Goal: Task Accomplishment & Management: Complete application form

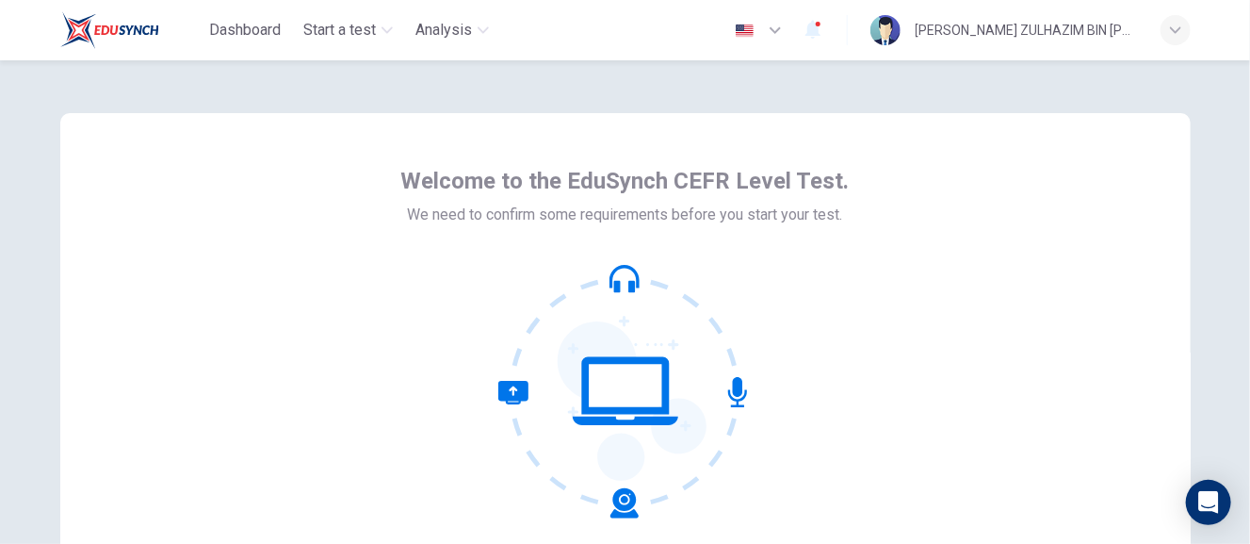
scroll to position [50, 0]
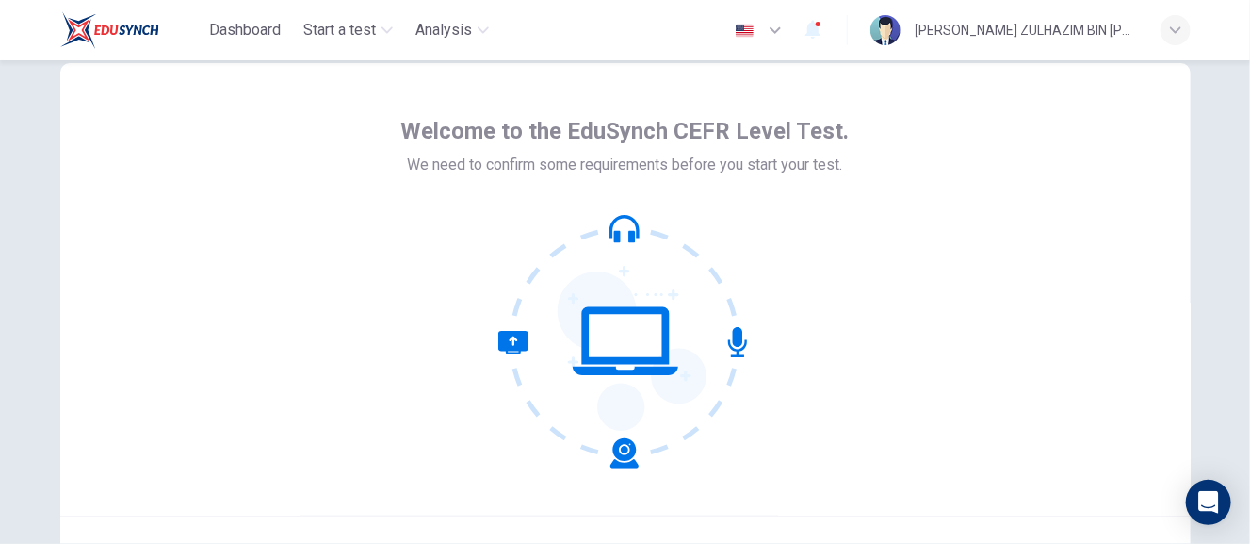
click at [813, 138] on span "Welcome to the EduSynch CEFR Level Test." at bounding box center [625, 131] width 448 height 30
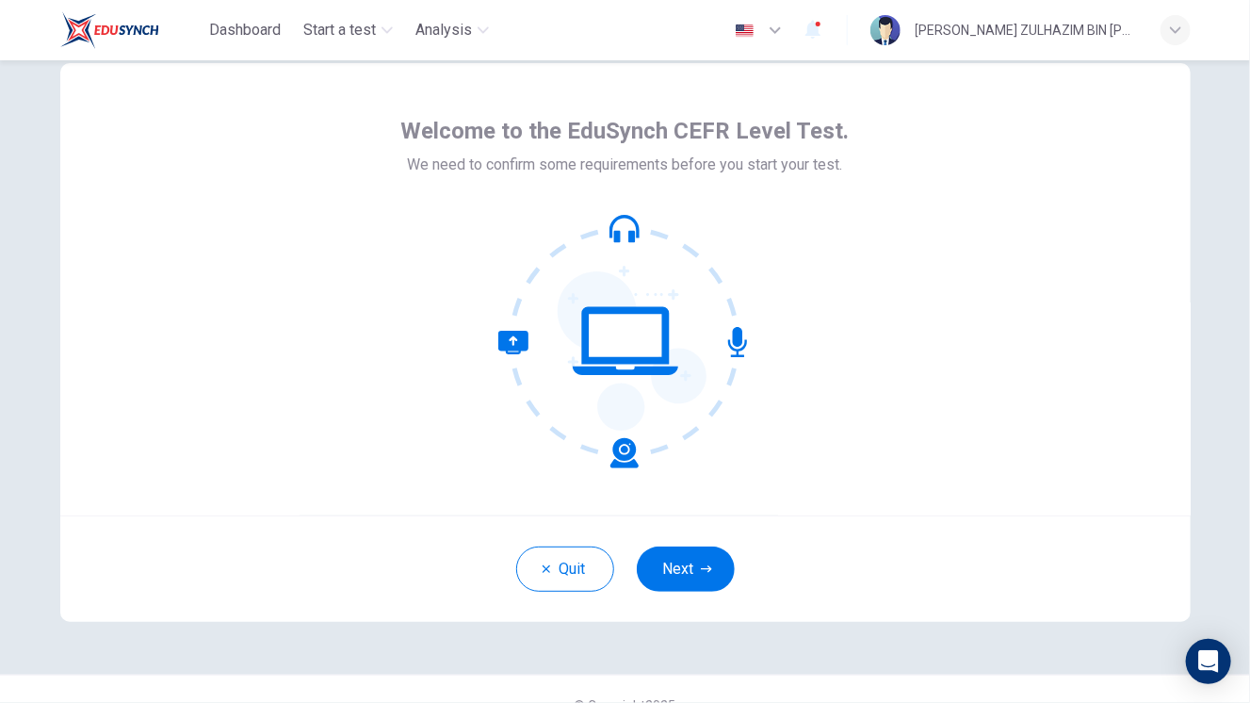
click at [813, 252] on div at bounding box center [625, 341] width 448 height 254
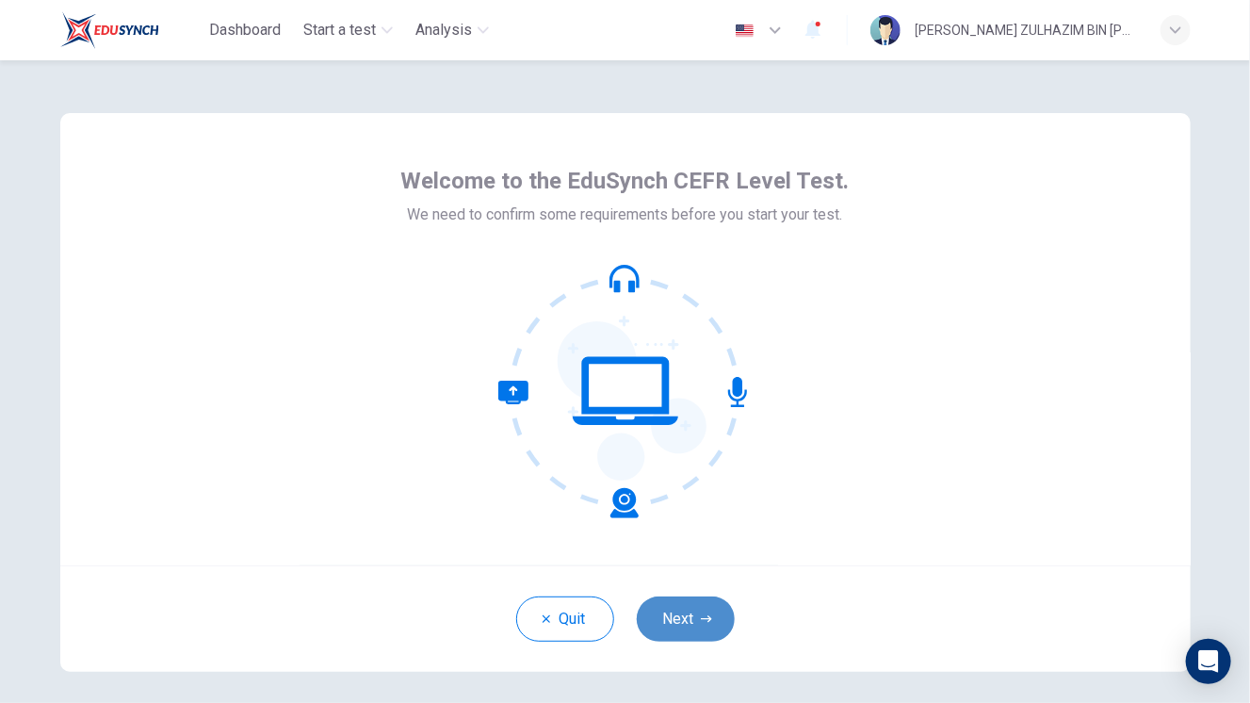
click at [675, 543] on button "Next" at bounding box center [686, 618] width 98 height 45
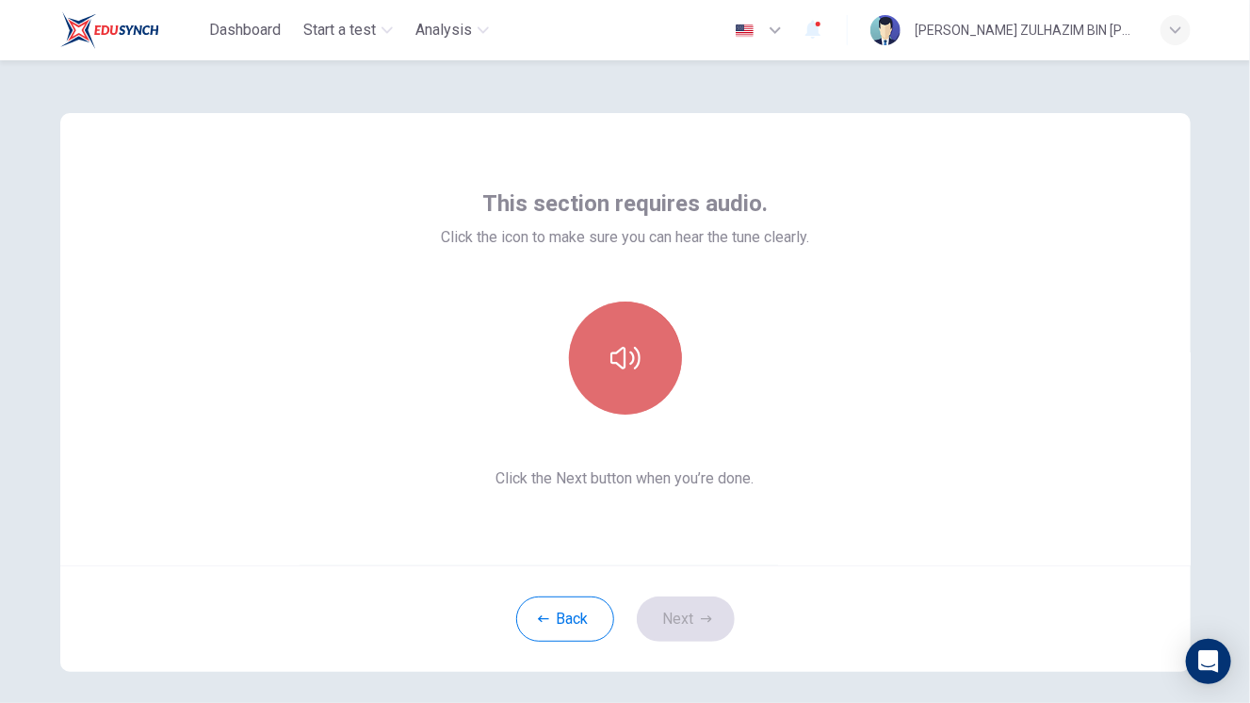
click at [634, 359] on icon "button" at bounding box center [625, 358] width 30 height 23
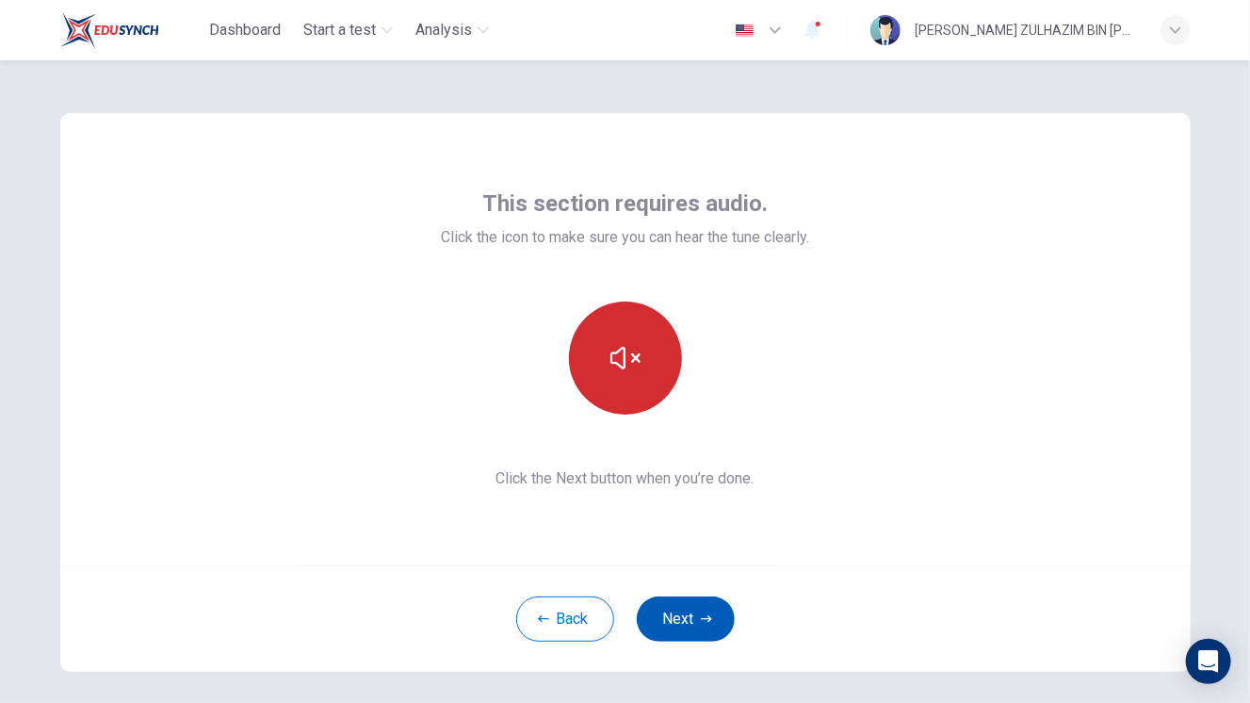
click at [681, 543] on button "Next" at bounding box center [686, 618] width 98 height 45
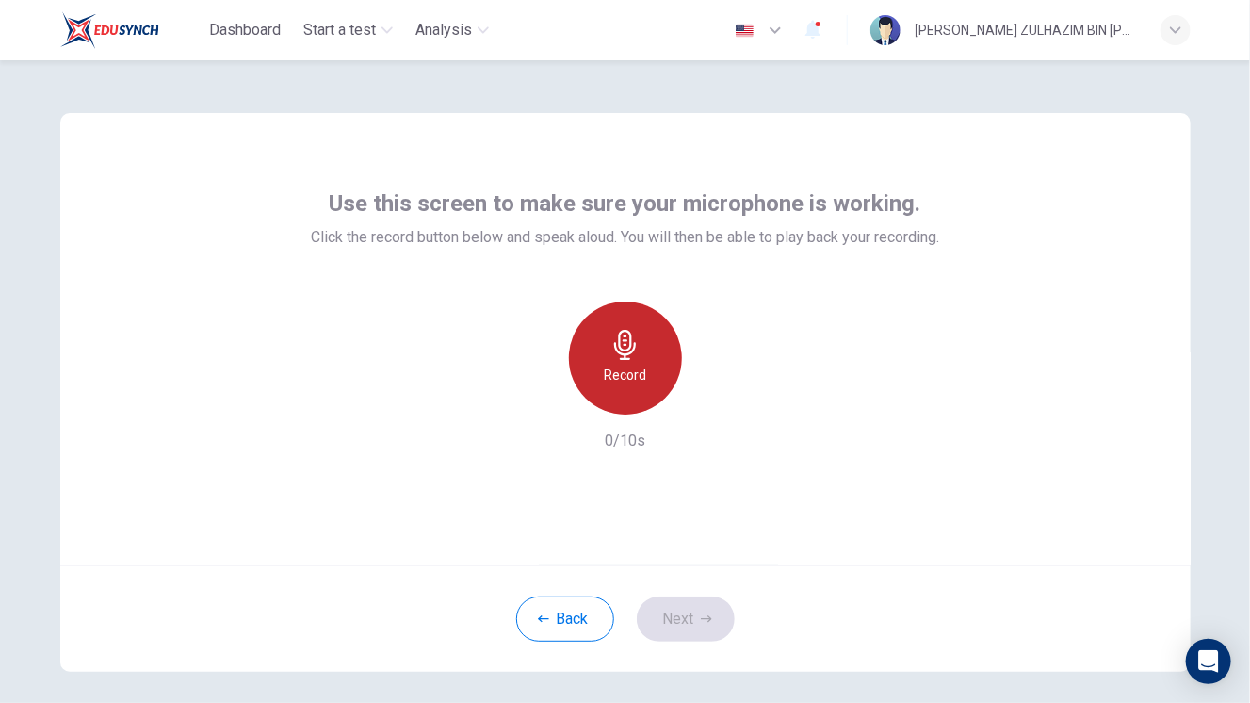
click at [617, 372] on h6 "Record" at bounding box center [625, 375] width 42 height 23
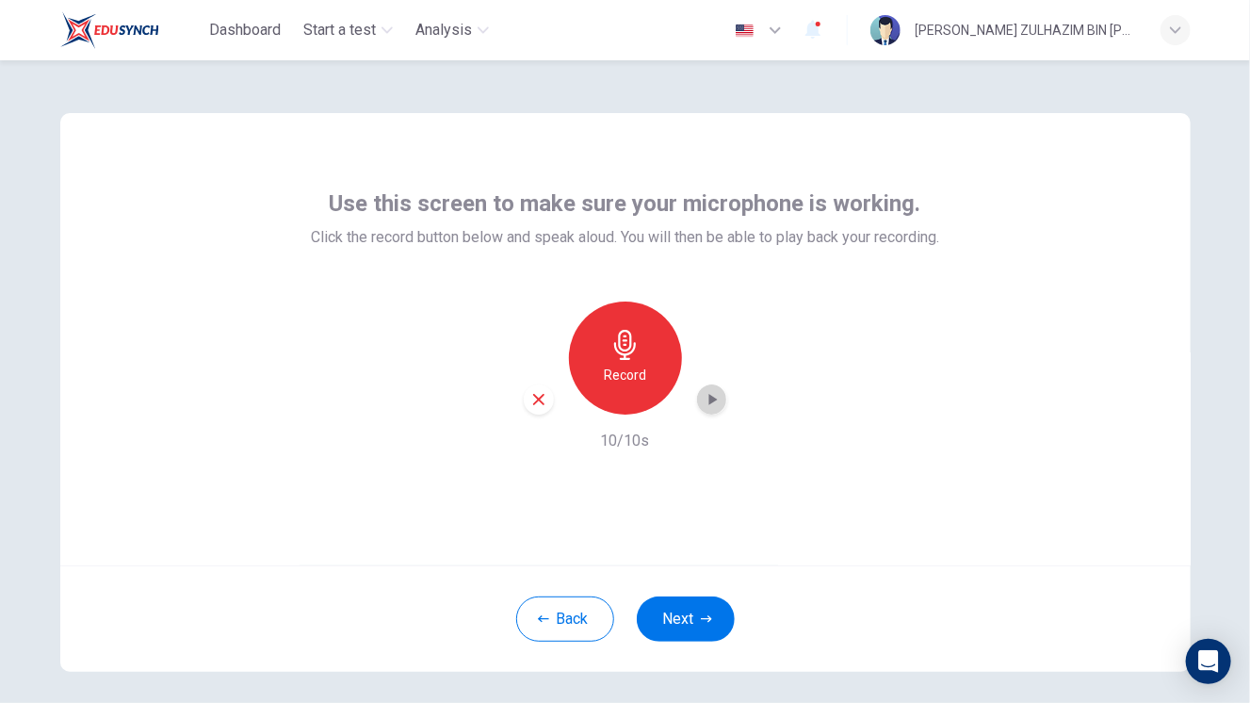
click at [703, 395] on icon "button" at bounding box center [712, 399] width 19 height 19
click at [593, 353] on div "Record" at bounding box center [625, 357] width 113 height 113
click at [697, 393] on div "button" at bounding box center [712, 399] width 30 height 30
click at [673, 543] on button "Next" at bounding box center [686, 618] width 98 height 45
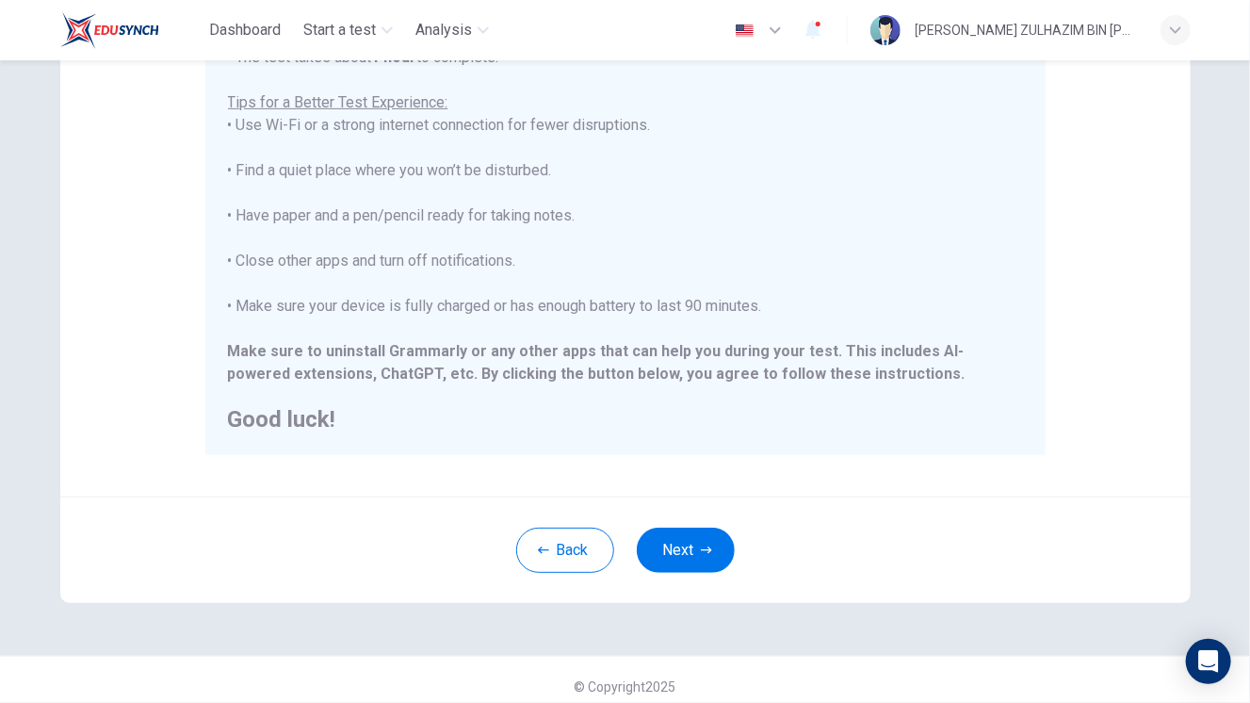
scroll to position [344, 0]
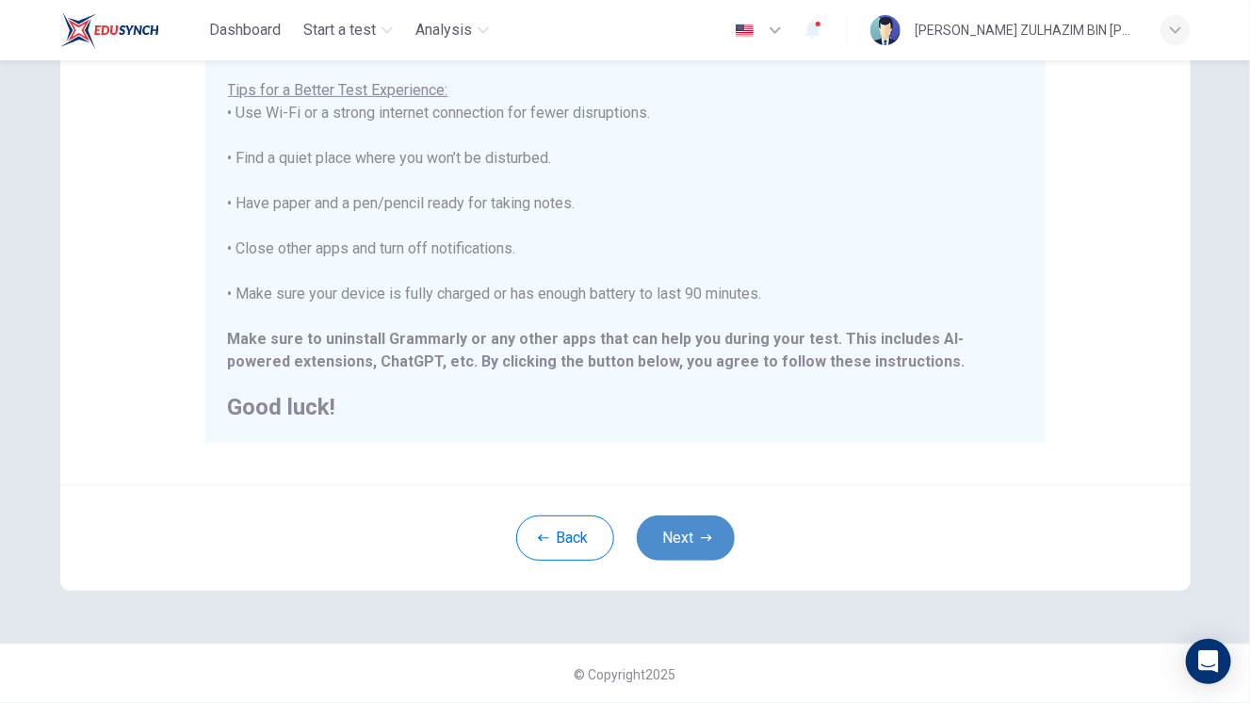
click at [676, 533] on button "Next" at bounding box center [686, 537] width 98 height 45
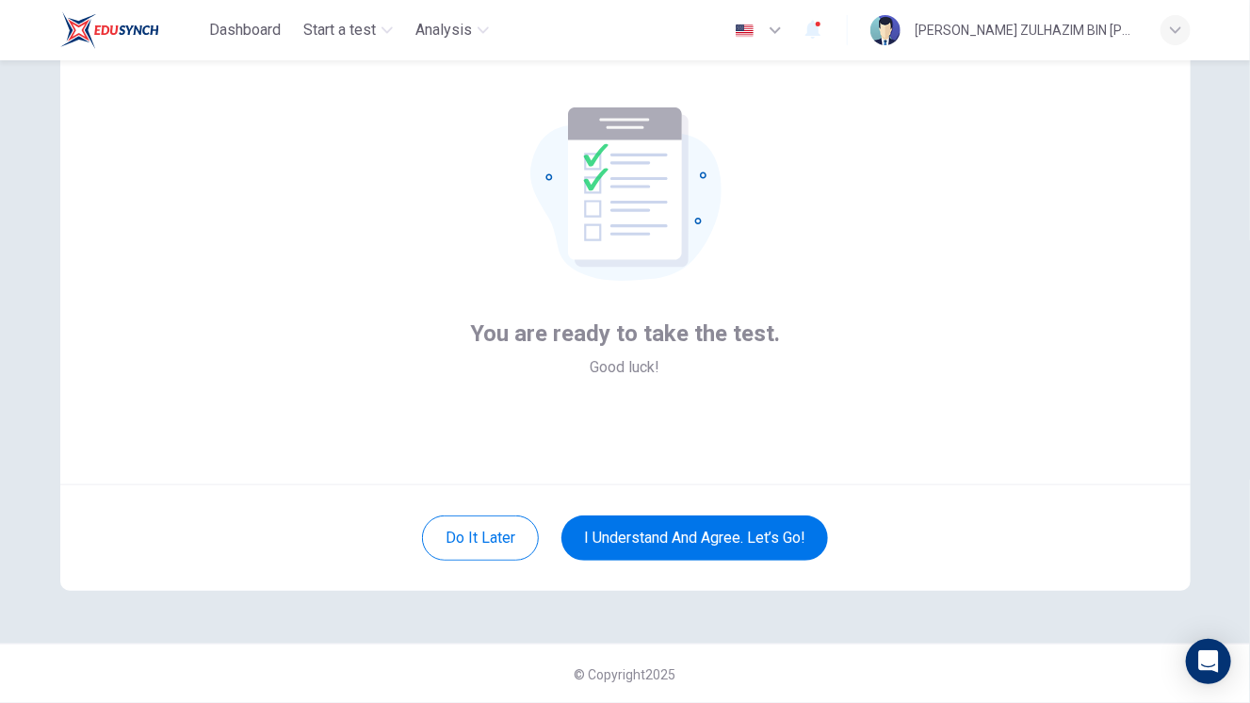
scroll to position [0, 0]
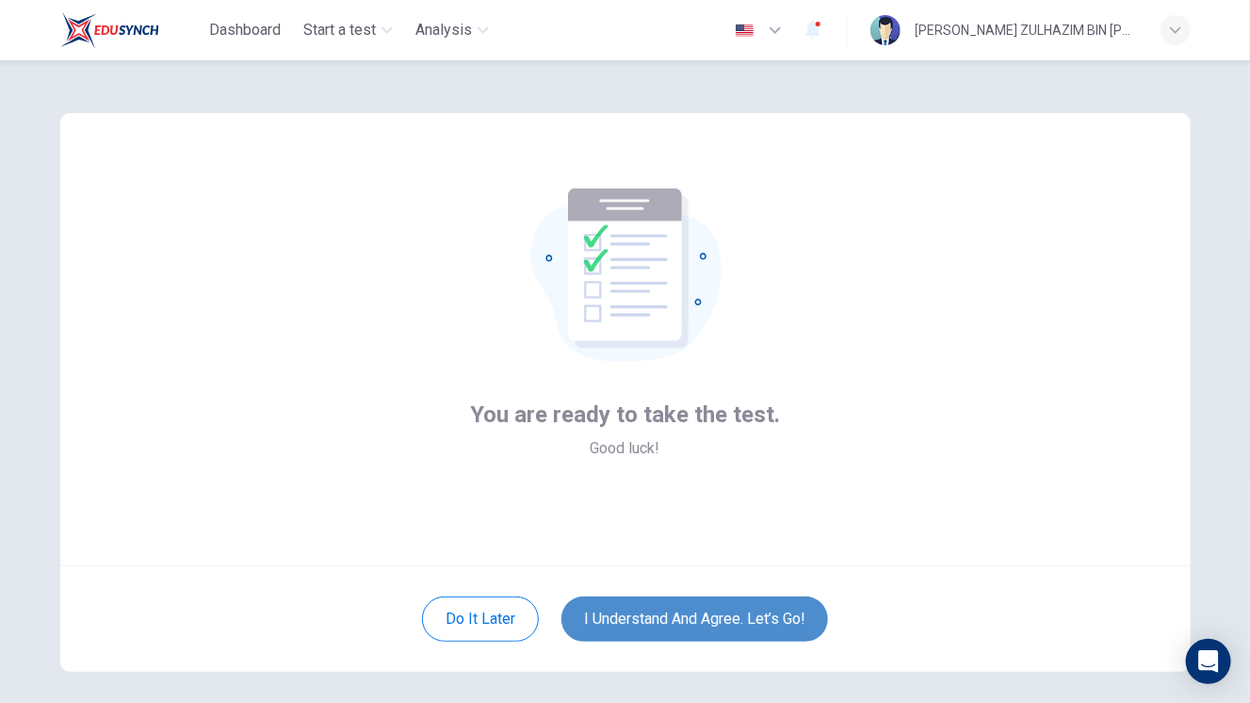
click at [717, 543] on button "I understand and agree. Let’s go!" at bounding box center [694, 618] width 267 height 45
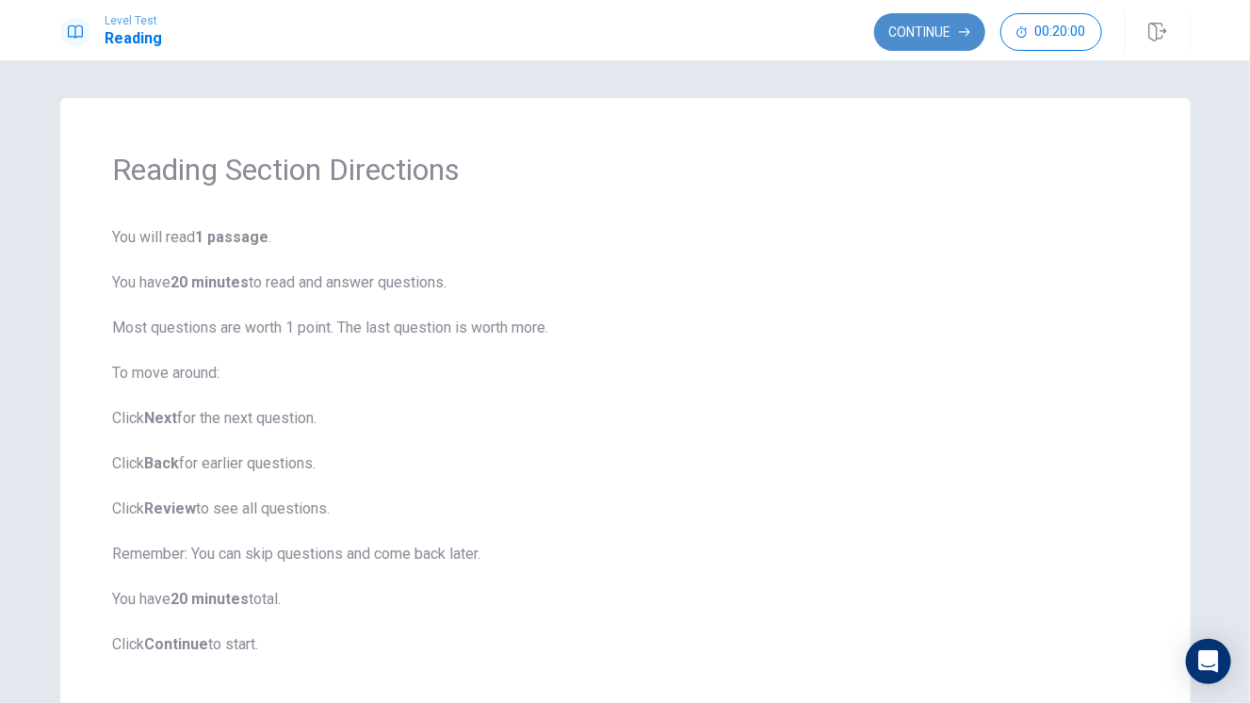
click at [900, 23] on button "Continue" at bounding box center [929, 32] width 111 height 38
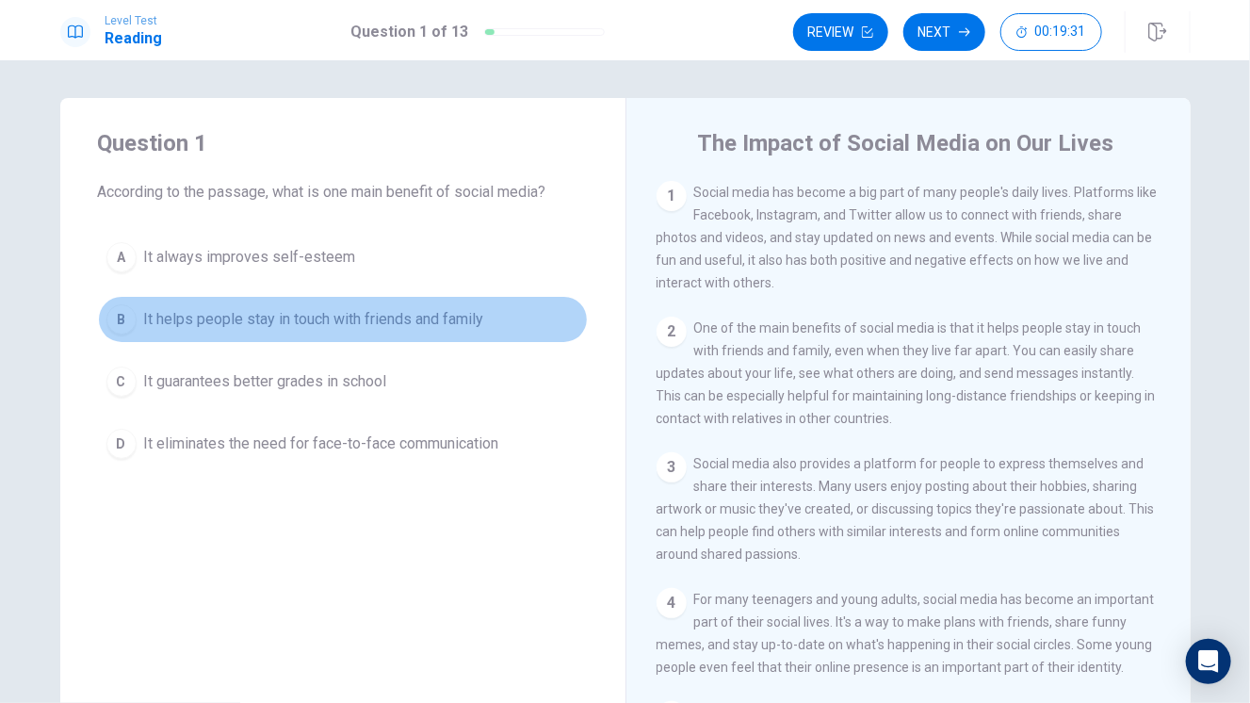
click at [257, 317] on span "It helps people stay in touch with friends and family" at bounding box center [314, 319] width 340 height 23
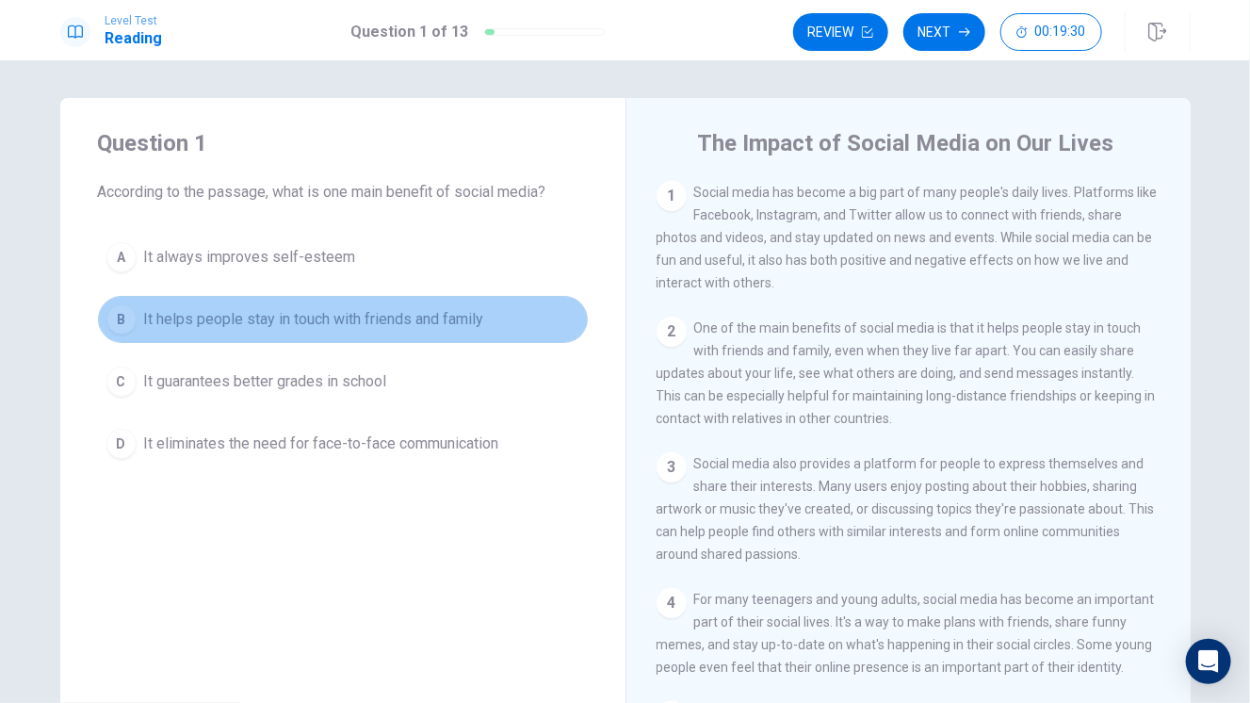
click at [107, 317] on div "B" at bounding box center [121, 319] width 30 height 30
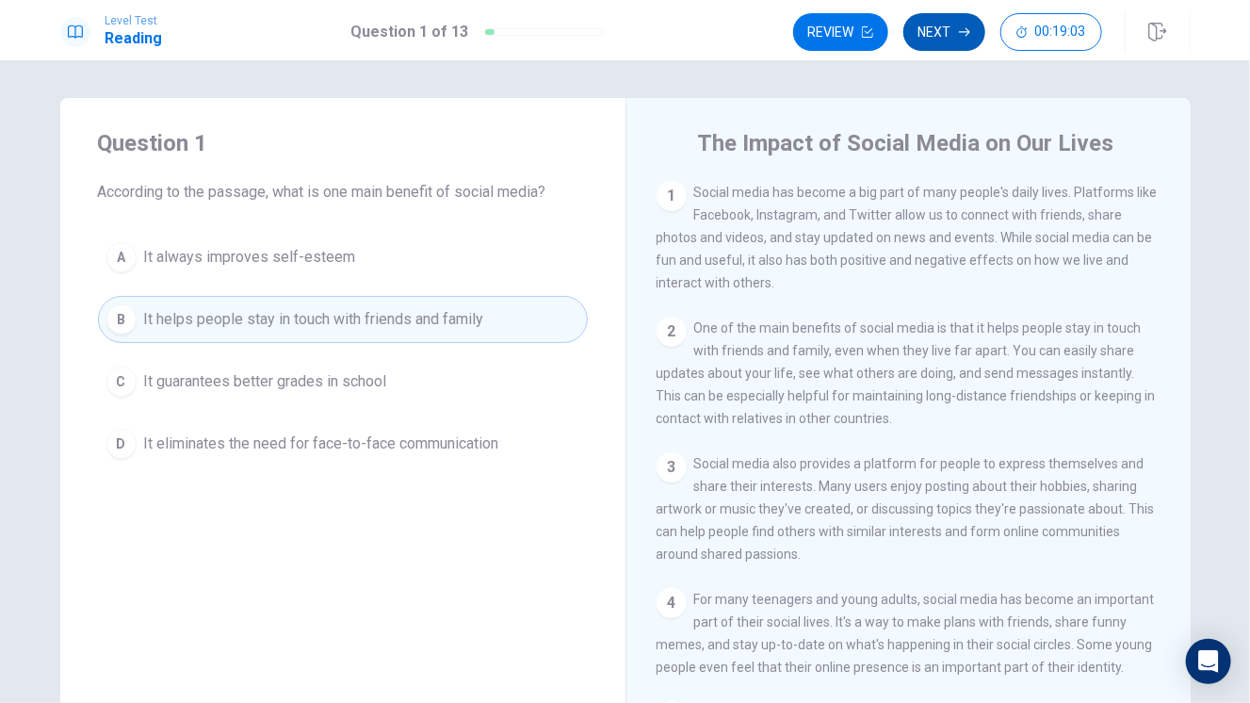
click at [959, 20] on button "Next" at bounding box center [944, 32] width 82 height 38
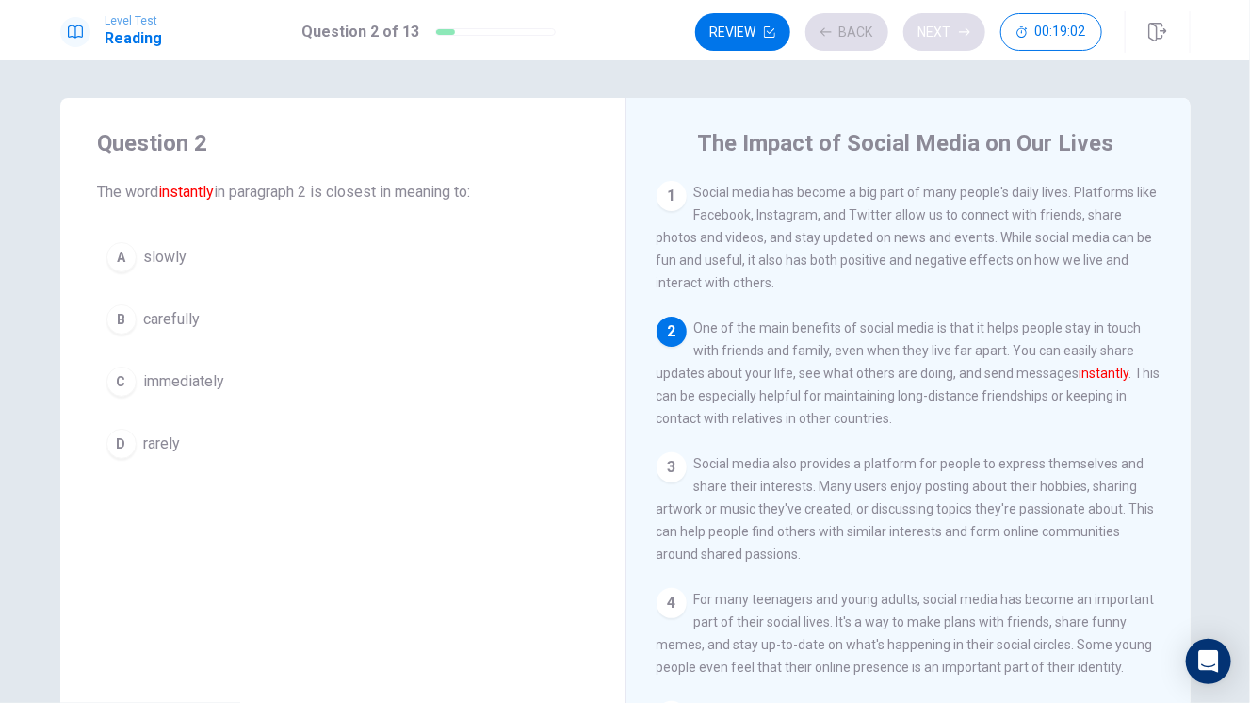
scroll to position [138, 0]
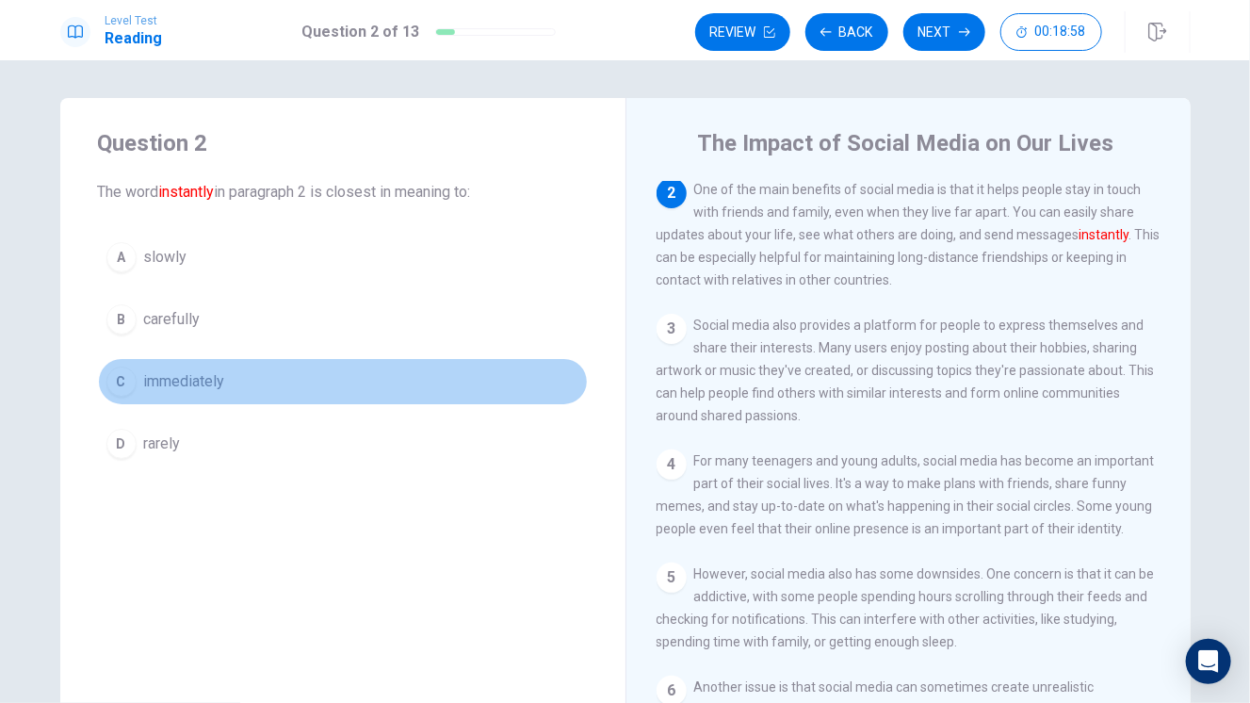
click at [169, 386] on span "immediately" at bounding box center [184, 381] width 81 height 23
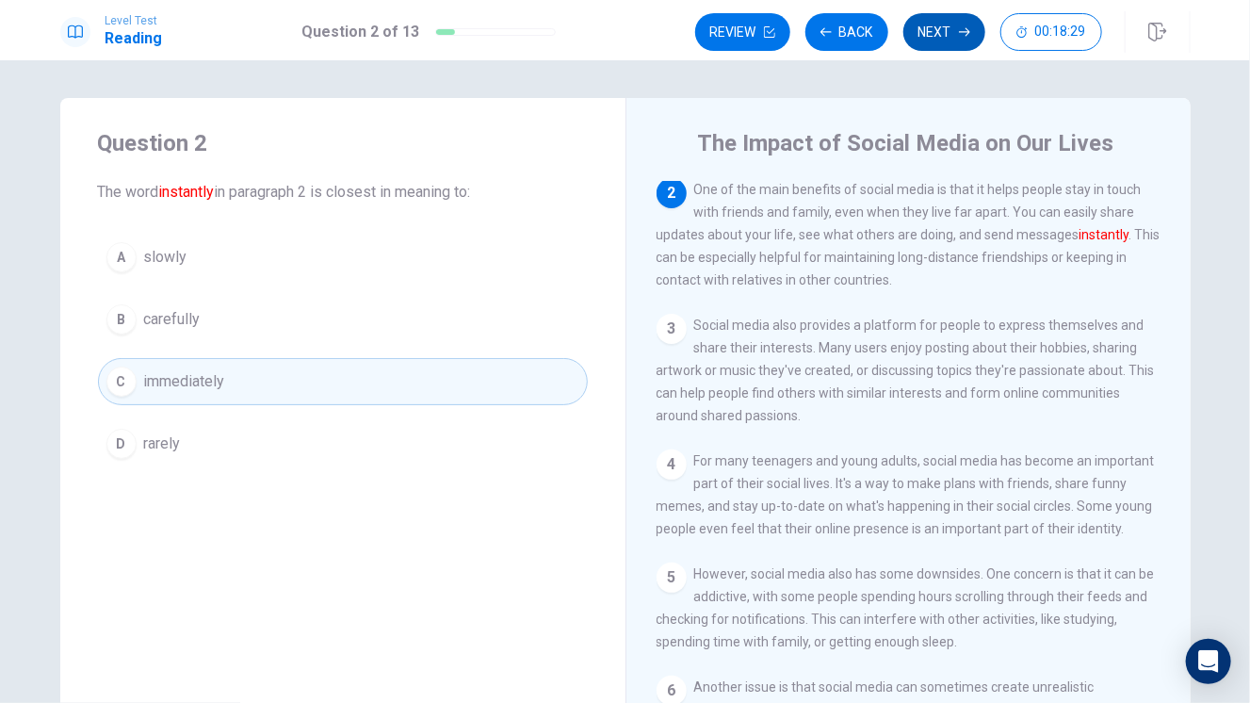
click at [935, 48] on button "Next" at bounding box center [944, 32] width 82 height 38
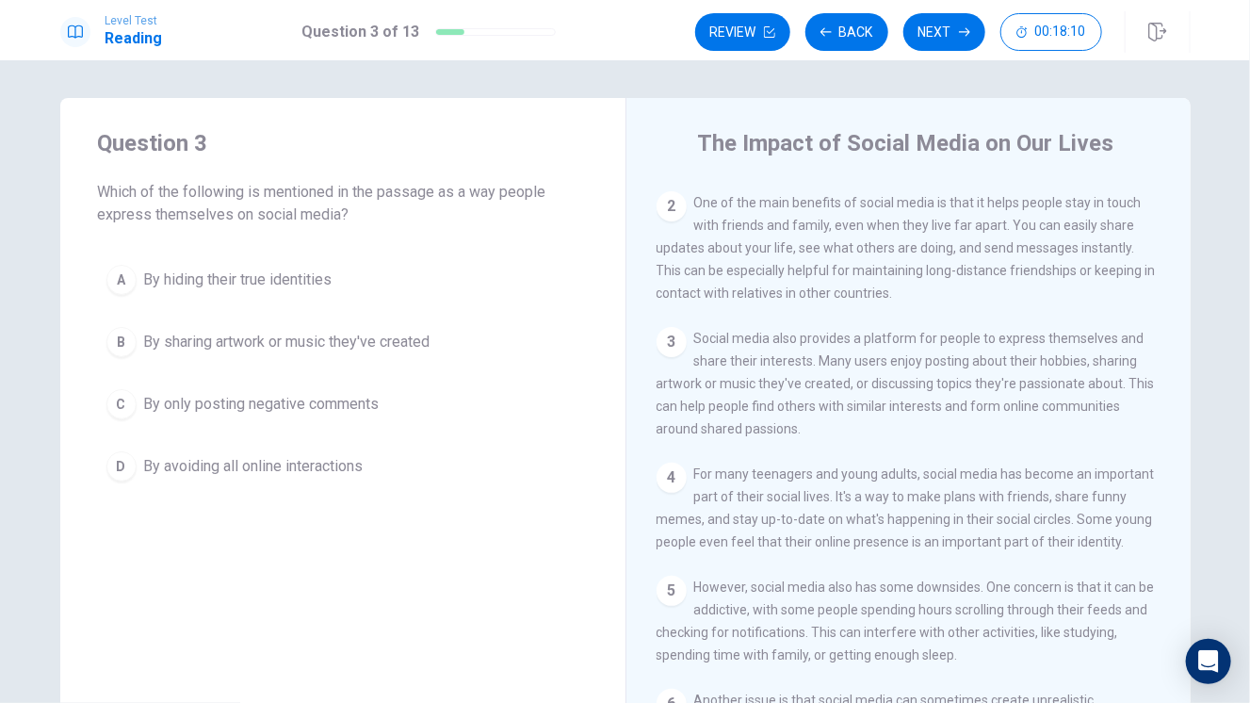
scroll to position [137, 0]
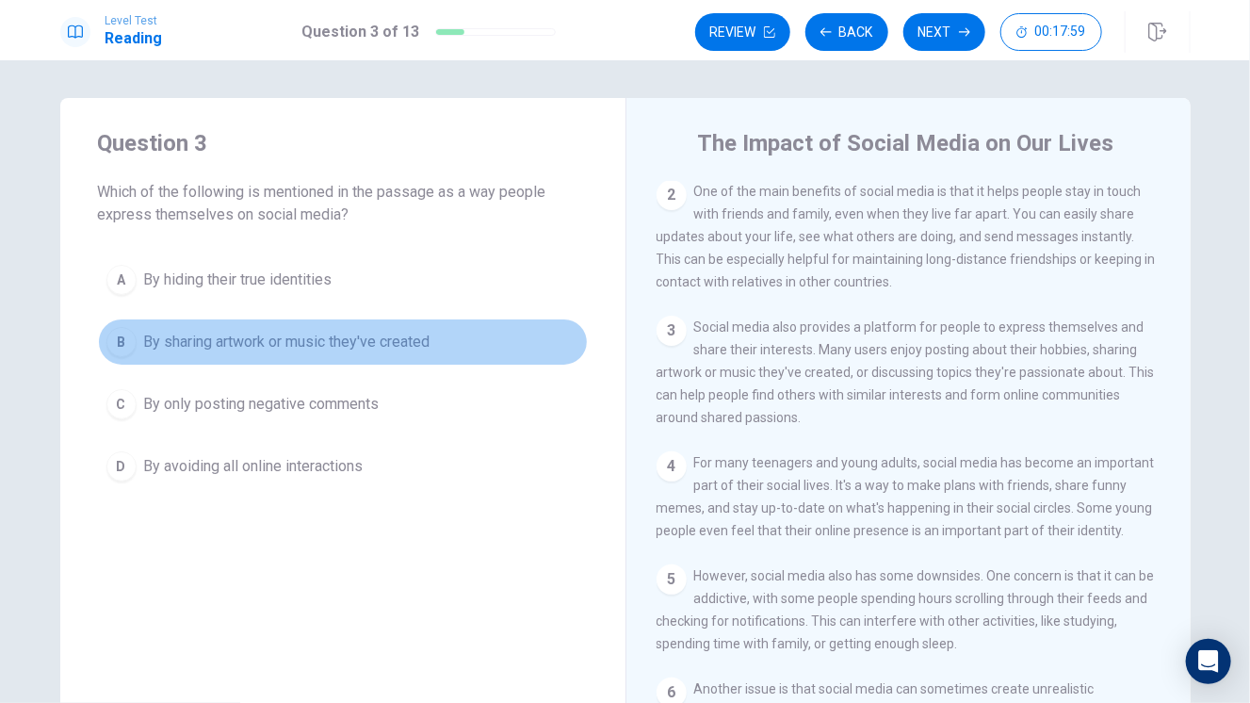
click at [241, 334] on span "By sharing artwork or music they've created" at bounding box center [287, 342] width 286 height 23
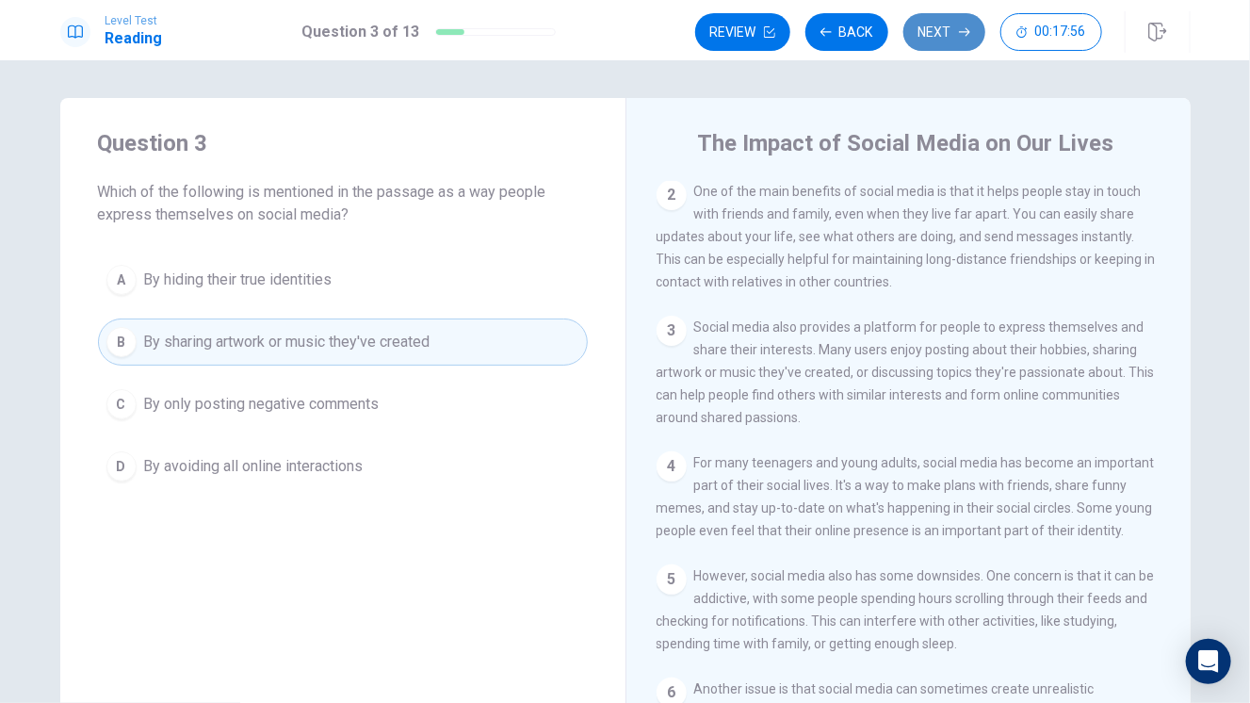
click at [923, 29] on button "Next" at bounding box center [944, 32] width 82 height 38
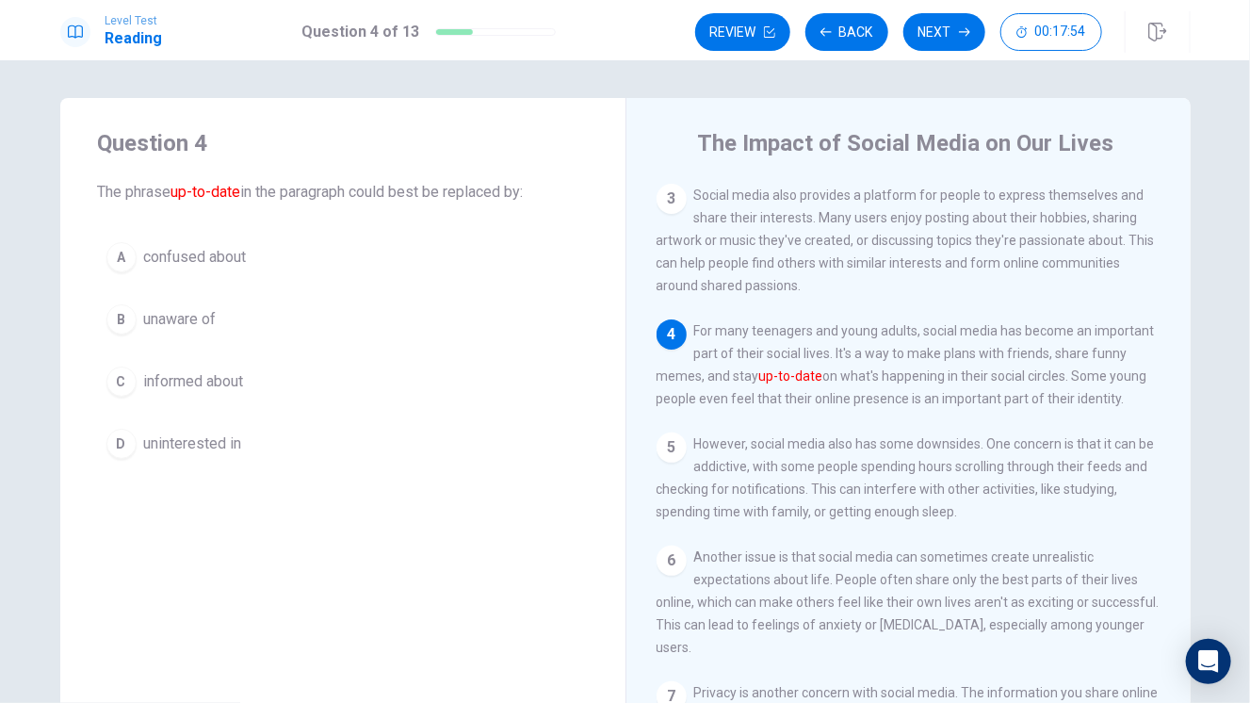
scroll to position [285, 0]
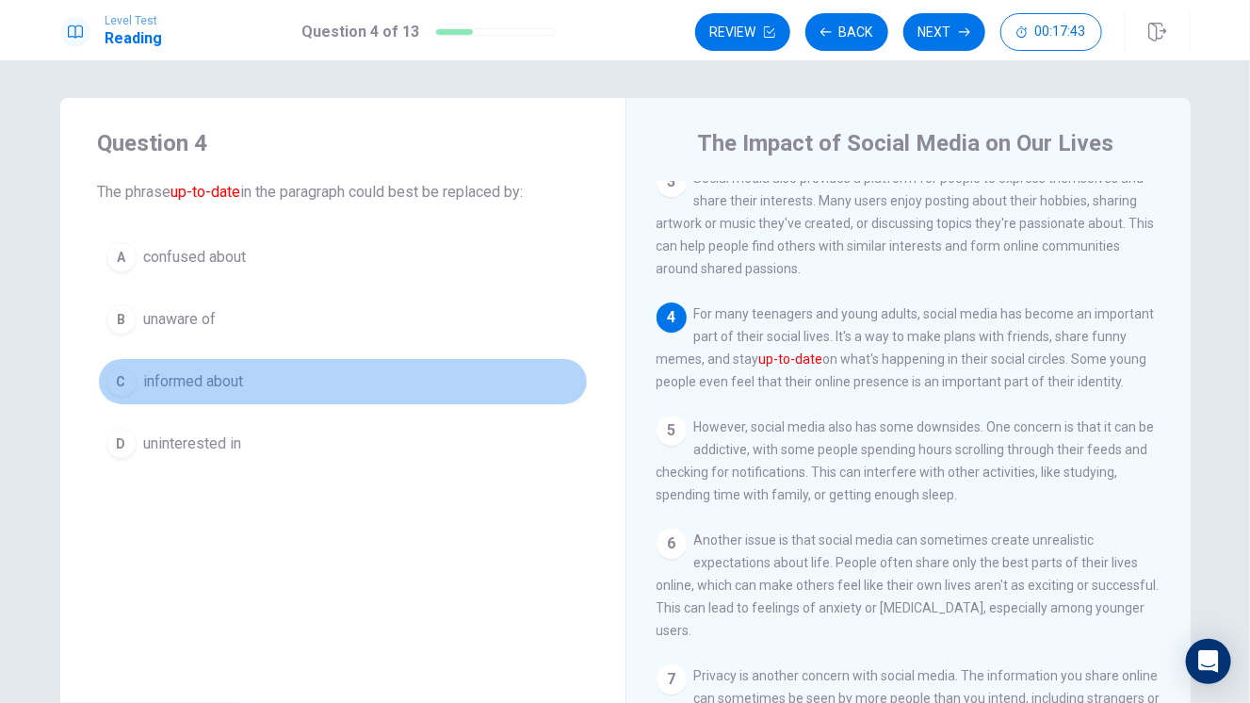
click at [218, 378] on span "informed about" at bounding box center [194, 381] width 100 height 23
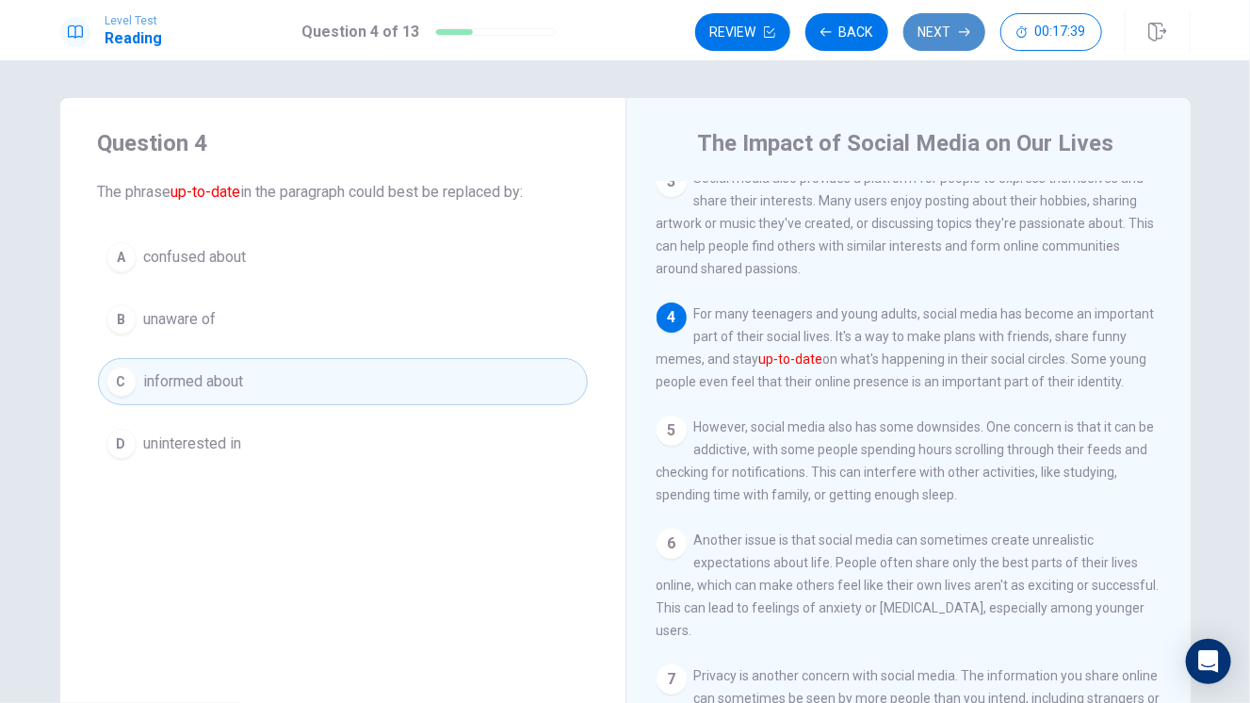
click at [937, 33] on button "Next" at bounding box center [944, 32] width 82 height 38
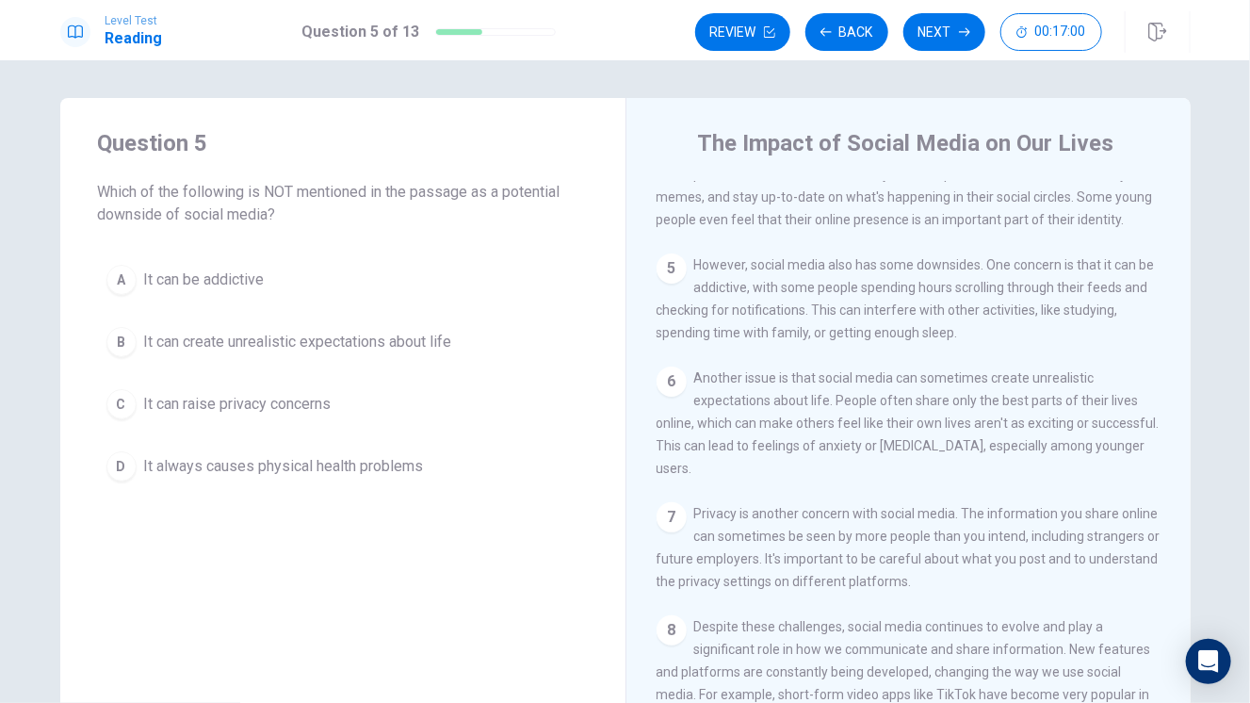
scroll to position [451, 0]
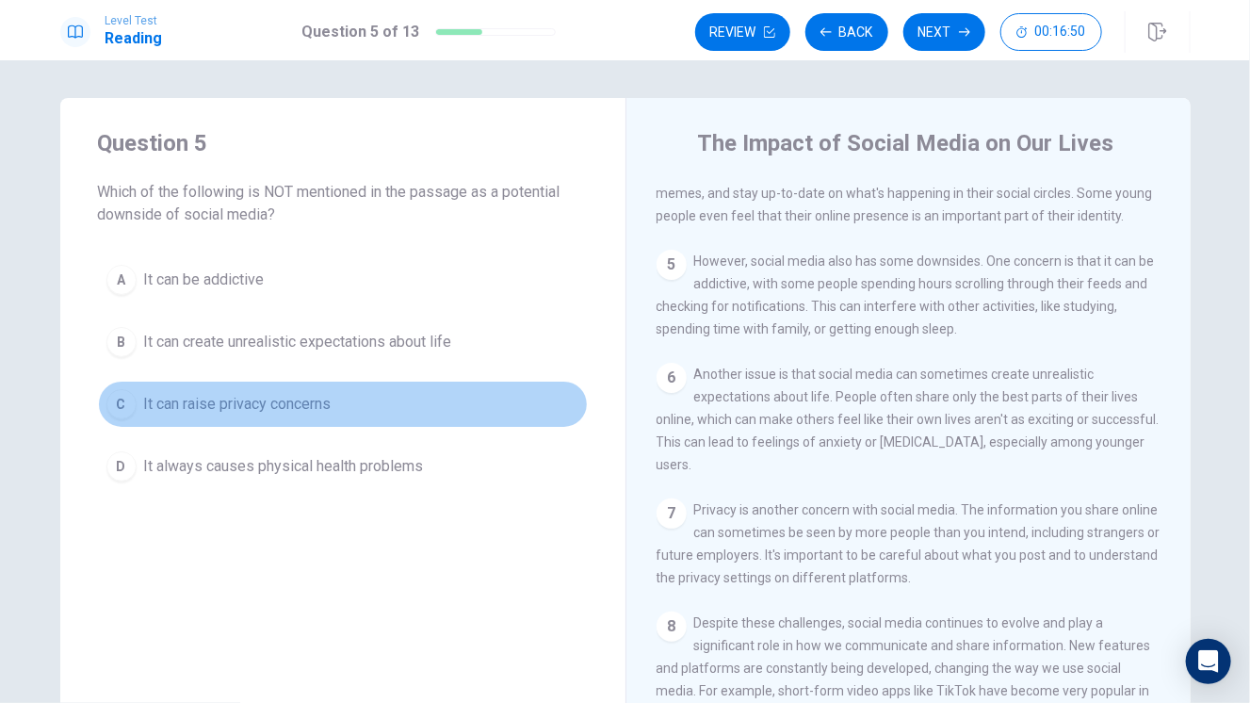
click at [266, 395] on span "It can raise privacy concerns" at bounding box center [237, 404] width 187 height 23
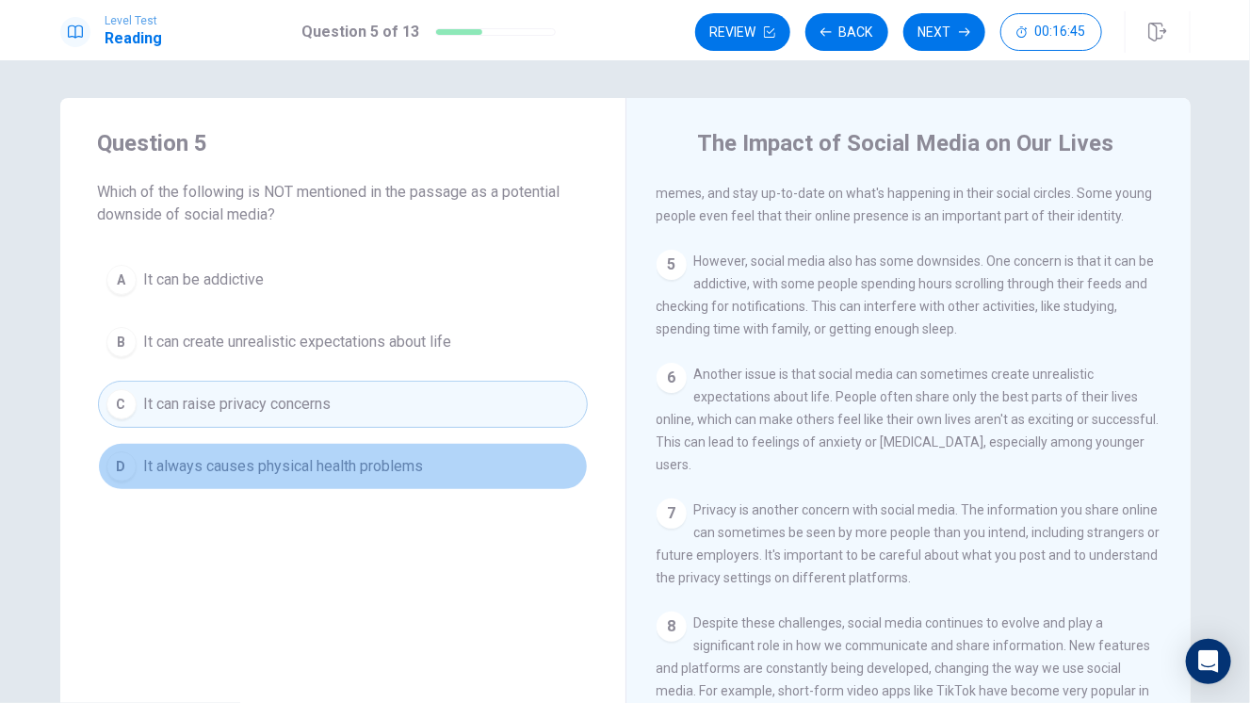
click at [367, 470] on span "It always causes physical health problems" at bounding box center [284, 466] width 280 height 23
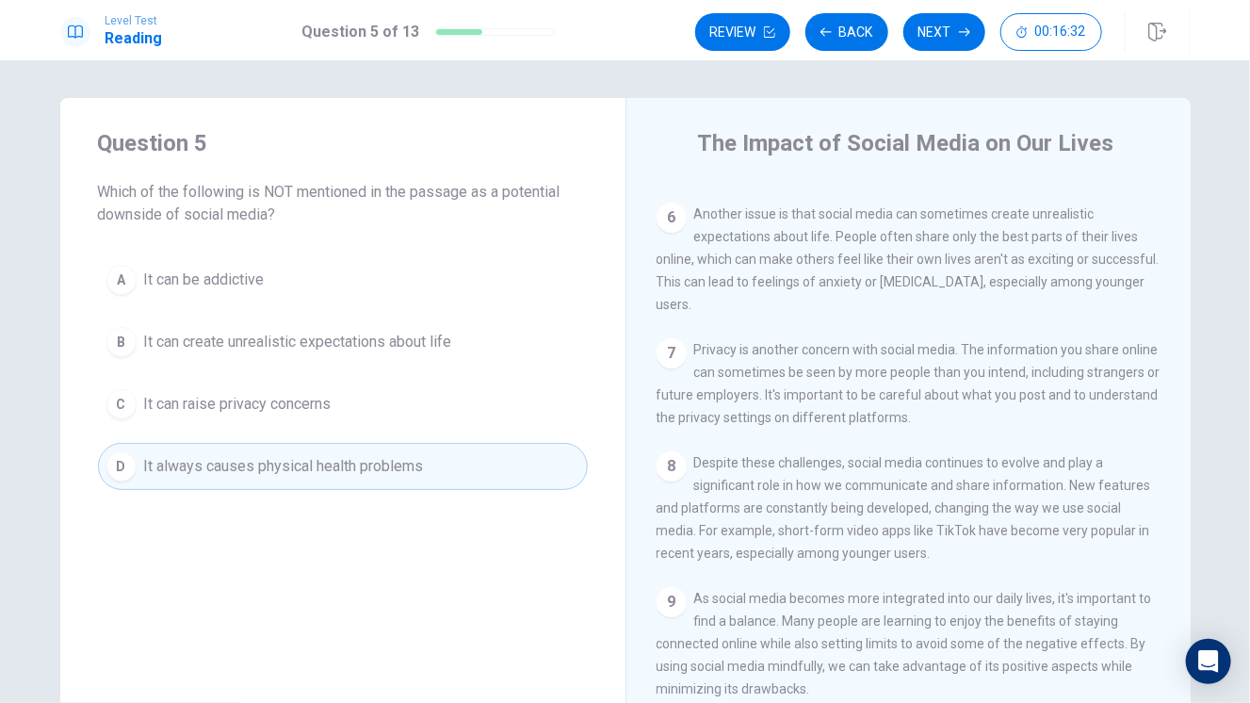
scroll to position [638, 0]
click at [949, 28] on button "Next" at bounding box center [944, 32] width 82 height 38
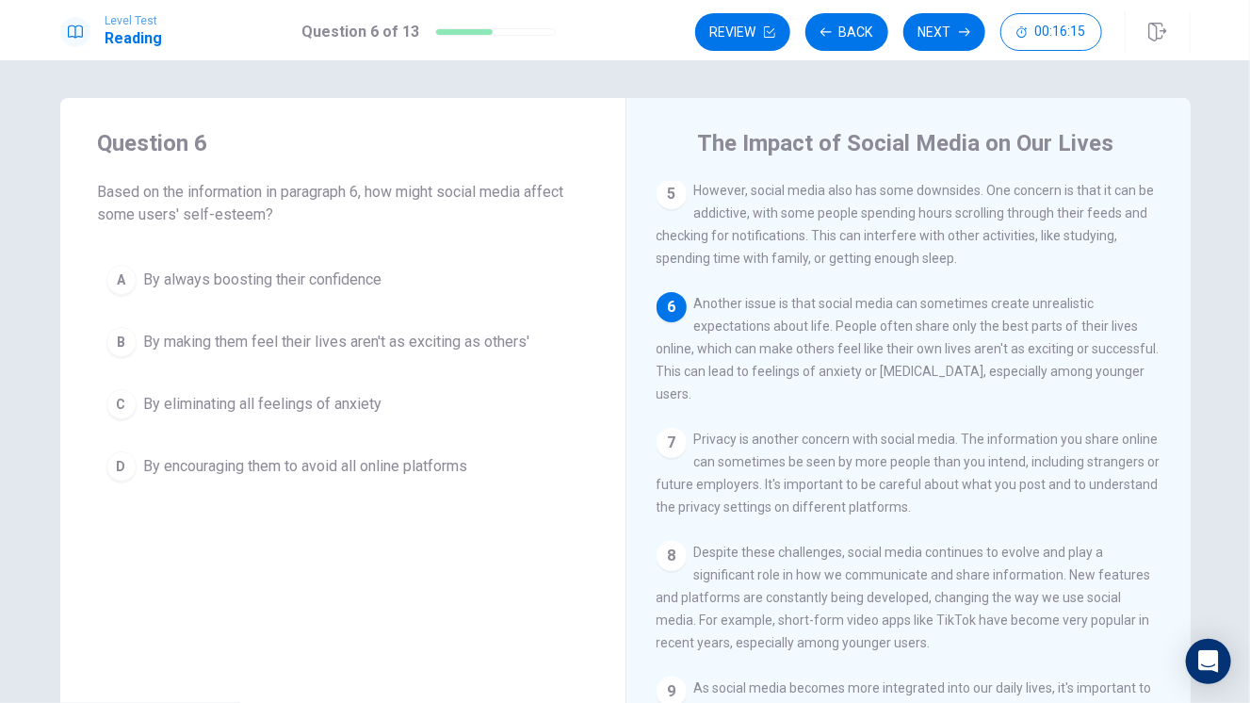
scroll to position [521, 0]
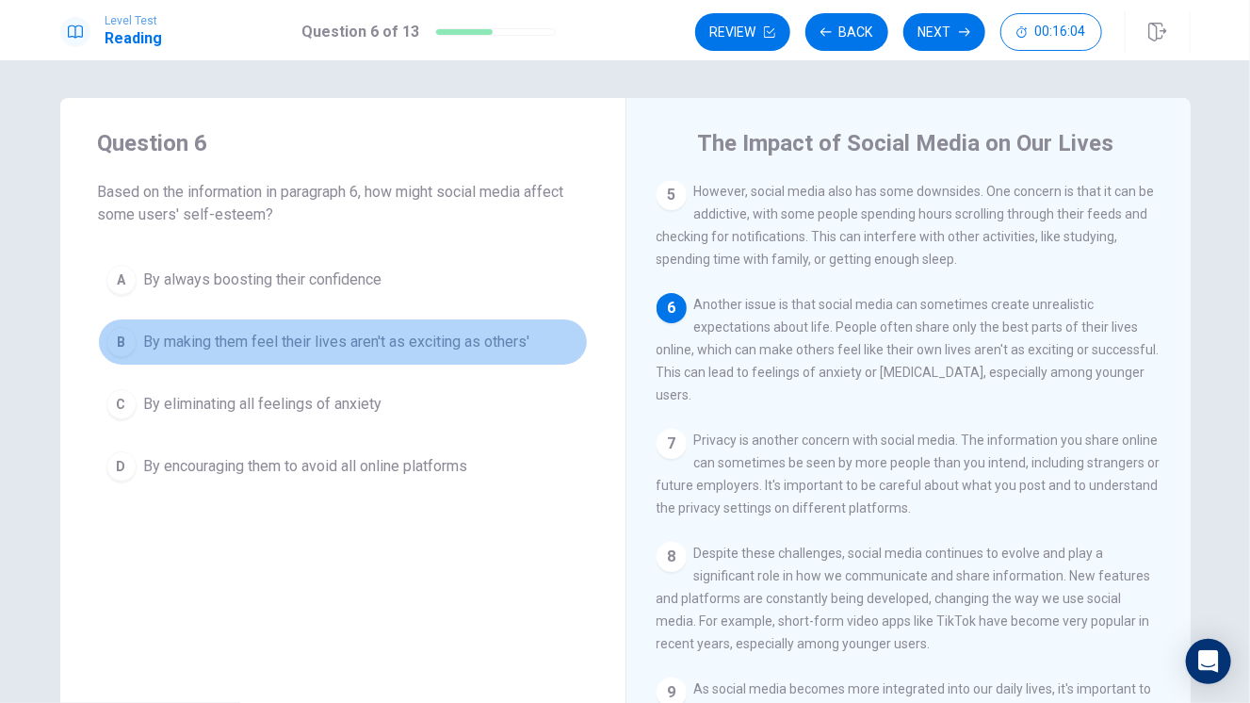
click at [404, 333] on span "By making them feel their lives aren't as exciting as others'" at bounding box center [337, 342] width 386 height 23
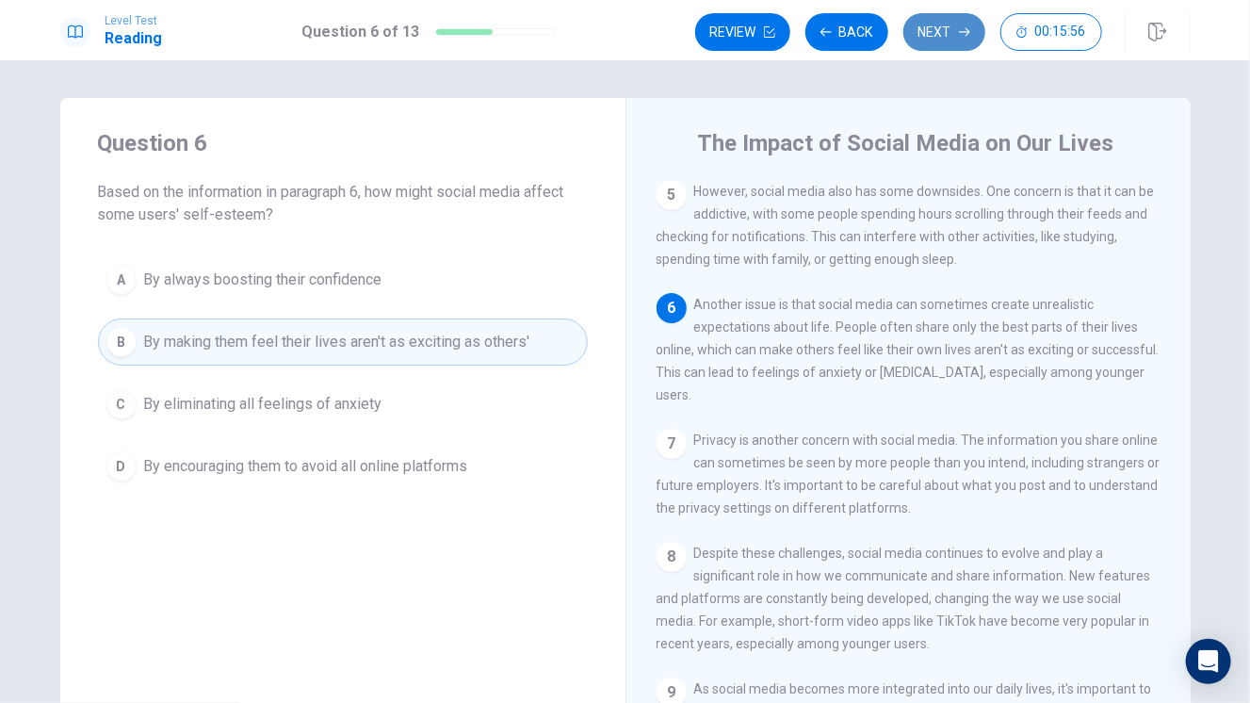
click at [948, 29] on button "Next" at bounding box center [944, 32] width 82 height 38
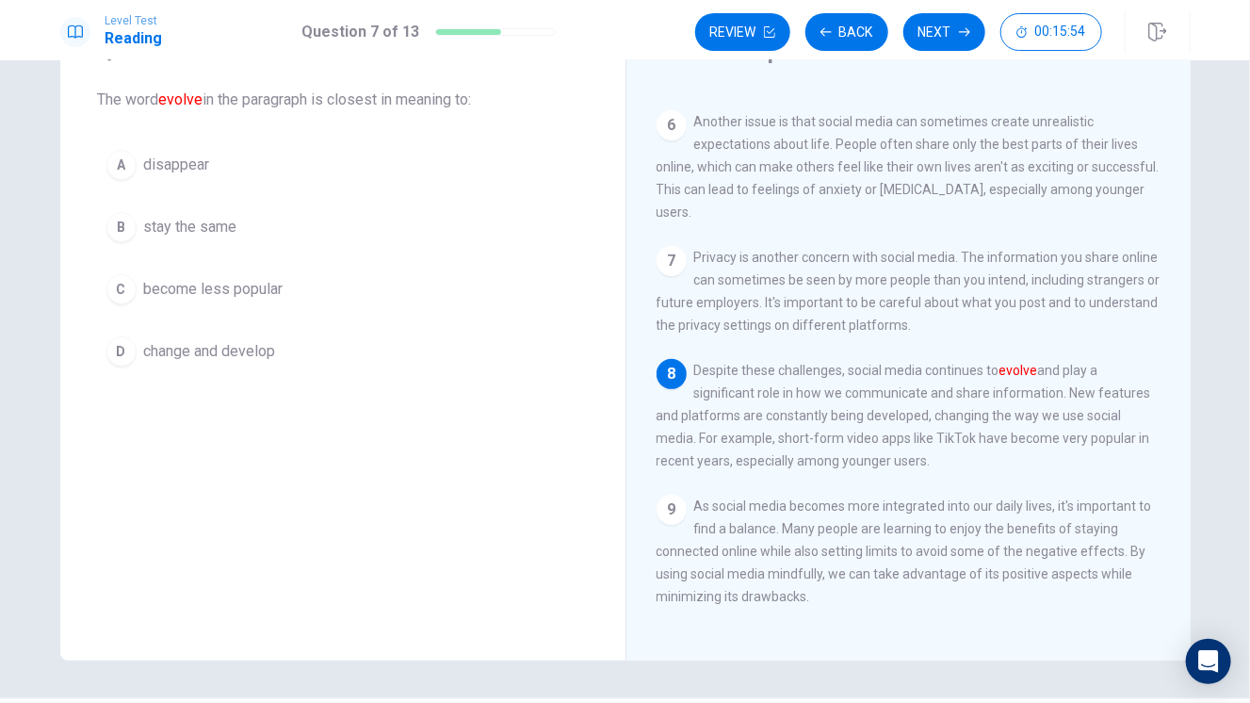
scroll to position [98, 0]
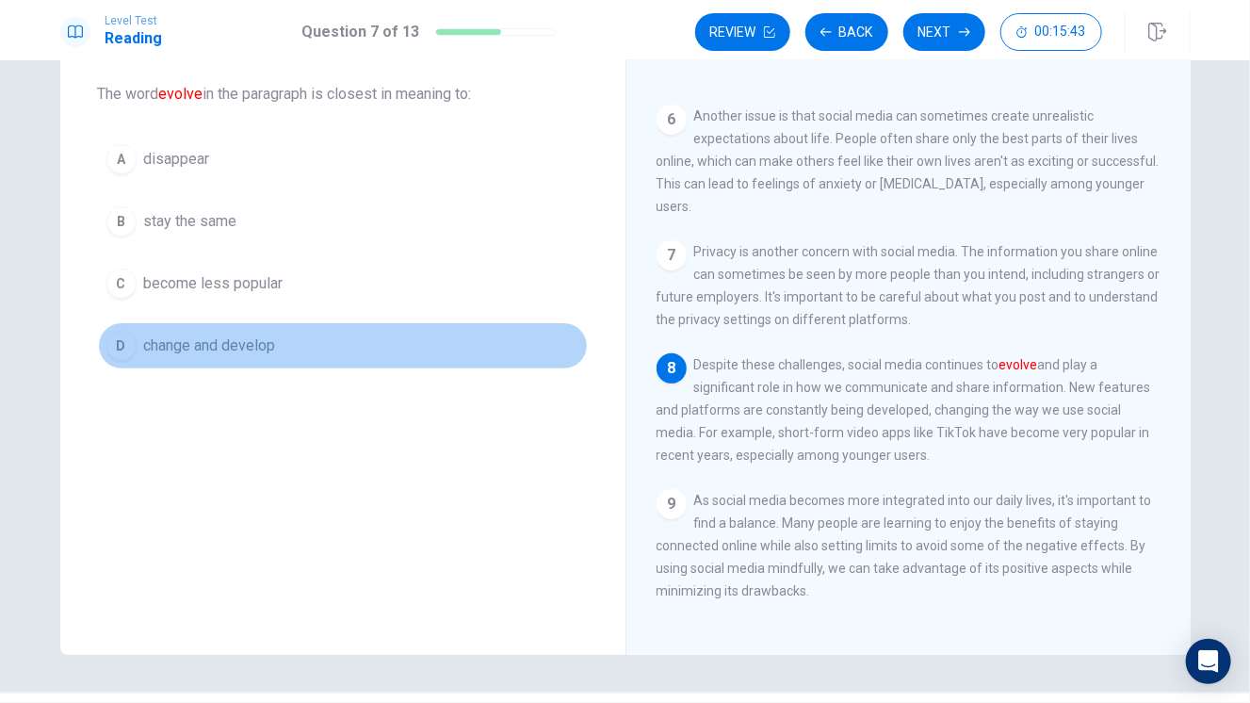
click at [188, 341] on span "change and develop" at bounding box center [210, 345] width 132 height 23
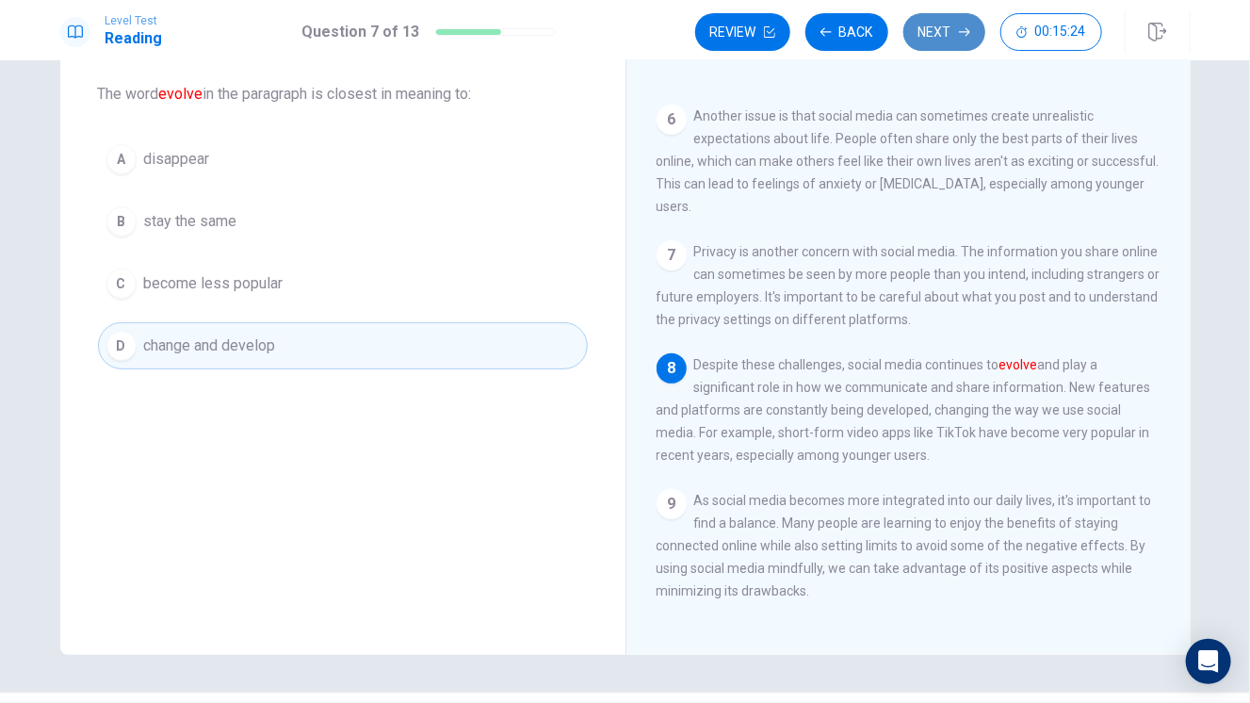
click at [929, 49] on button "Next" at bounding box center [944, 32] width 82 height 38
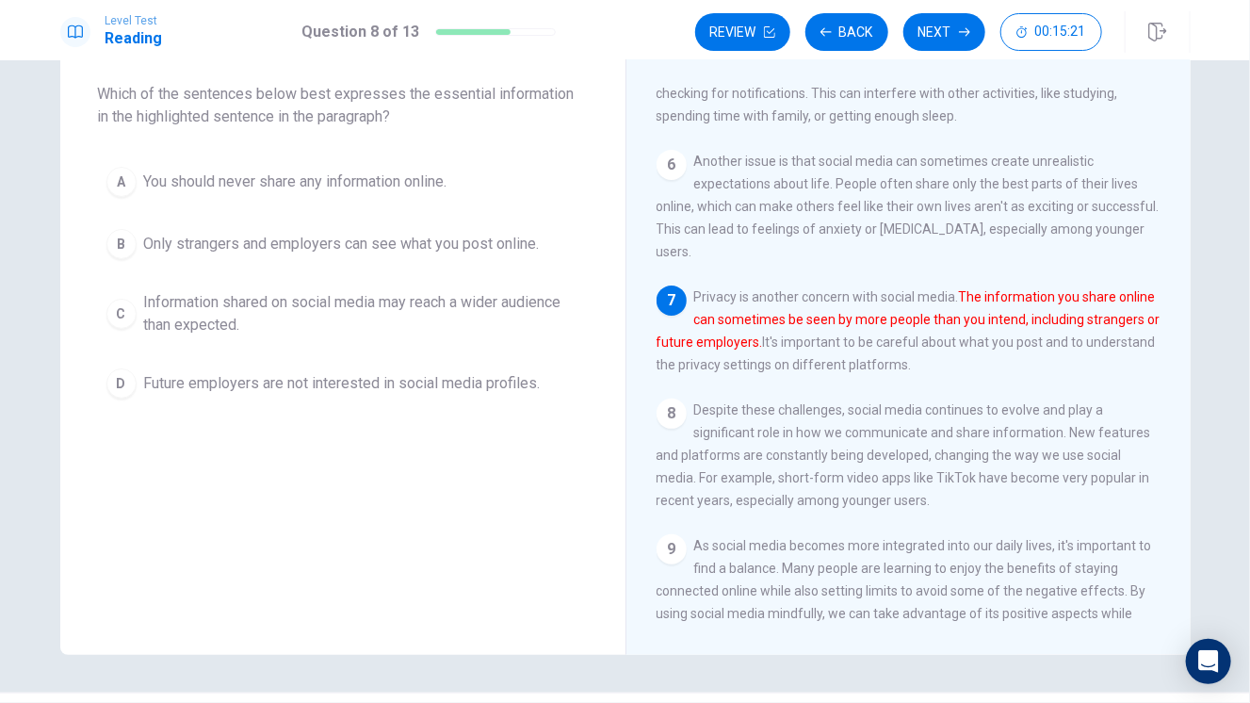
scroll to position [0, 0]
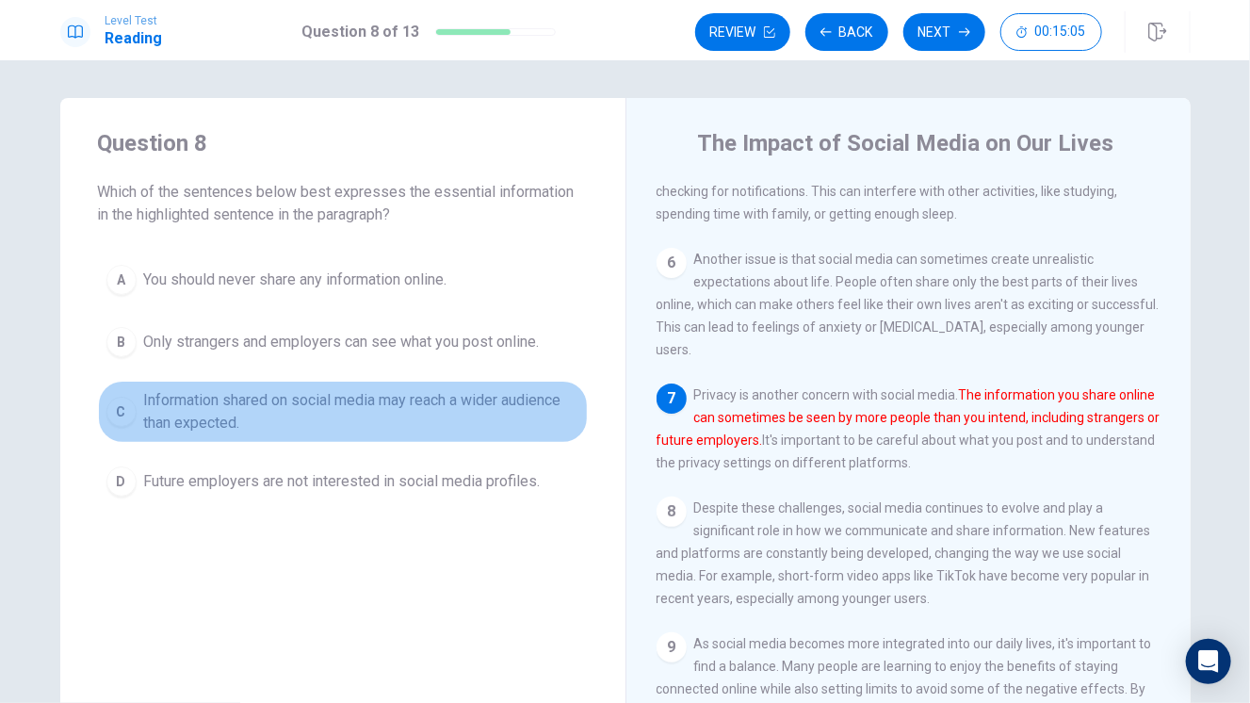
click at [302, 426] on span "Information shared on social media may reach a wider audience than expected." at bounding box center [361, 411] width 435 height 45
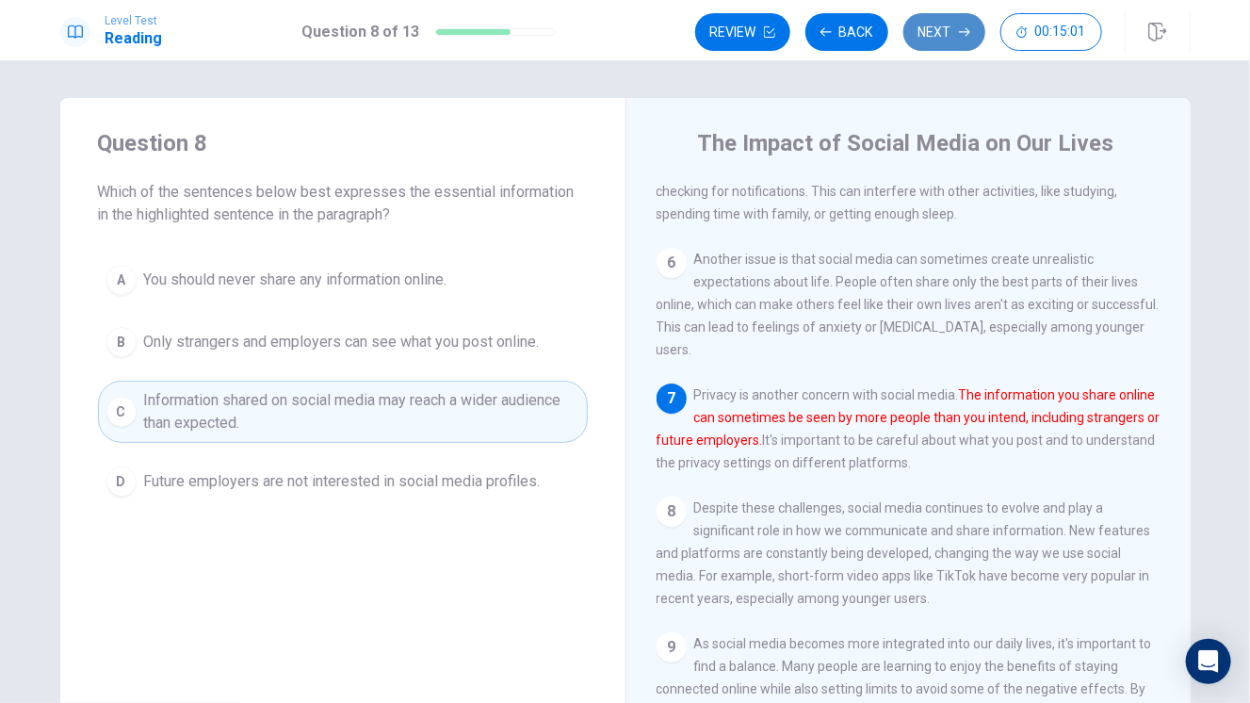
click at [942, 27] on button "Next" at bounding box center [944, 32] width 82 height 38
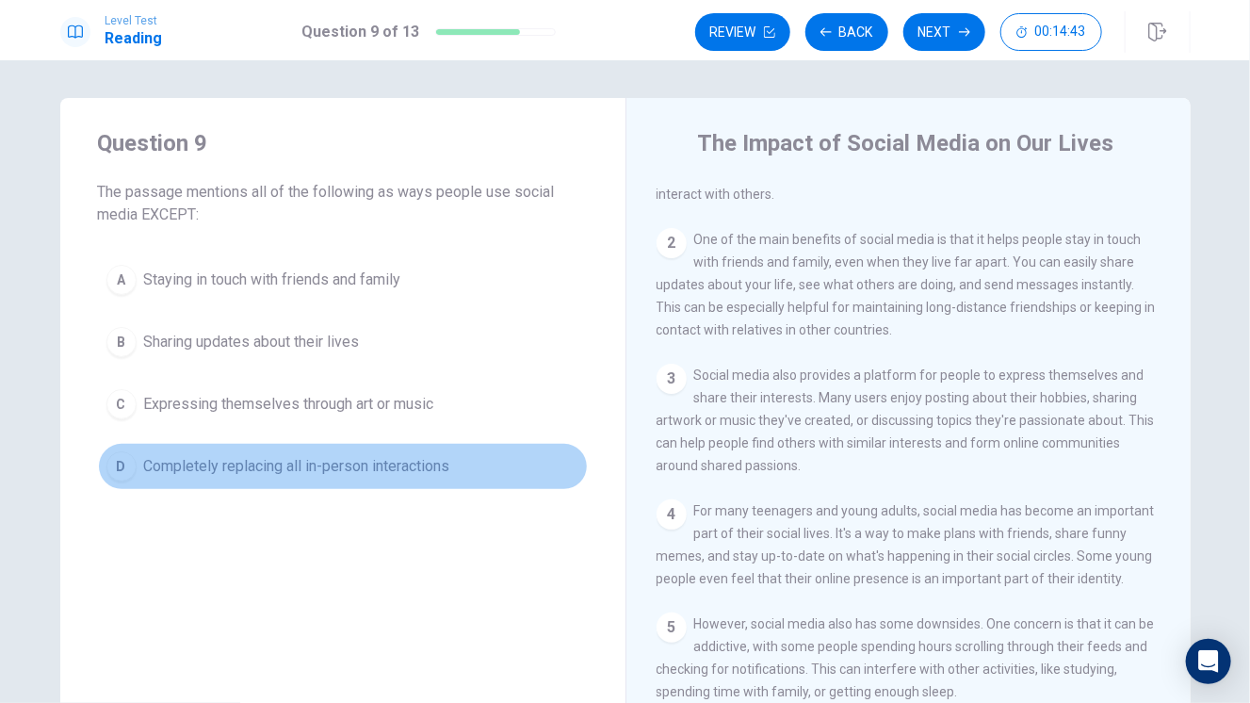
click at [355, 466] on span "Completely replacing all in-person interactions" at bounding box center [297, 466] width 306 height 23
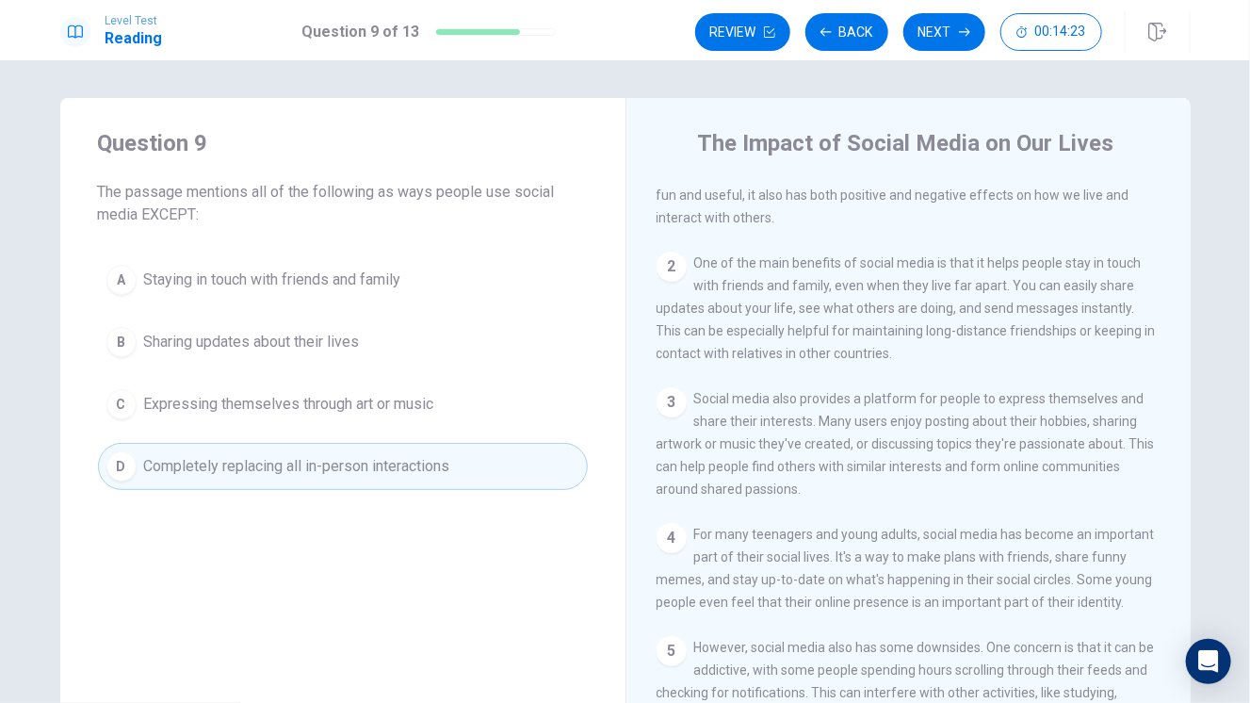
scroll to position [73, 0]
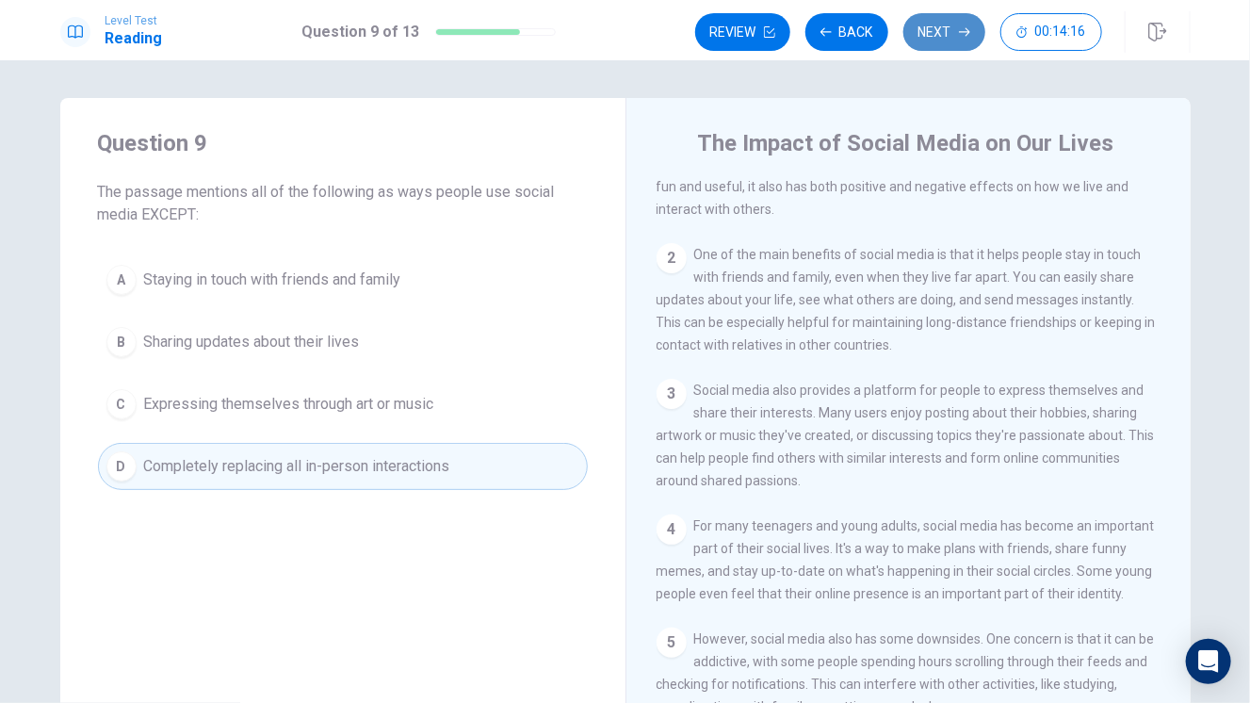
click at [944, 26] on button "Next" at bounding box center [944, 32] width 82 height 38
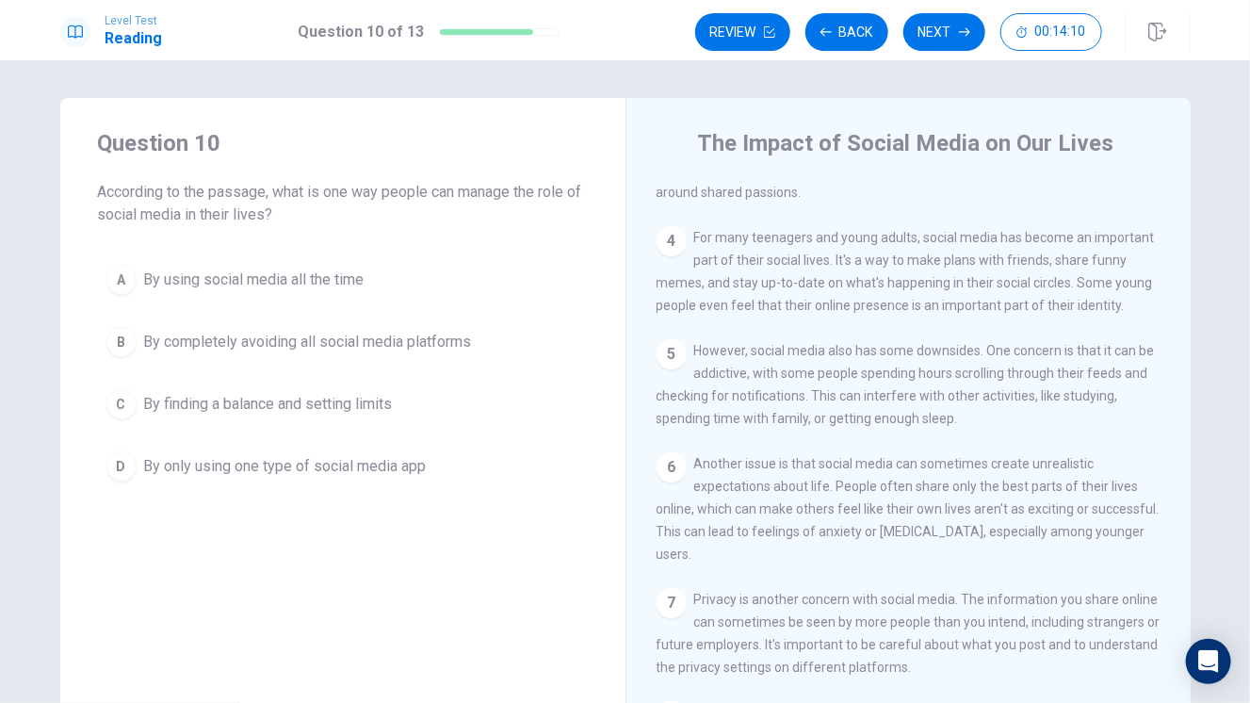
scroll to position [364, 0]
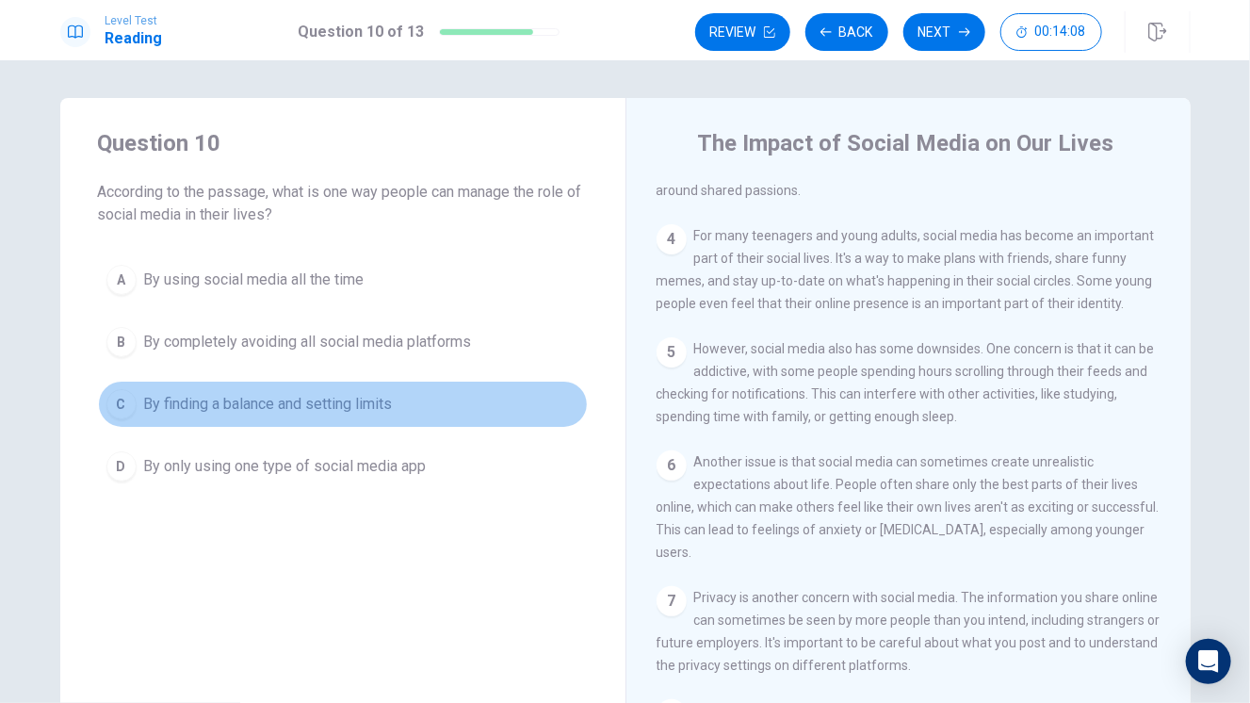
click at [346, 406] on span "By finding a balance and setting limits" at bounding box center [268, 404] width 249 height 23
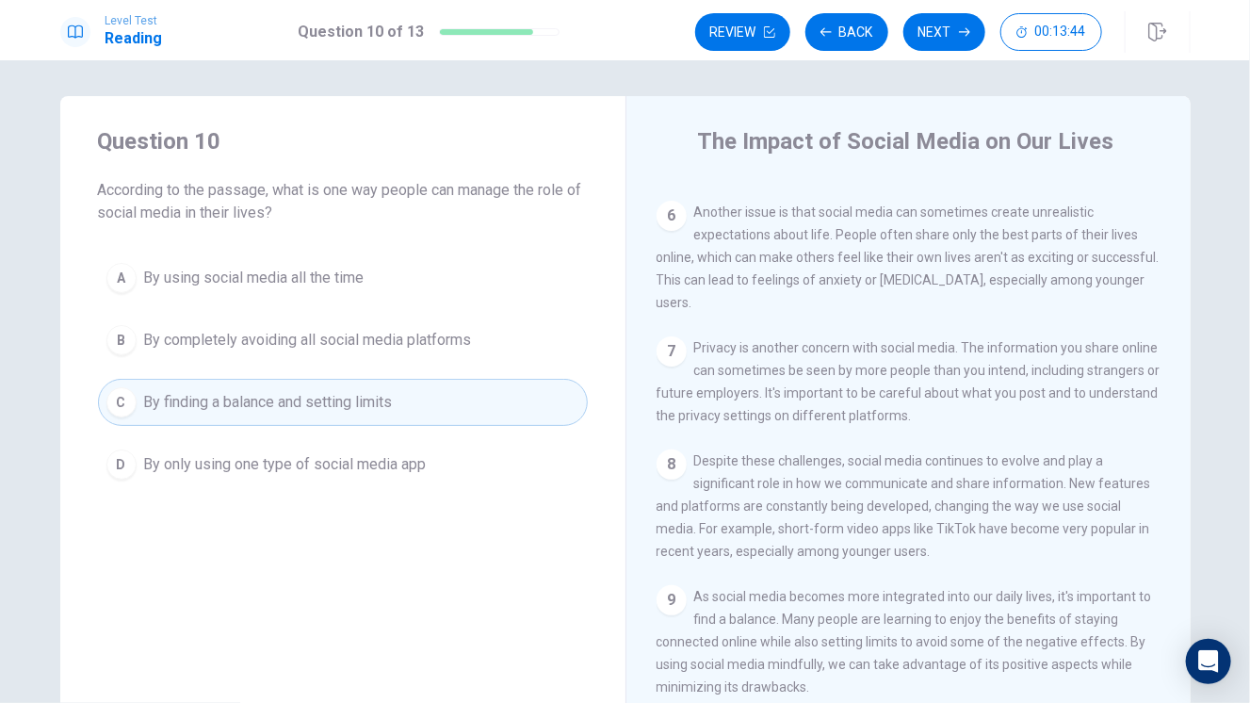
scroll to position [0, 0]
click at [942, 35] on button "Next" at bounding box center [944, 32] width 82 height 38
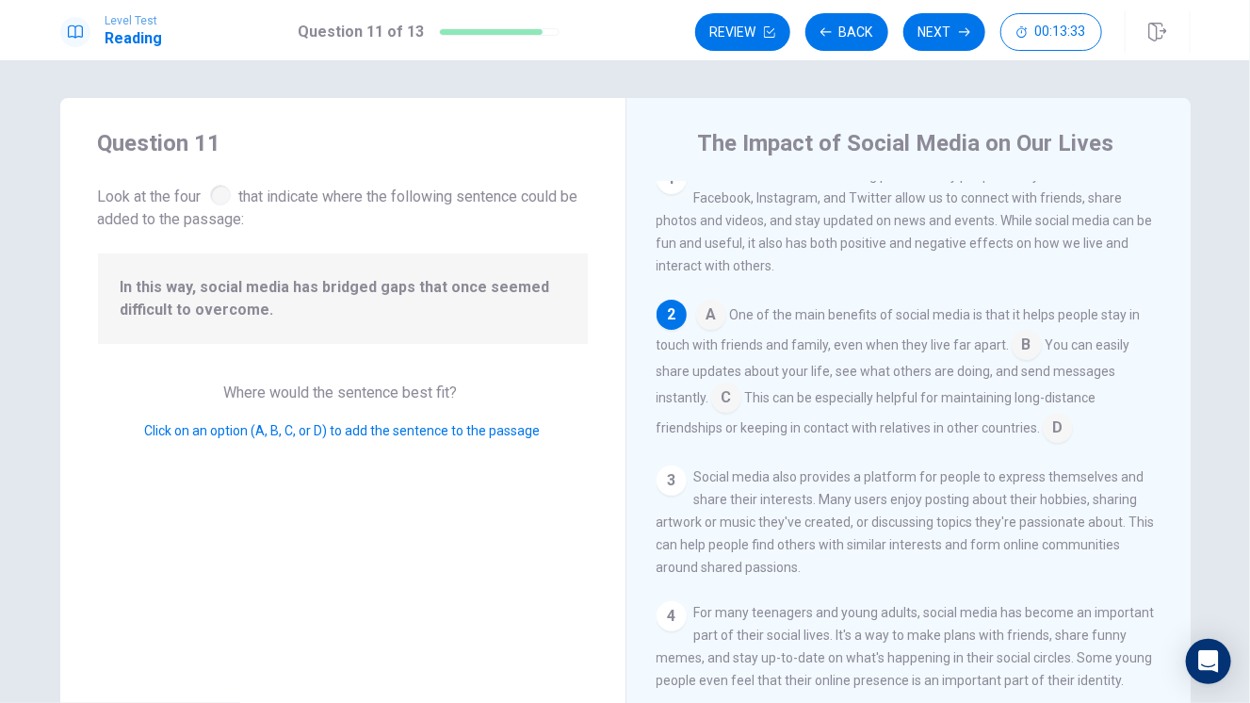
scroll to position [13, 0]
click at [724, 408] on input at bounding box center [726, 403] width 30 height 30
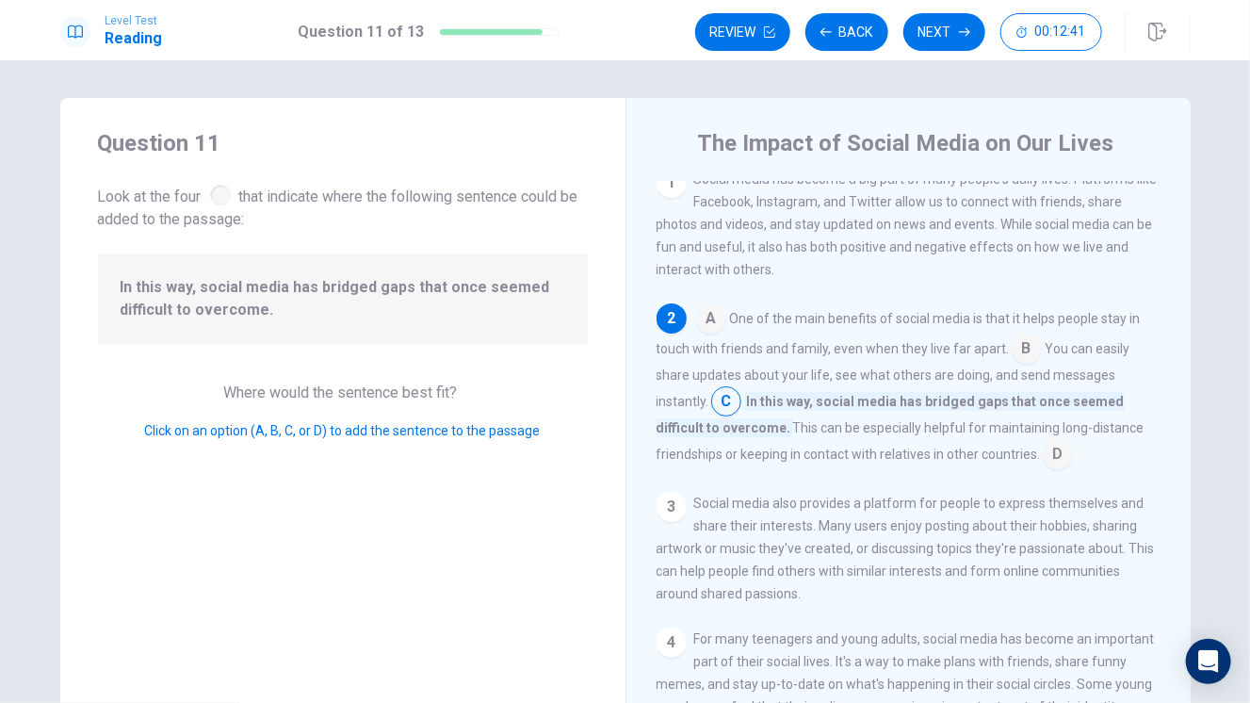
click at [1051, 454] on input at bounding box center [1058, 456] width 30 height 30
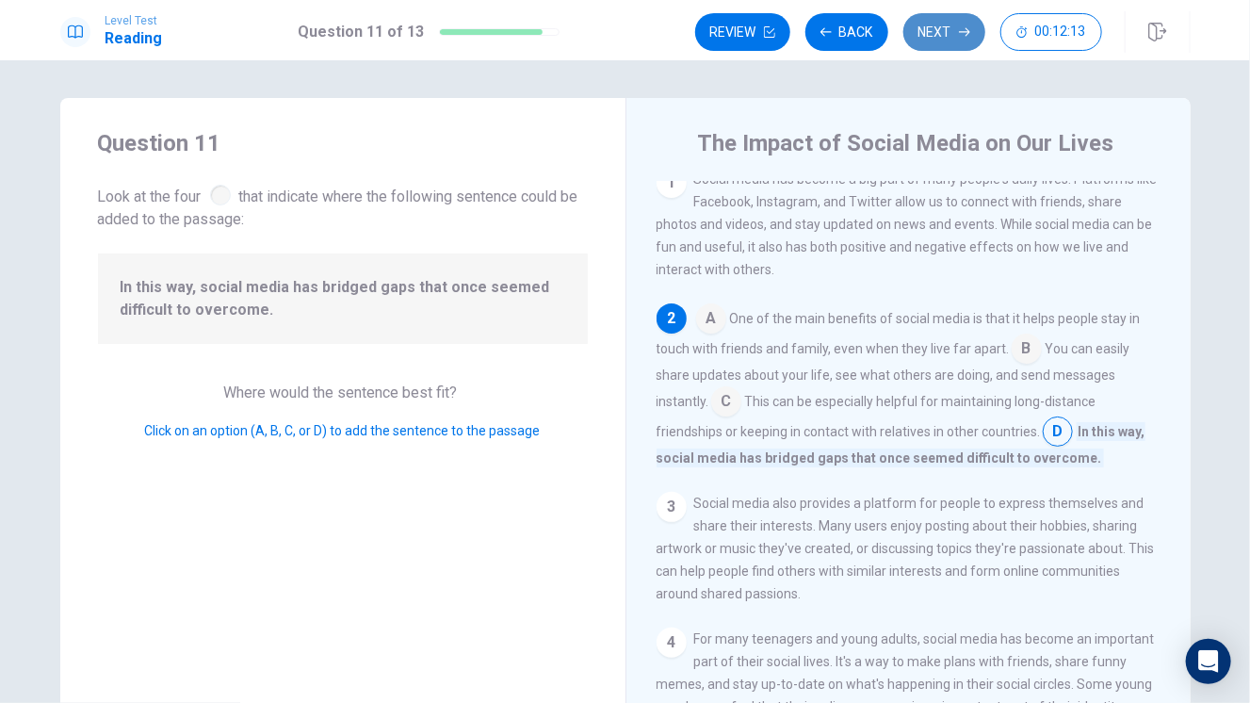
click at [948, 27] on button "Next" at bounding box center [944, 32] width 82 height 38
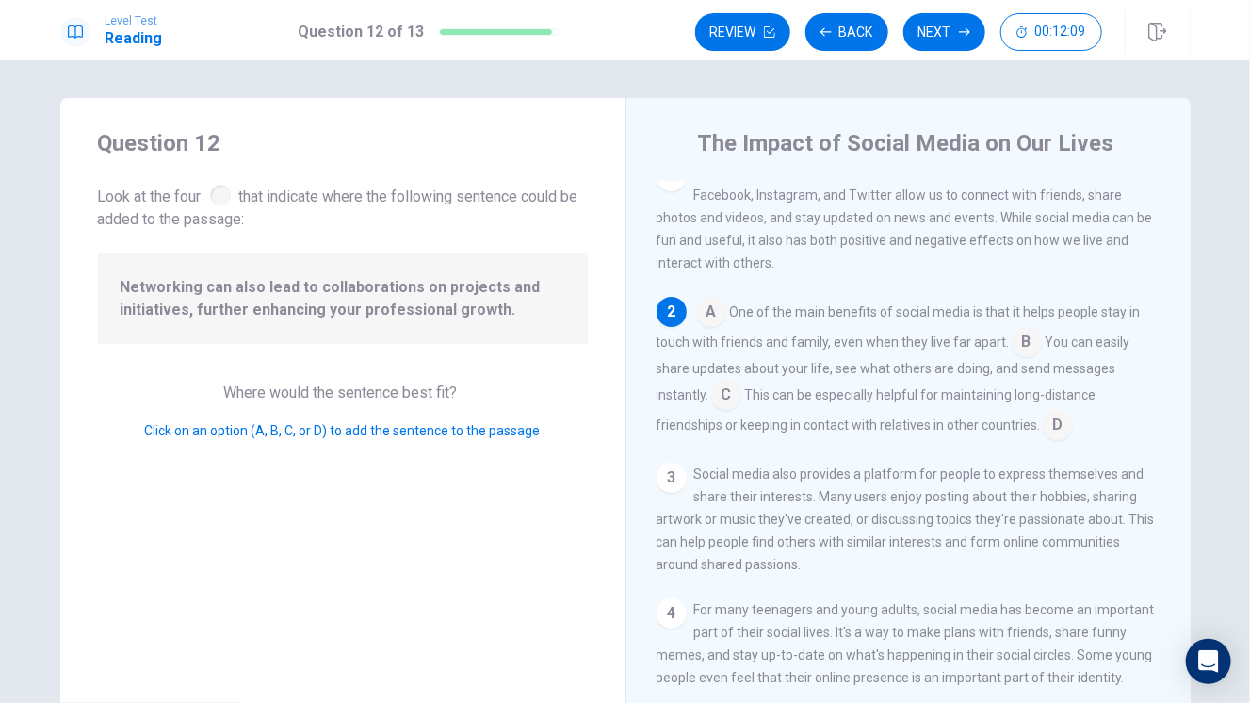
scroll to position [19, 0]
click at [704, 314] on input at bounding box center [711, 315] width 30 height 30
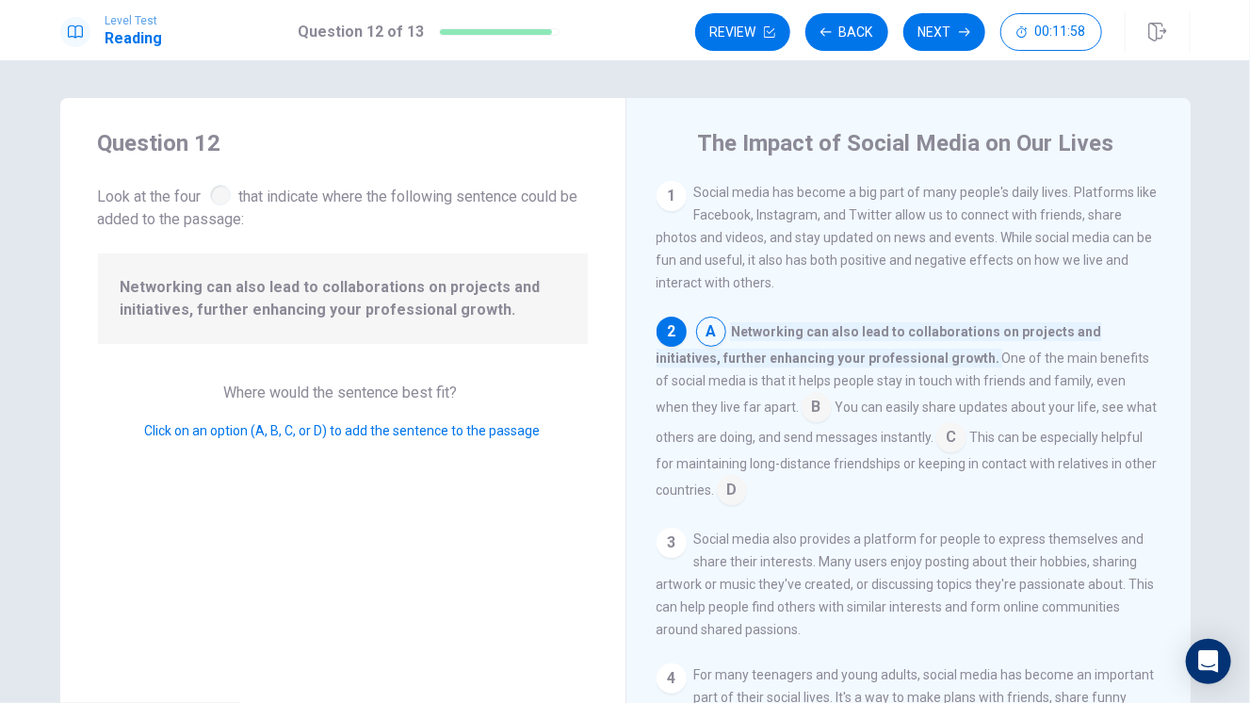
scroll to position [0, 0]
click at [802, 409] on input at bounding box center [817, 409] width 30 height 30
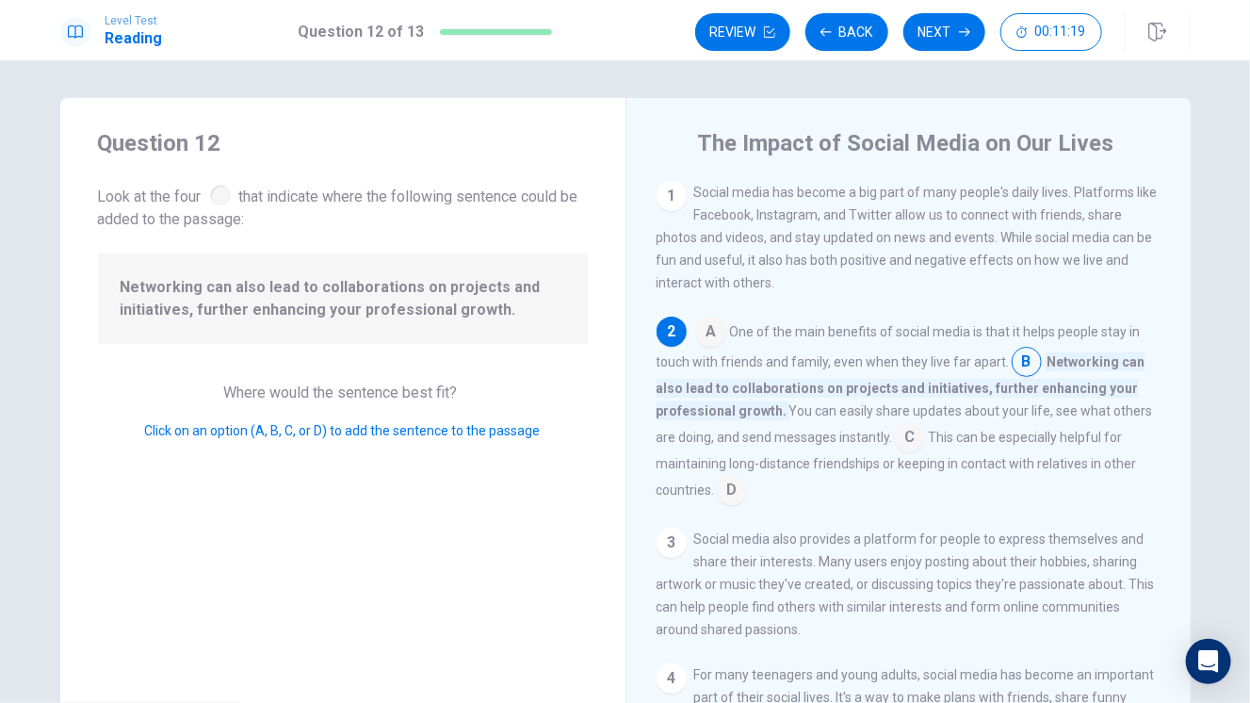
click at [901, 437] on input at bounding box center [910, 439] width 30 height 30
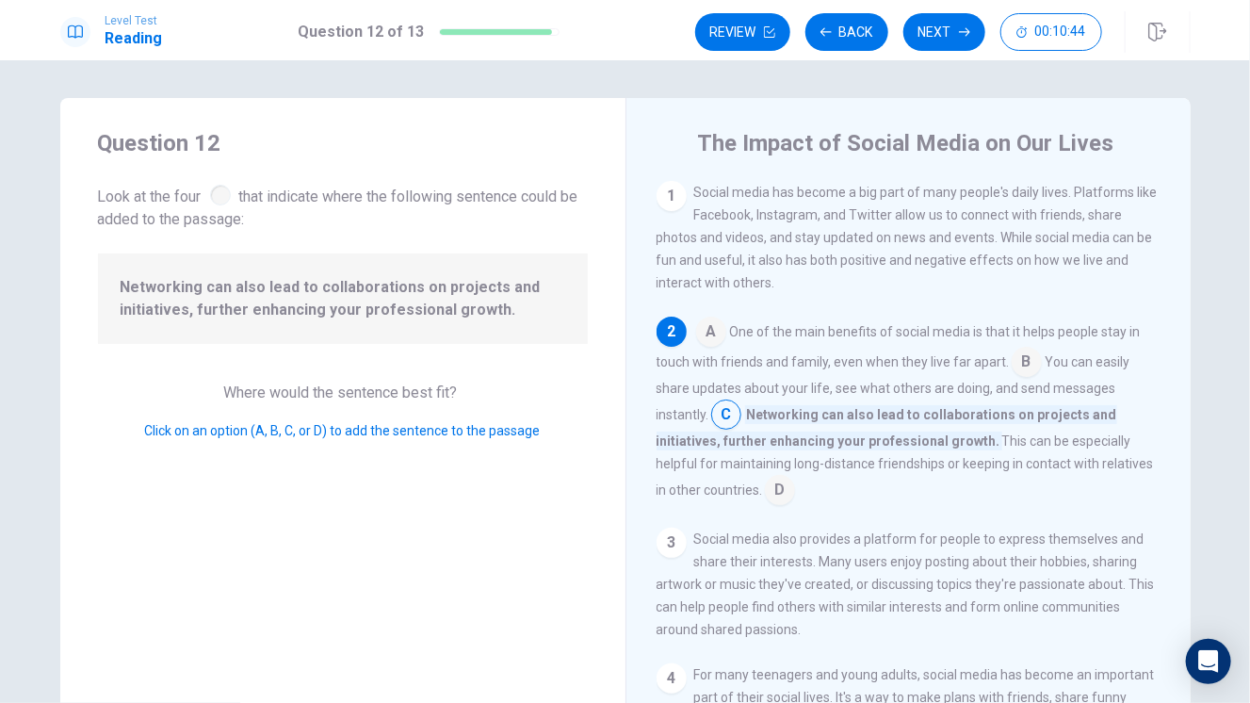
click at [770, 490] on input at bounding box center [780, 492] width 30 height 30
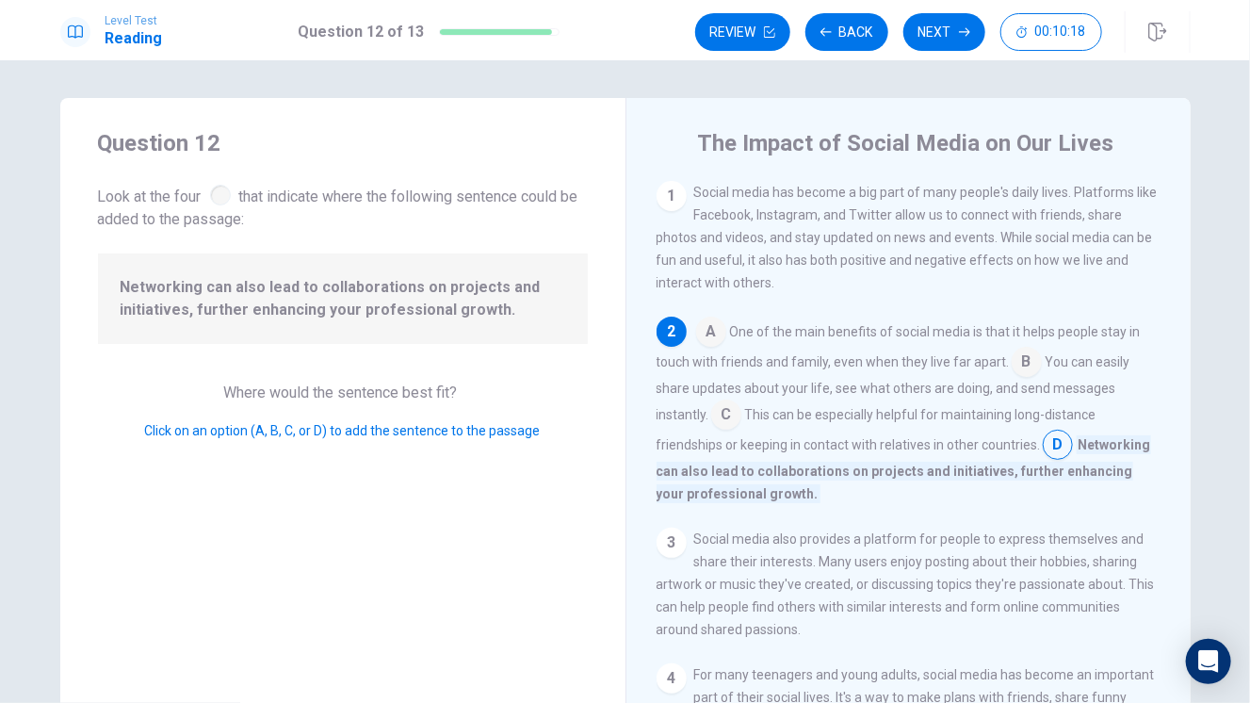
click at [729, 423] on input at bounding box center [726, 416] width 30 height 30
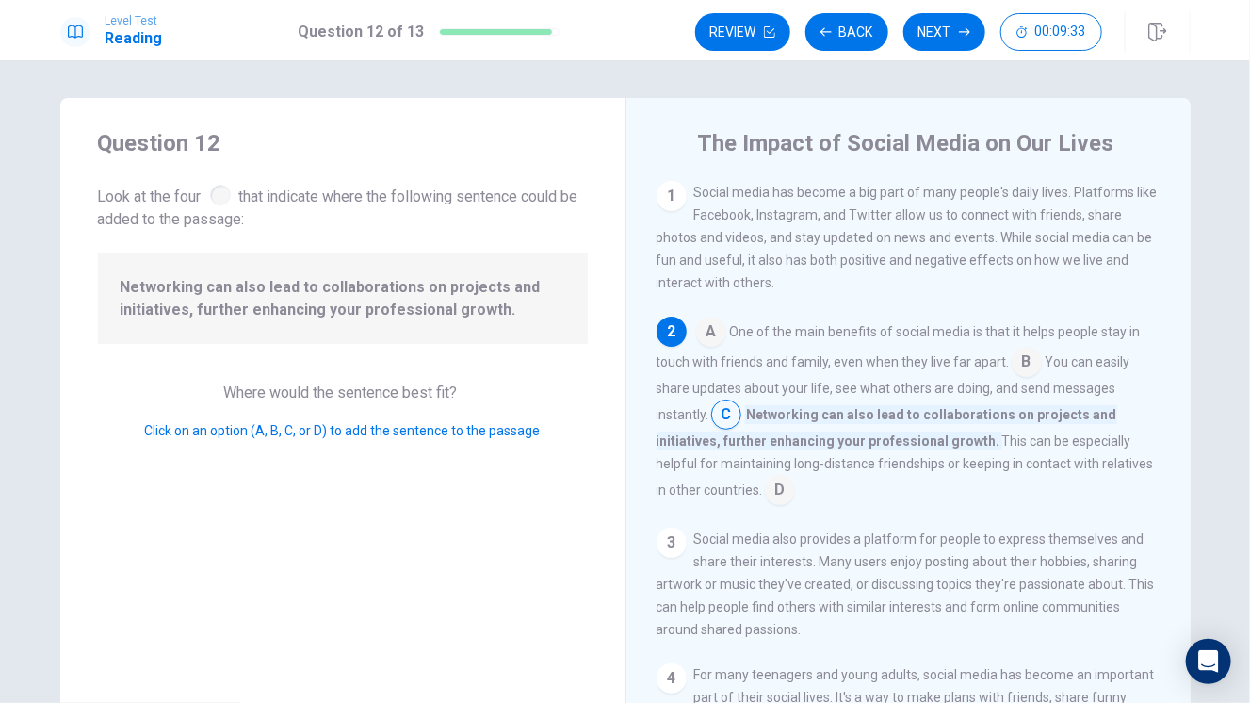
click at [1012, 364] on input at bounding box center [1027, 364] width 30 height 30
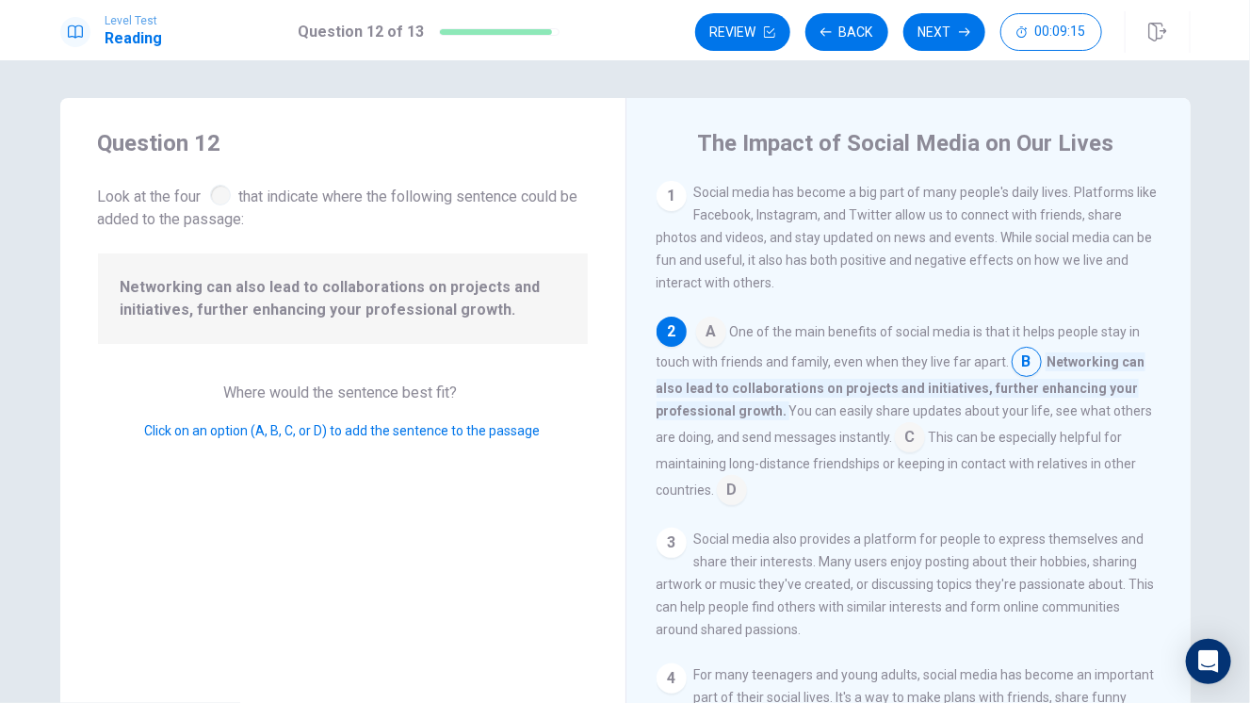
click at [723, 503] on input at bounding box center [732, 492] width 30 height 30
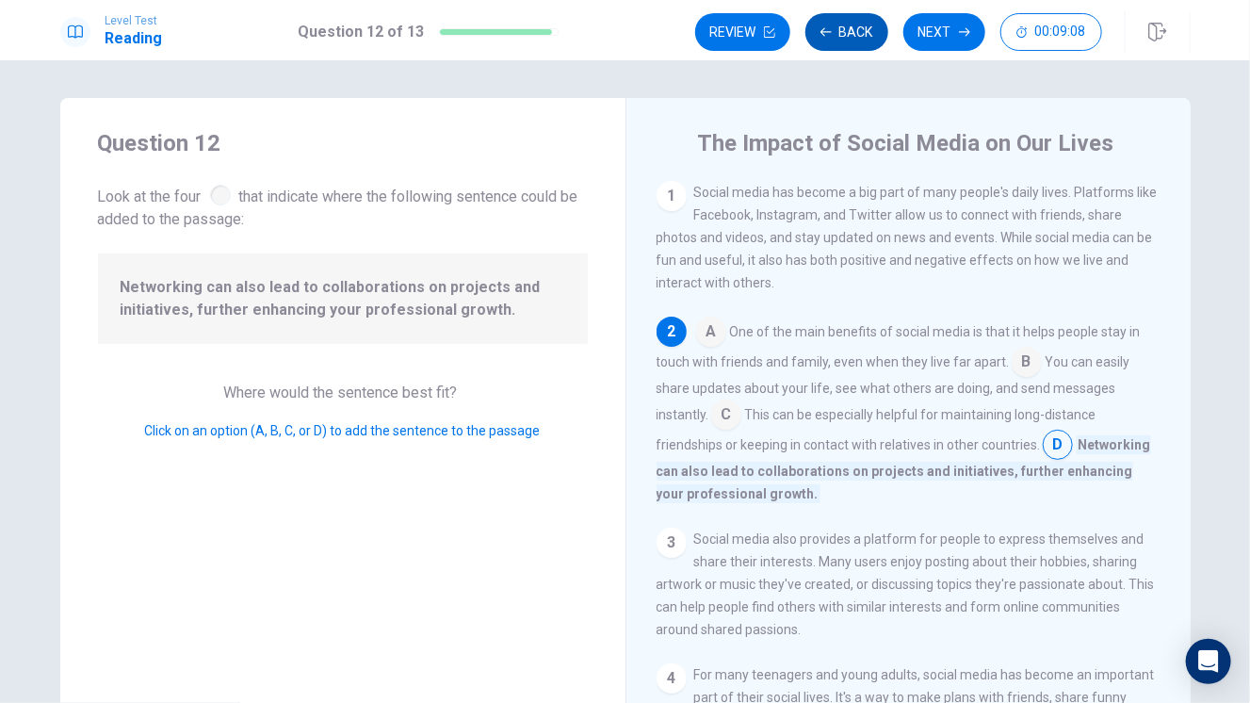
click at [852, 30] on button "Back" at bounding box center [846, 32] width 83 height 38
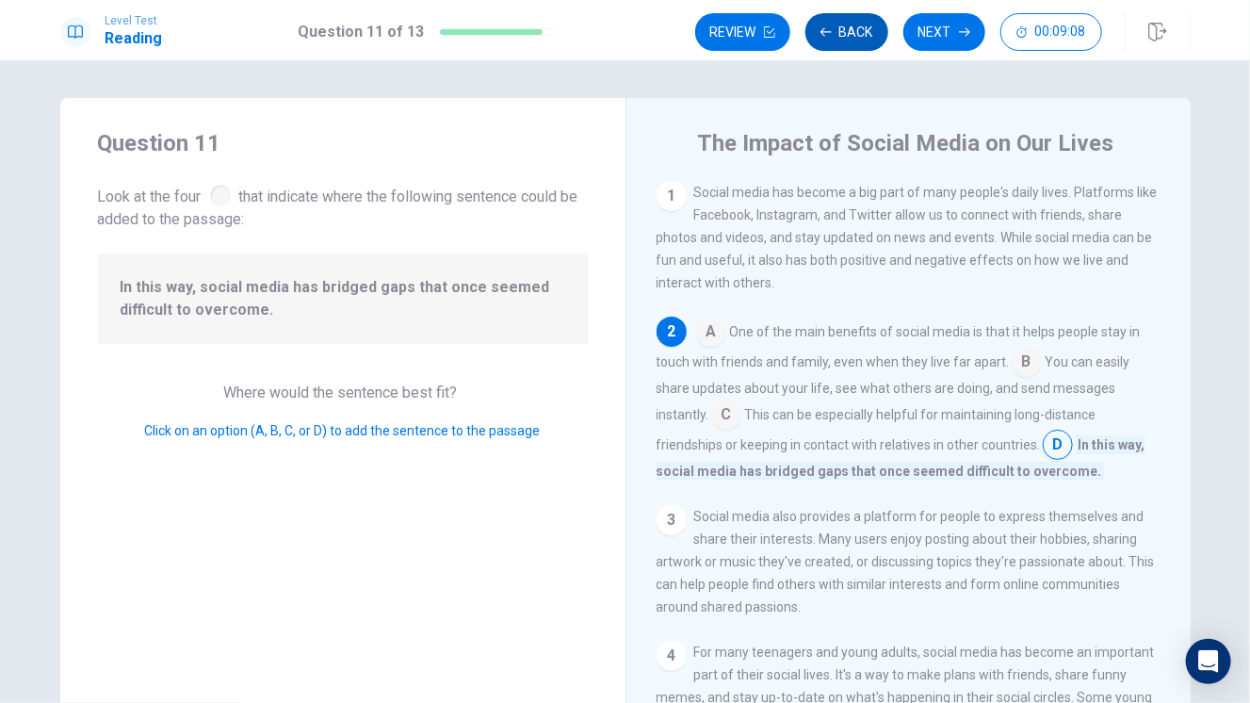
scroll to position [138, 0]
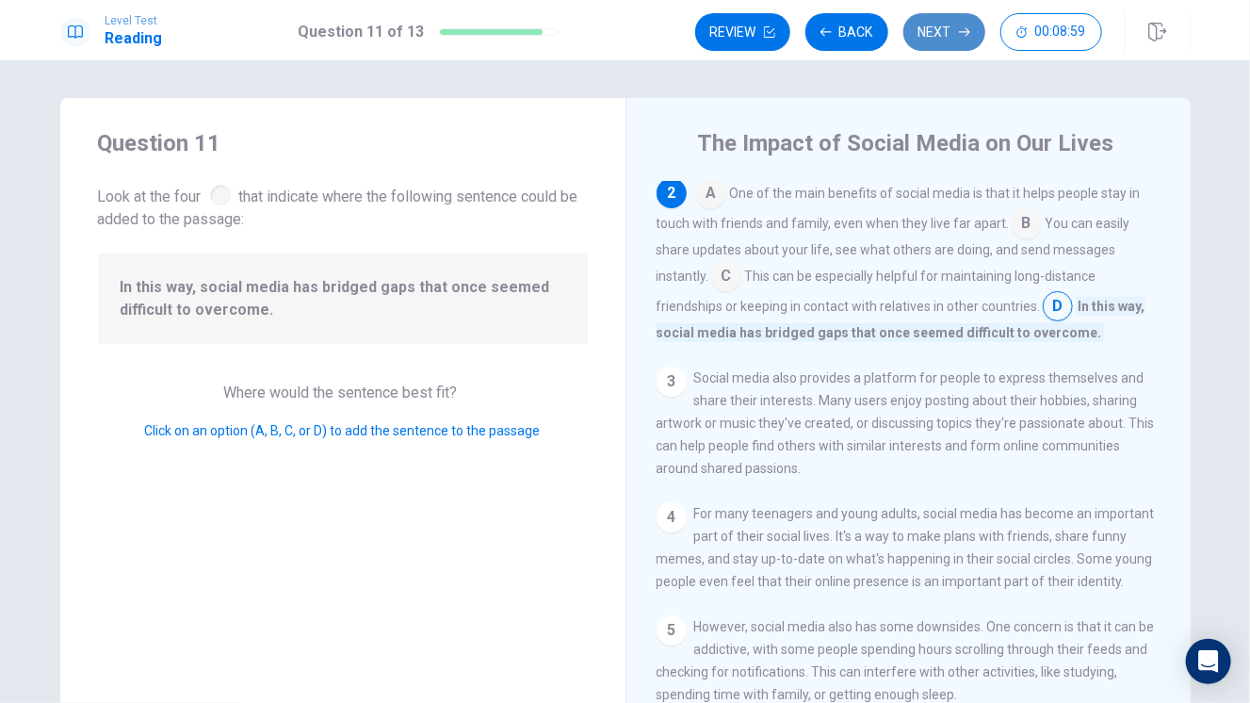
click at [942, 34] on button "Next" at bounding box center [944, 32] width 82 height 38
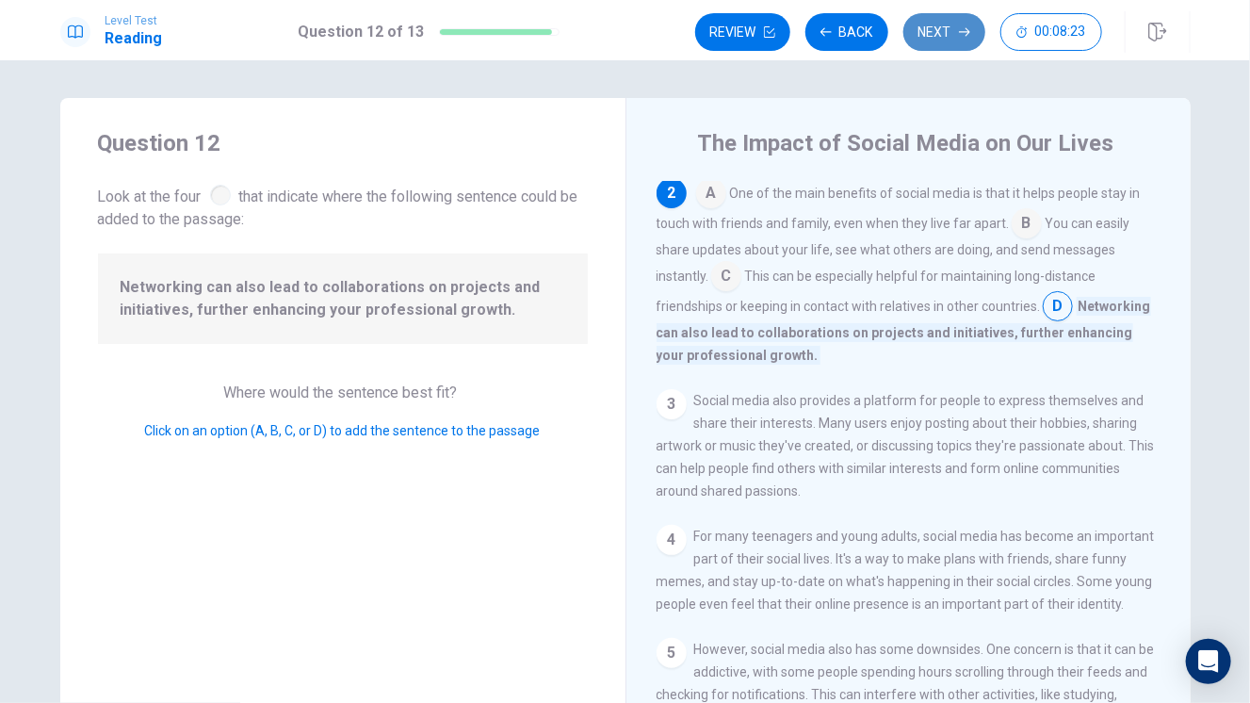
click at [953, 36] on button "Next" at bounding box center [944, 32] width 82 height 38
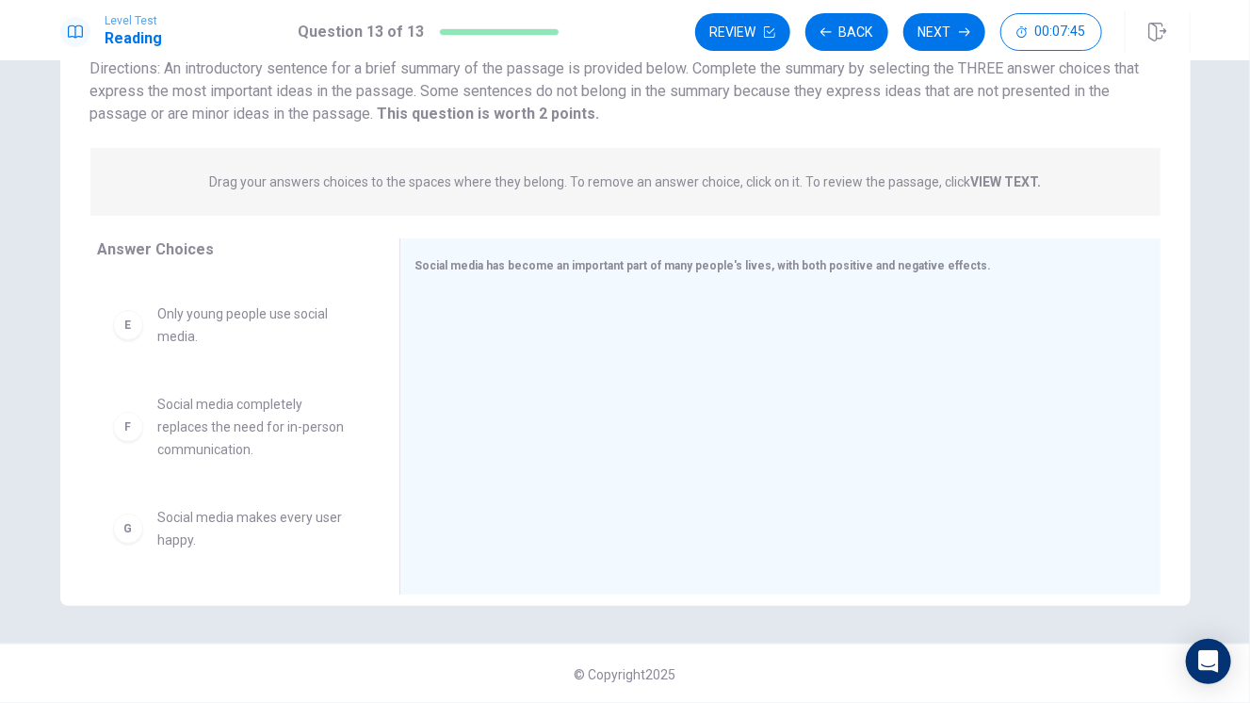
scroll to position [0, 0]
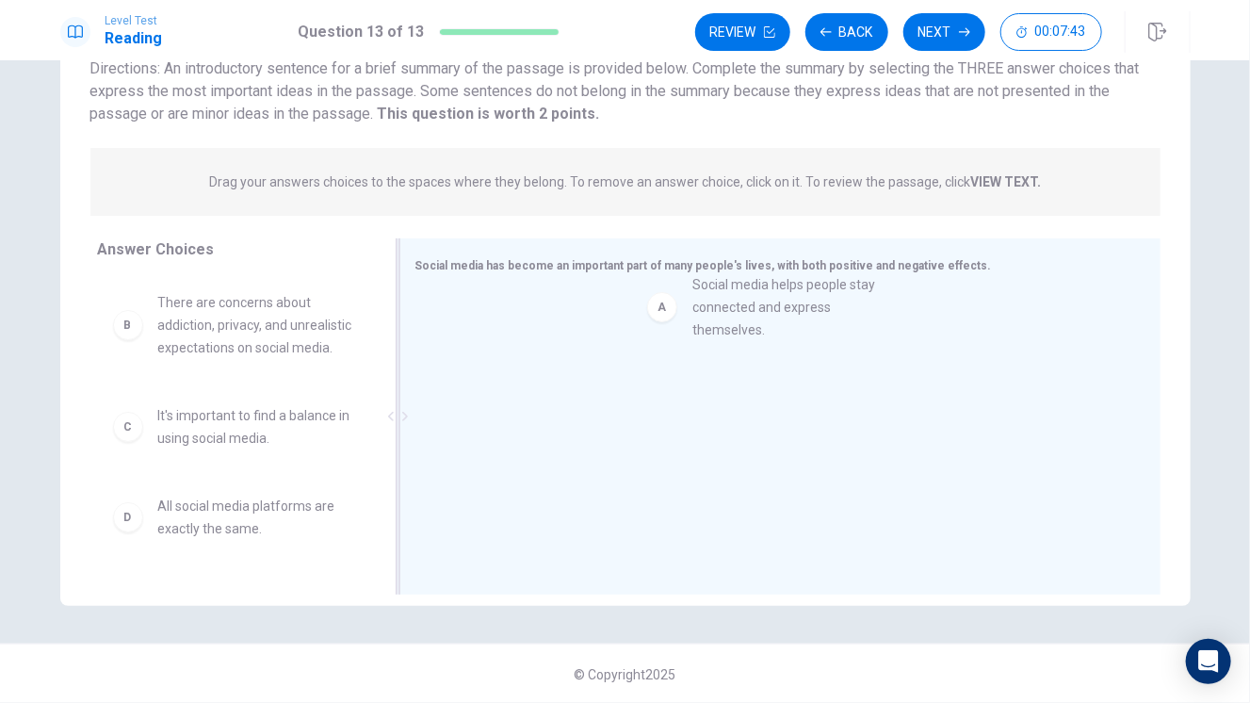
drag, startPoint x: 226, startPoint y: 322, endPoint x: 825, endPoint y: 304, distance: 599.4
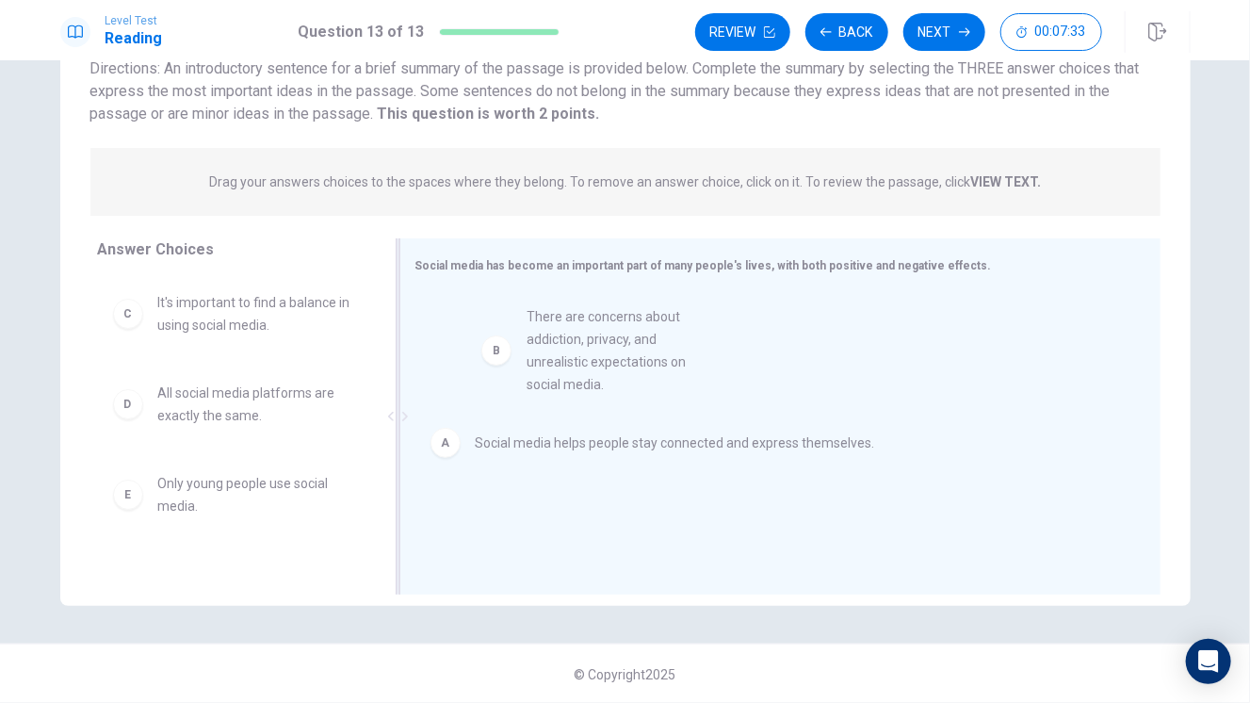
drag, startPoint x: 201, startPoint y: 337, endPoint x: 589, endPoint y: 350, distance: 388.3
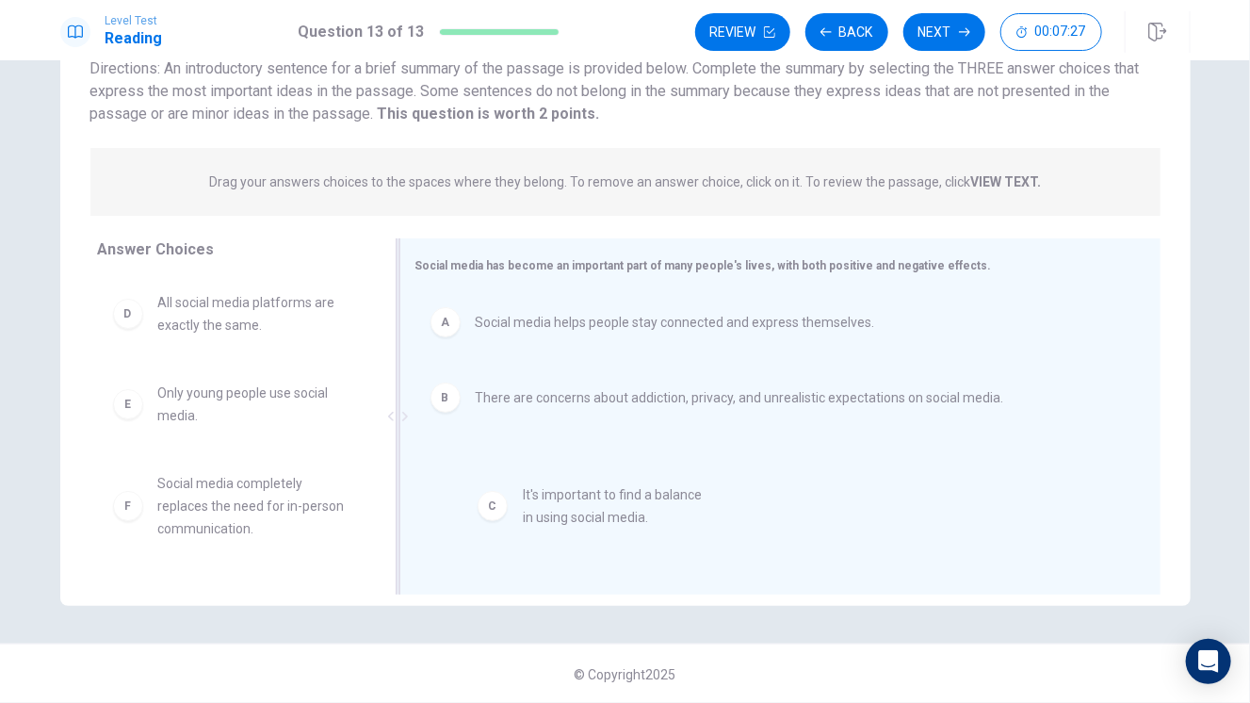
drag, startPoint x: 227, startPoint y: 322, endPoint x: 616, endPoint y: 519, distance: 436.0
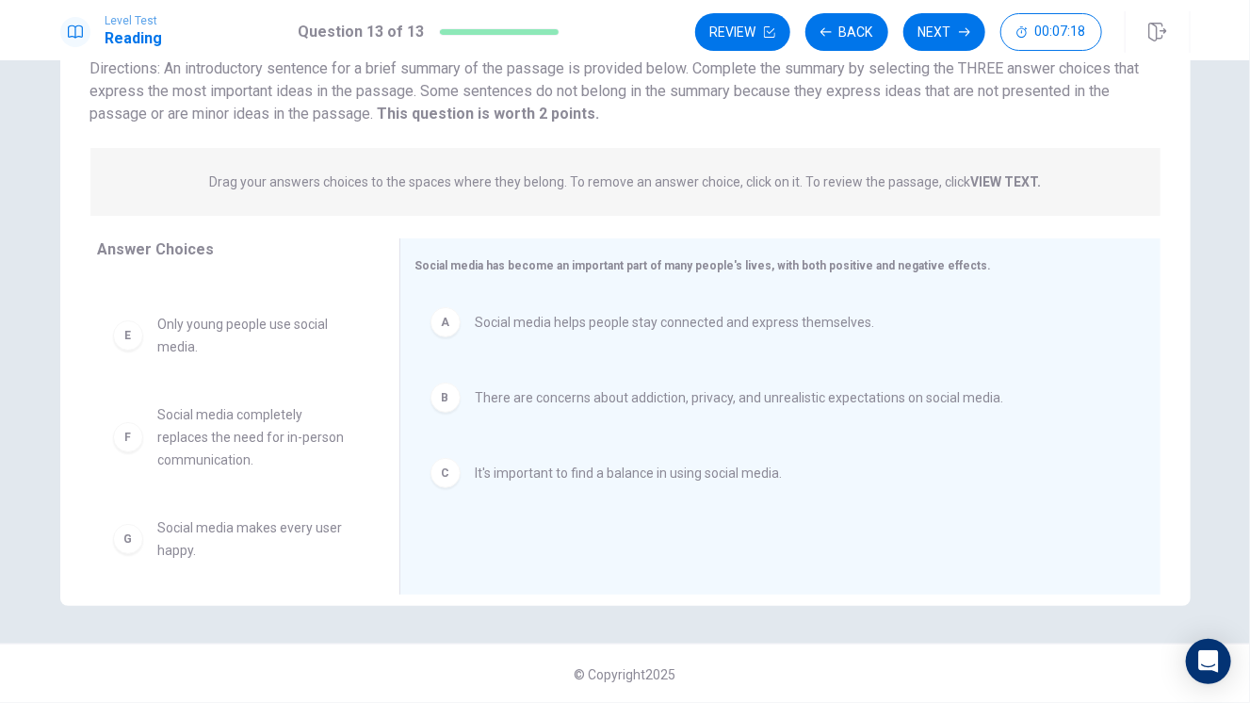
scroll to position [78, 0]
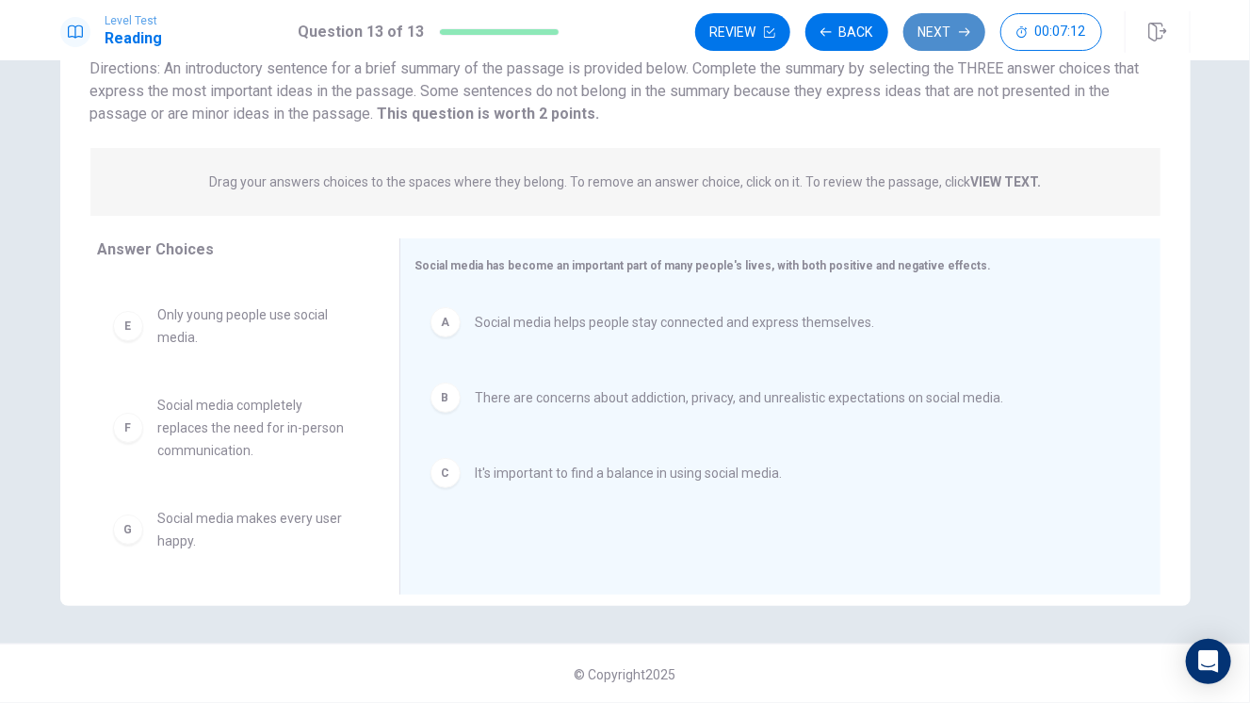
click at [939, 44] on button "Next" at bounding box center [944, 32] width 82 height 38
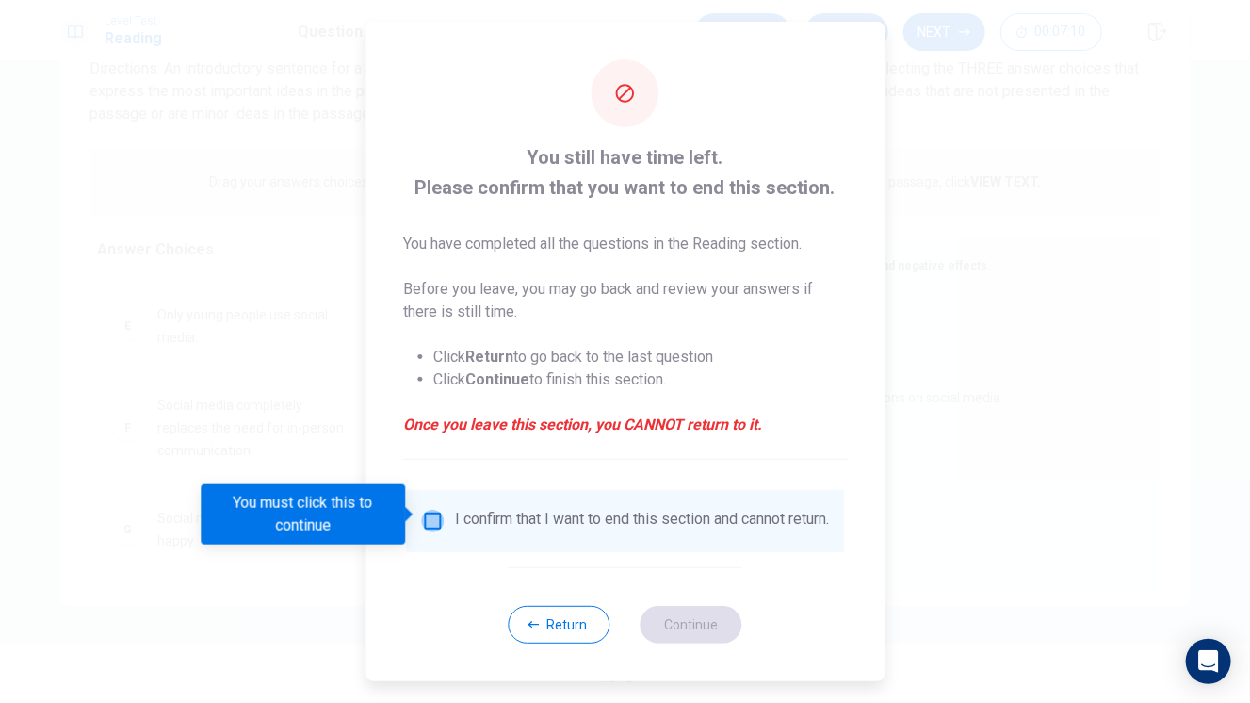
click at [439, 519] on input "You must click this to continue" at bounding box center [432, 521] width 23 height 23
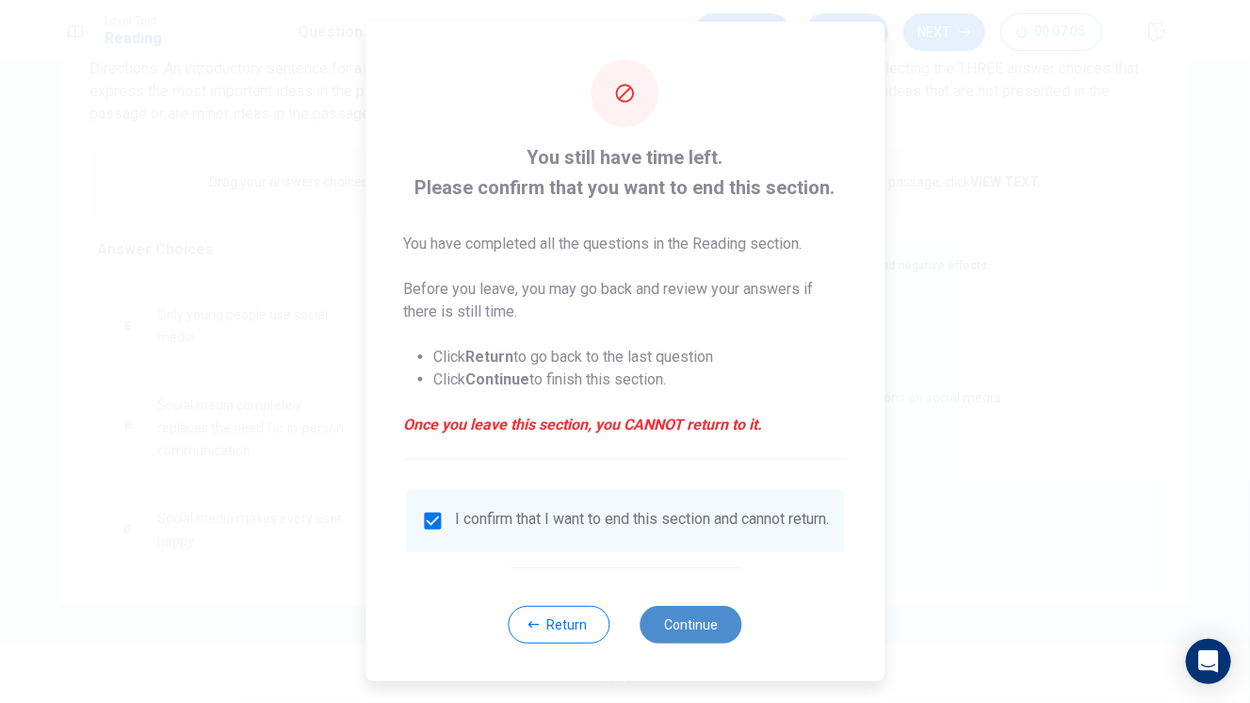
click at [698, 543] on button "Continue" at bounding box center [692, 625] width 102 height 38
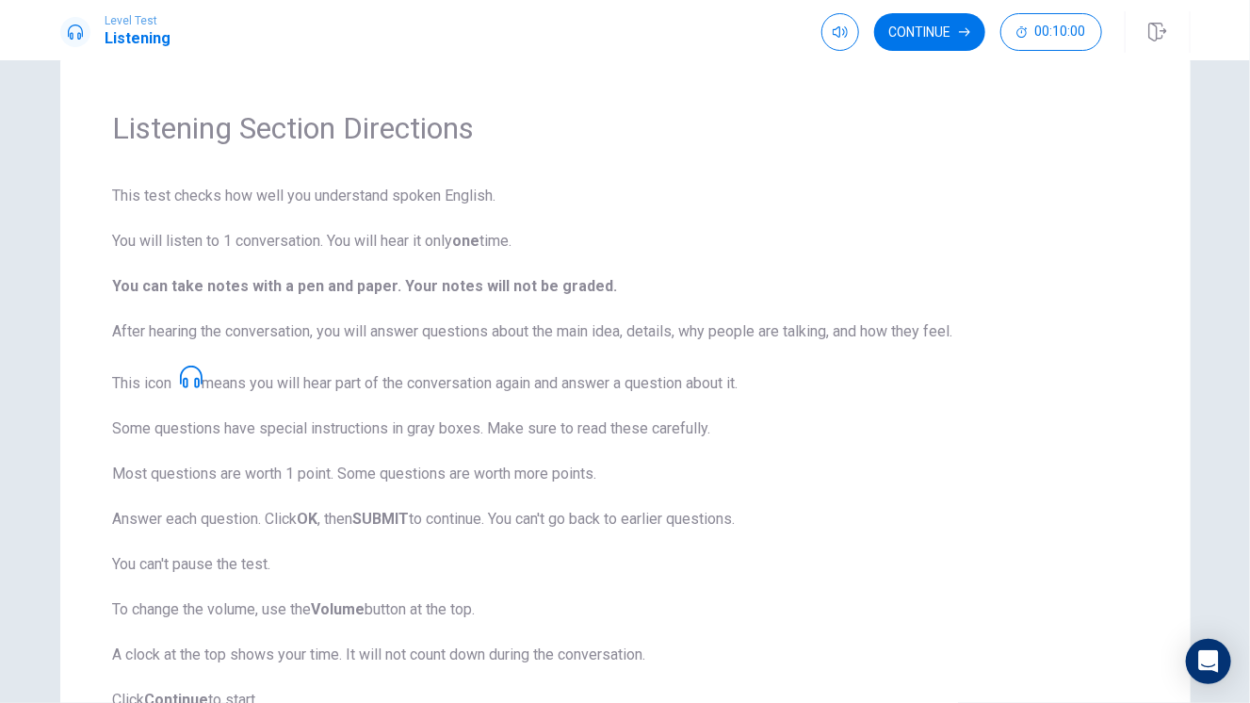
scroll to position [0, 0]
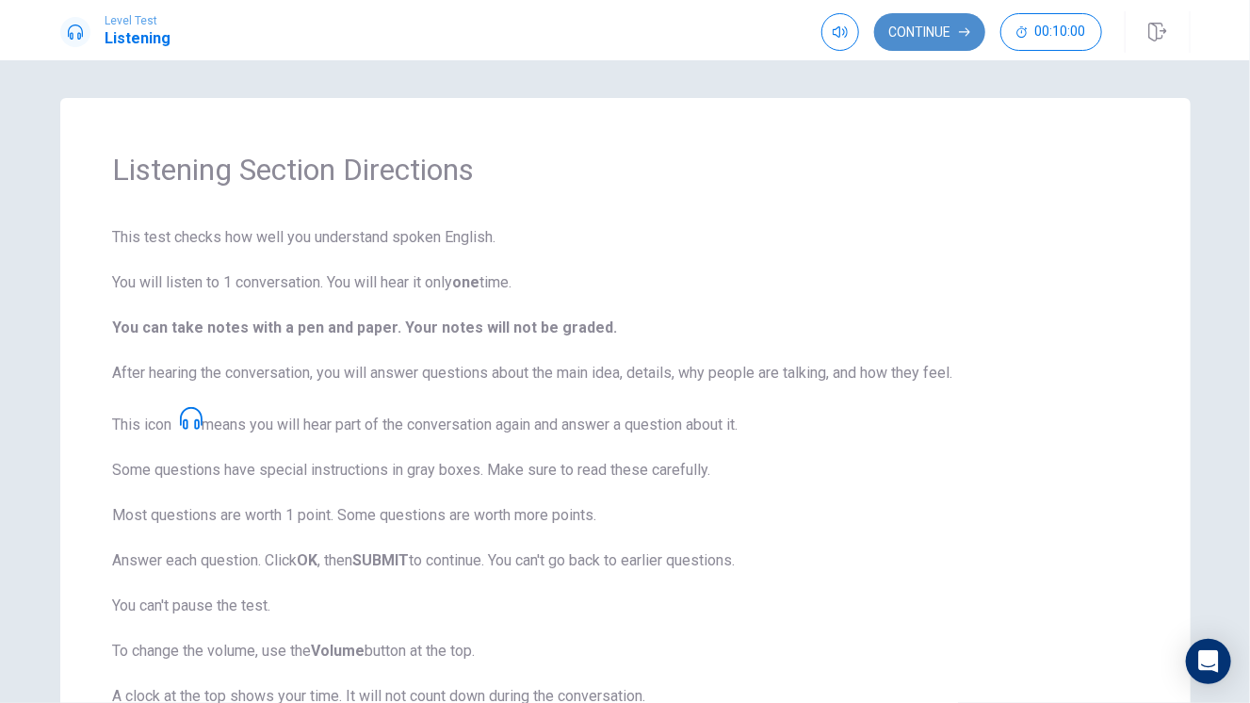
click at [906, 23] on button "Continue" at bounding box center [929, 32] width 111 height 38
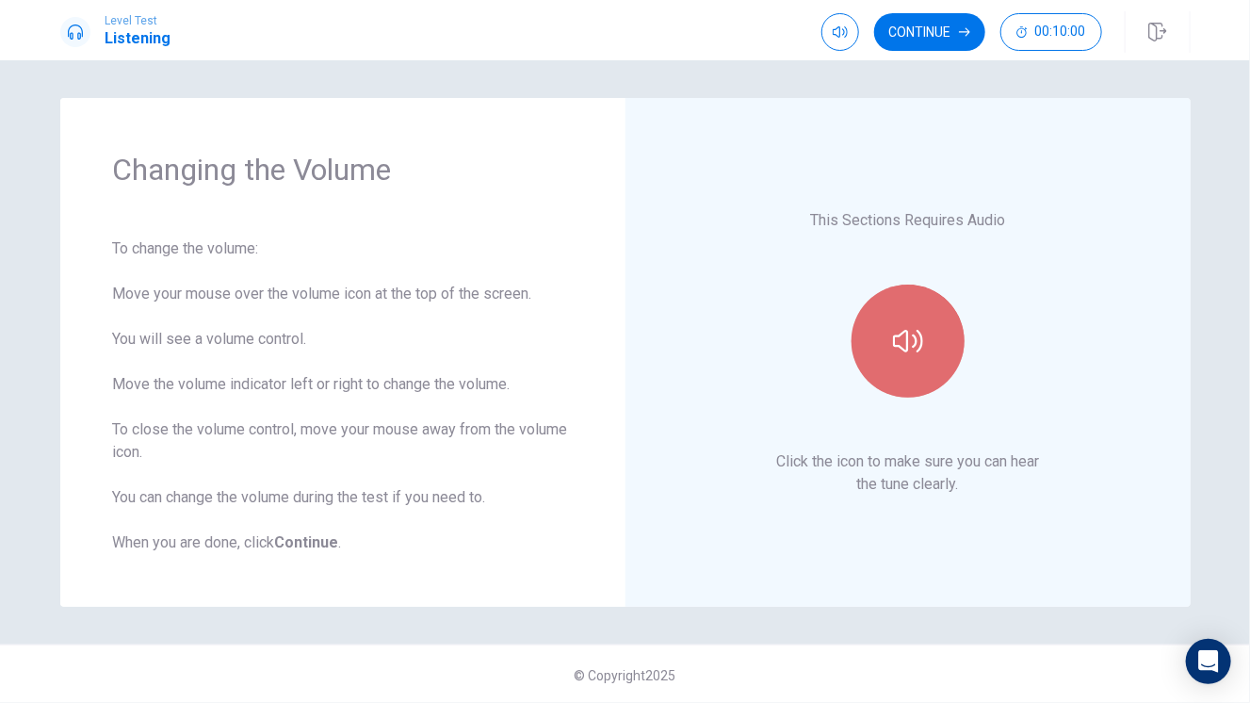
click at [885, 348] on button "button" at bounding box center [908, 340] width 113 height 113
click at [997, 112] on div "This Sections Requires Audio Click the icon to make sure you can hear the tune …" at bounding box center [907, 352] width 565 height 509
click at [912, 335] on icon "button" at bounding box center [908, 341] width 30 height 30
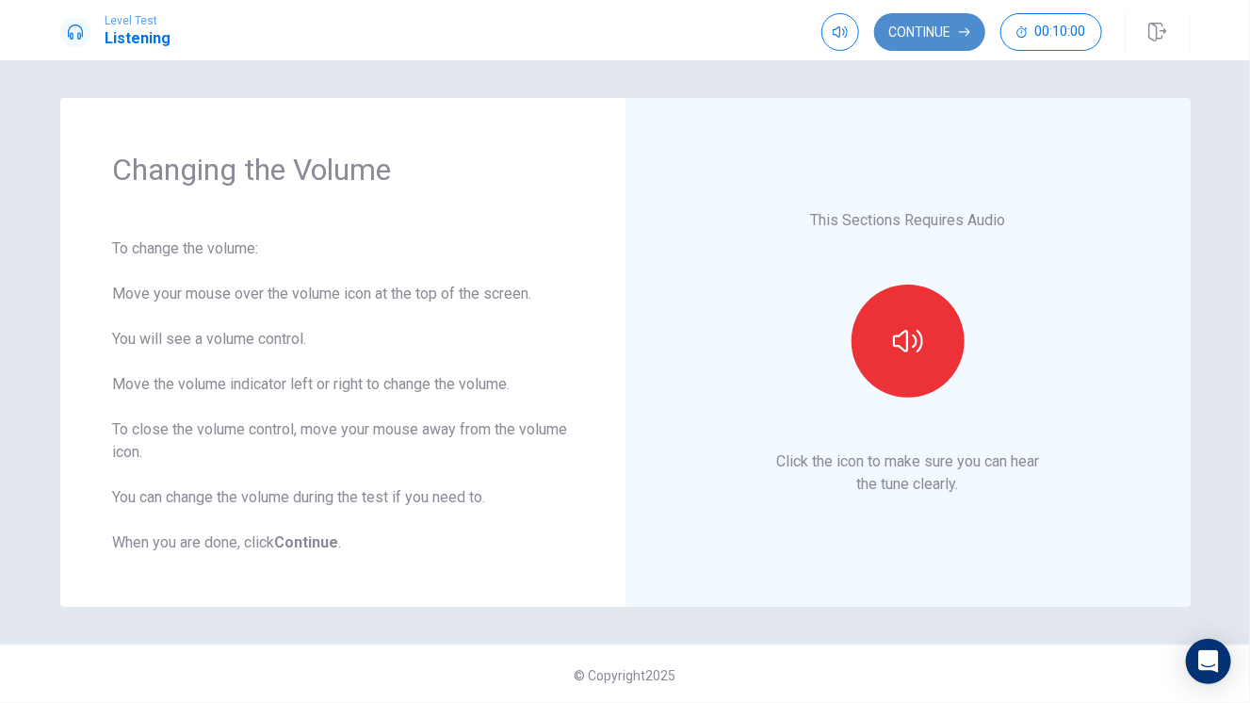
click at [910, 25] on button "Continue" at bounding box center [929, 32] width 111 height 38
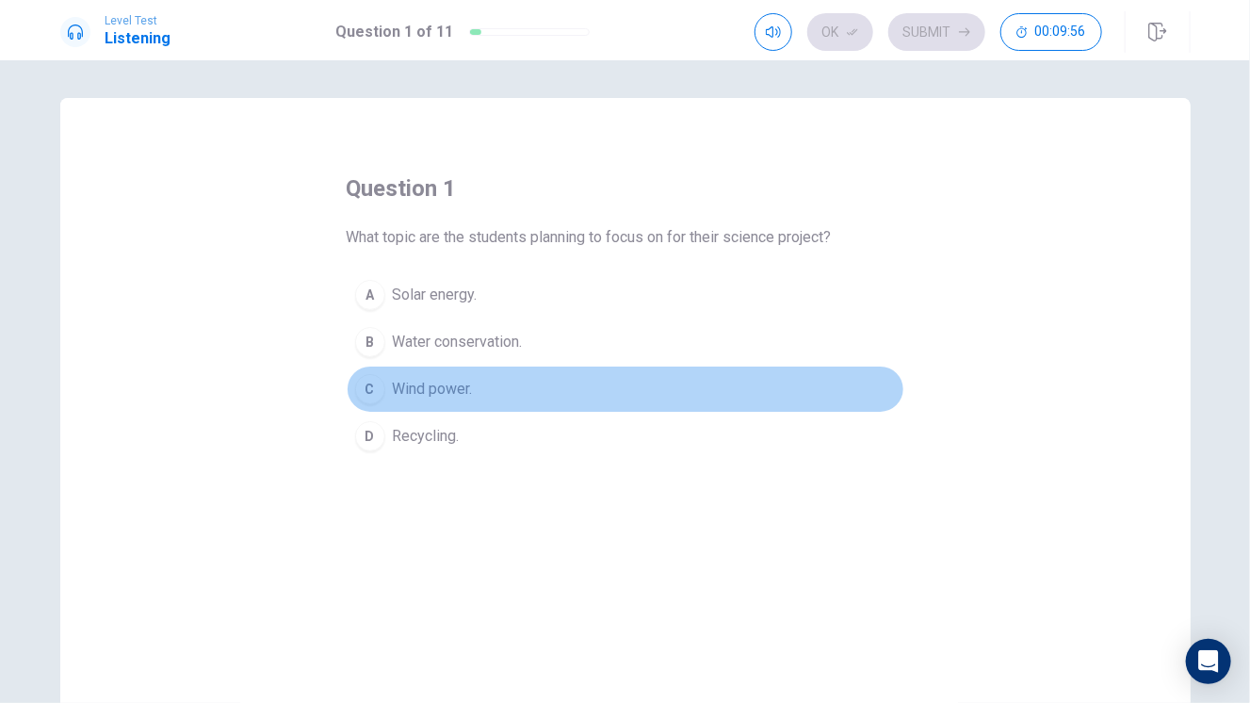
click at [422, 378] on span "Wind power." at bounding box center [433, 389] width 80 height 23
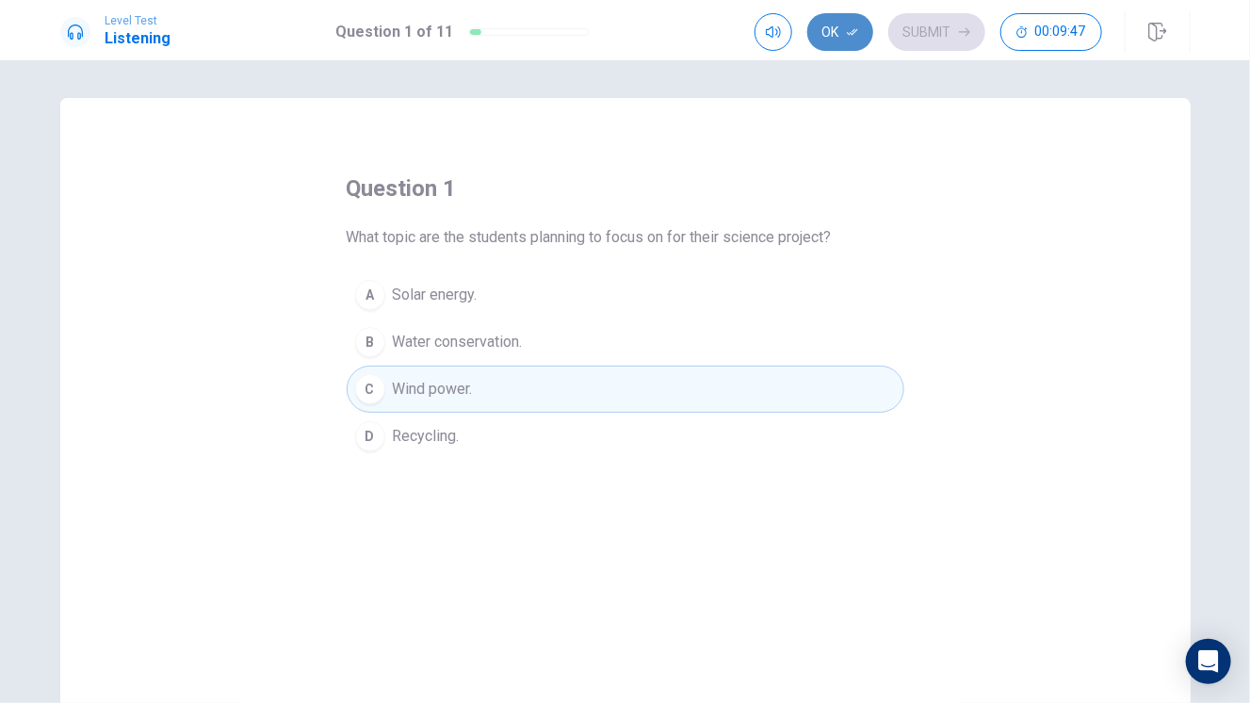
click at [843, 33] on button "Ok" at bounding box center [840, 32] width 66 height 38
click at [927, 33] on button "Submit" at bounding box center [936, 32] width 97 height 38
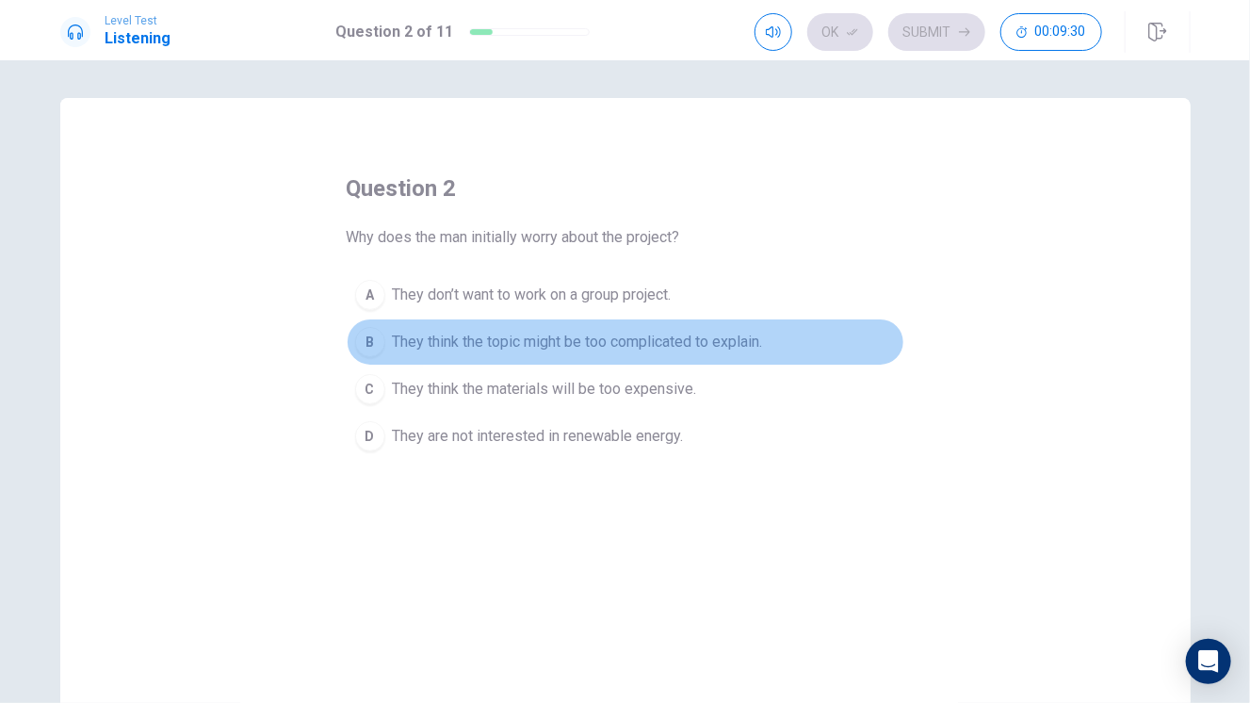
click at [522, 348] on span "They think the topic might be too complicated to explain." at bounding box center [578, 342] width 370 height 23
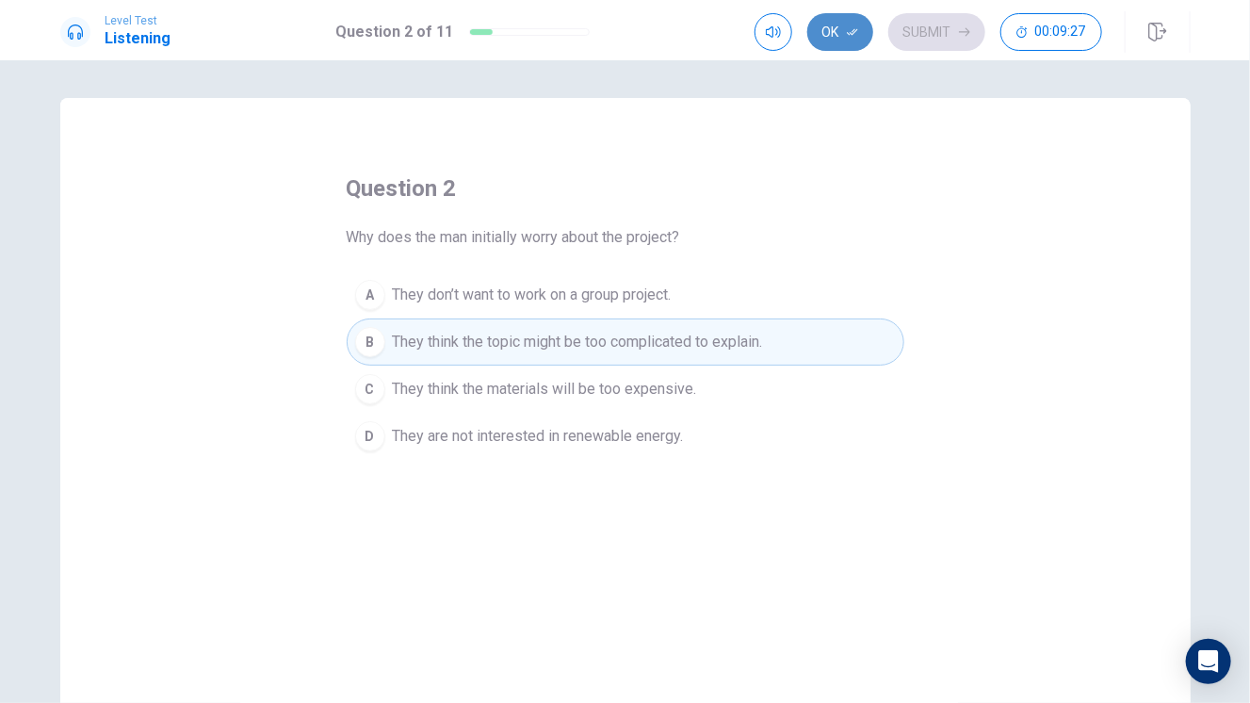
click at [825, 31] on button "Ok" at bounding box center [840, 32] width 66 height 38
click at [927, 26] on button "Submit" at bounding box center [936, 32] width 97 height 38
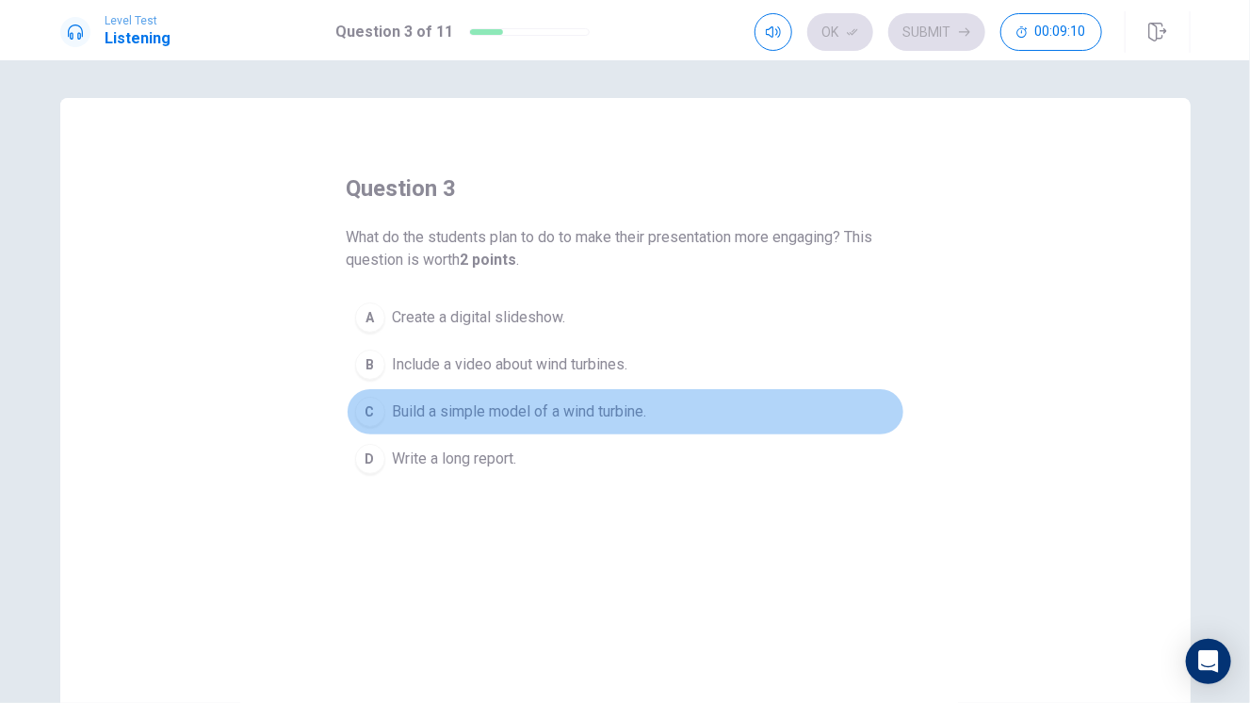
click at [504, 412] on span "Build a simple model of a wind turbine." at bounding box center [520, 411] width 254 height 23
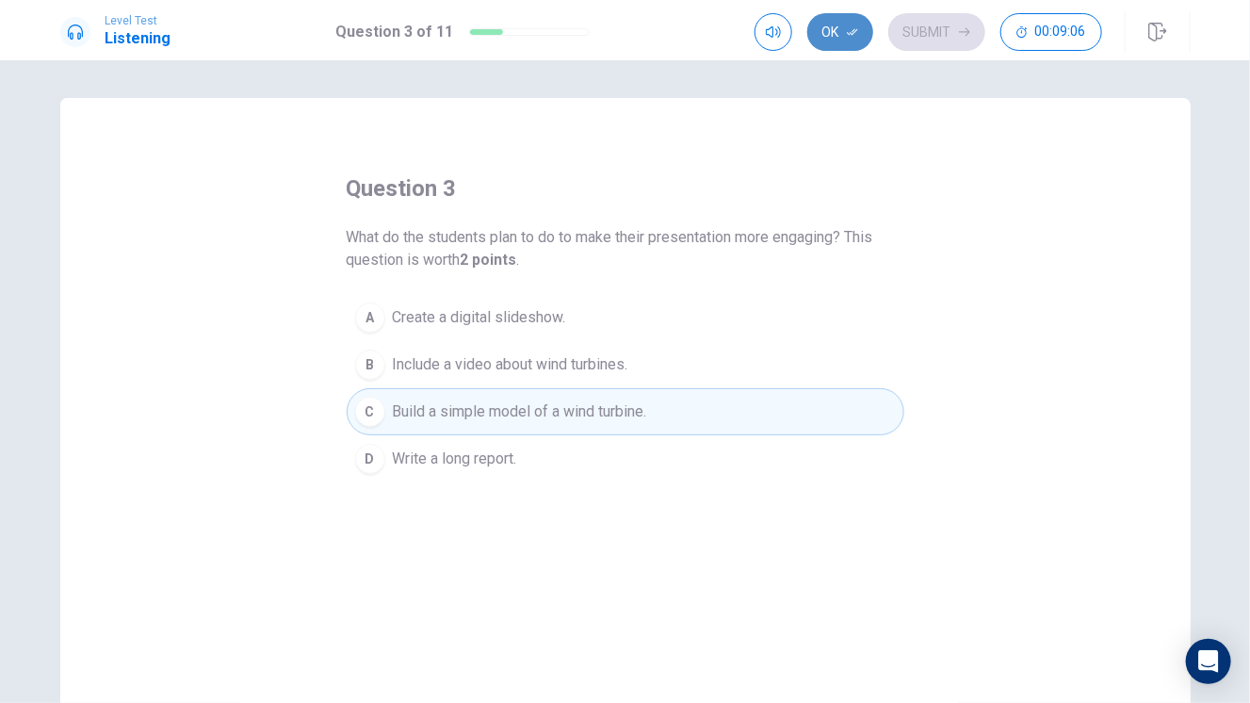
click at [850, 38] on button "Ok" at bounding box center [840, 32] width 66 height 38
click at [952, 38] on button "Submit" at bounding box center [936, 32] width 97 height 38
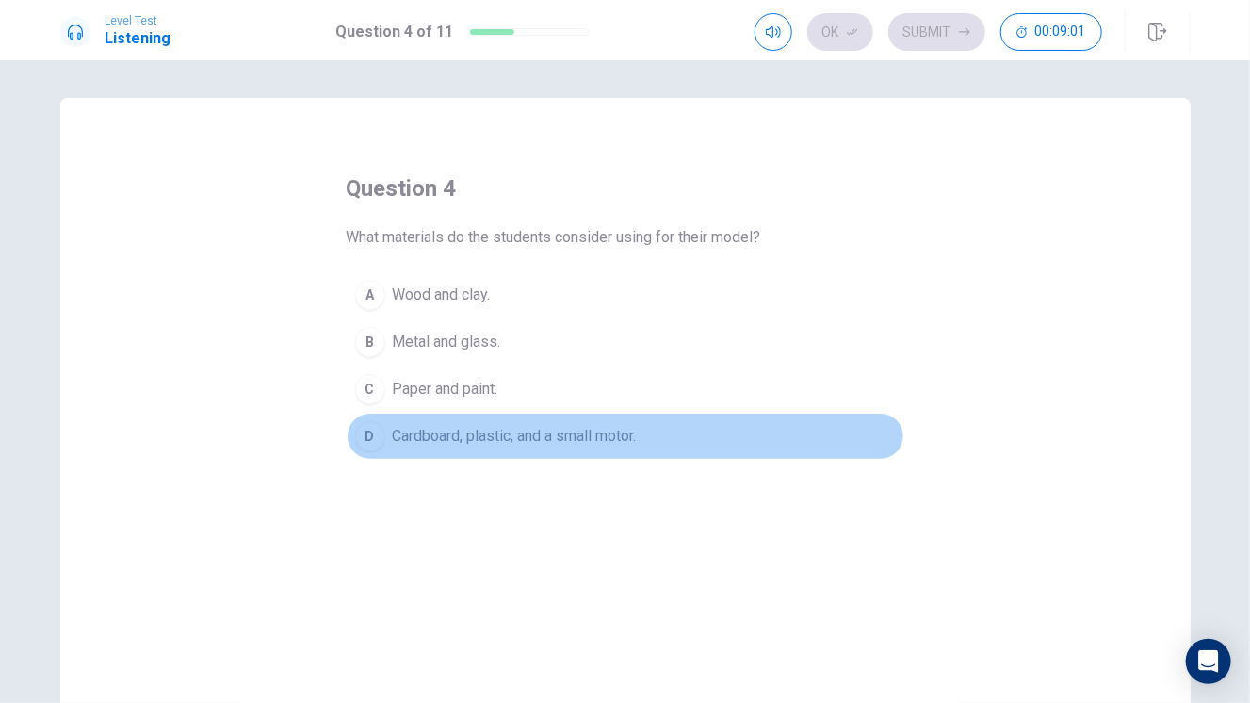
click at [574, 433] on span "Cardboard, plastic, and a small motor." at bounding box center [515, 436] width 244 height 23
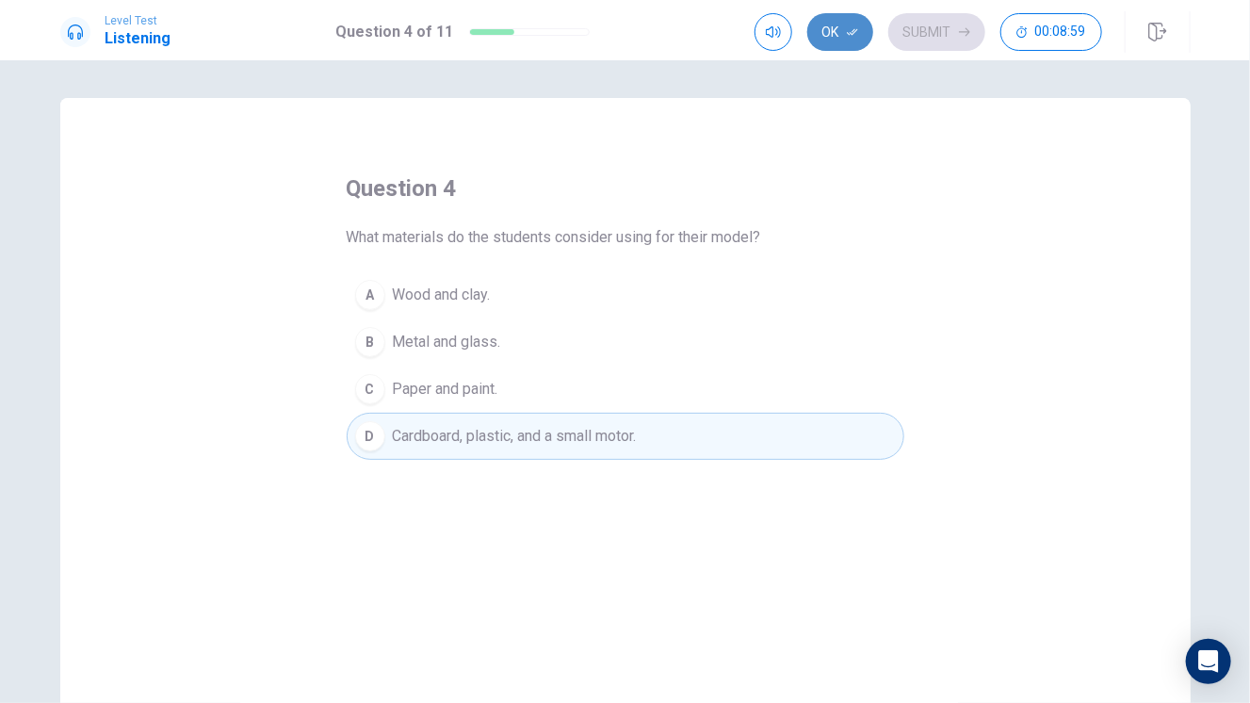
click at [860, 38] on button "Ok" at bounding box center [840, 32] width 66 height 38
click at [950, 25] on button "Submit" at bounding box center [936, 32] width 97 height 38
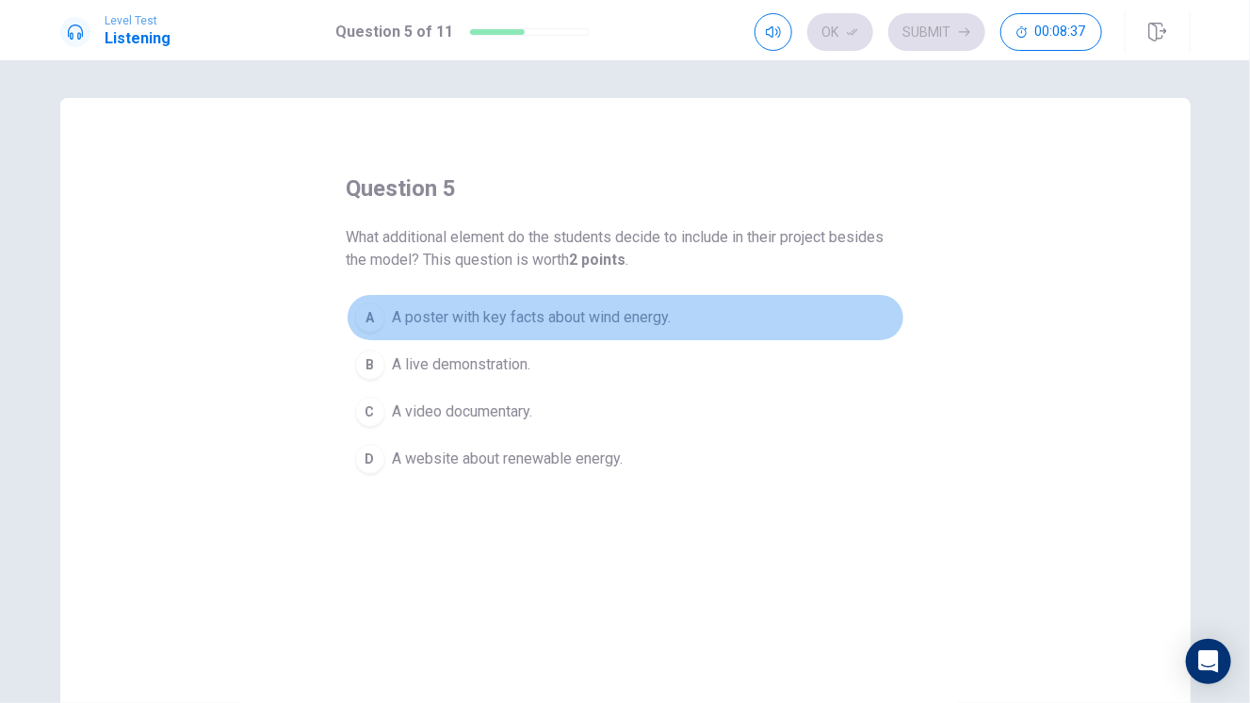
click at [557, 306] on span "A poster with key facts about wind energy." at bounding box center [532, 317] width 279 height 23
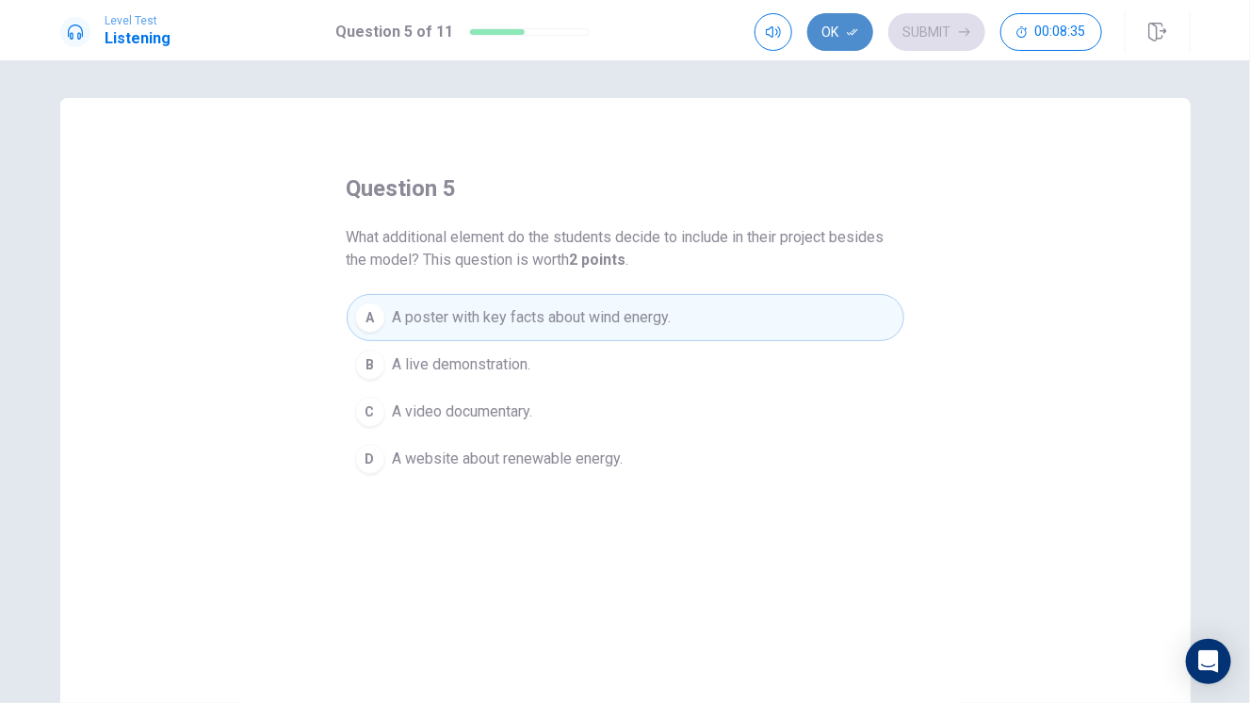
click at [851, 31] on icon "button" at bounding box center [852, 31] width 11 height 11
click at [959, 31] on button "Submit" at bounding box center [936, 32] width 97 height 38
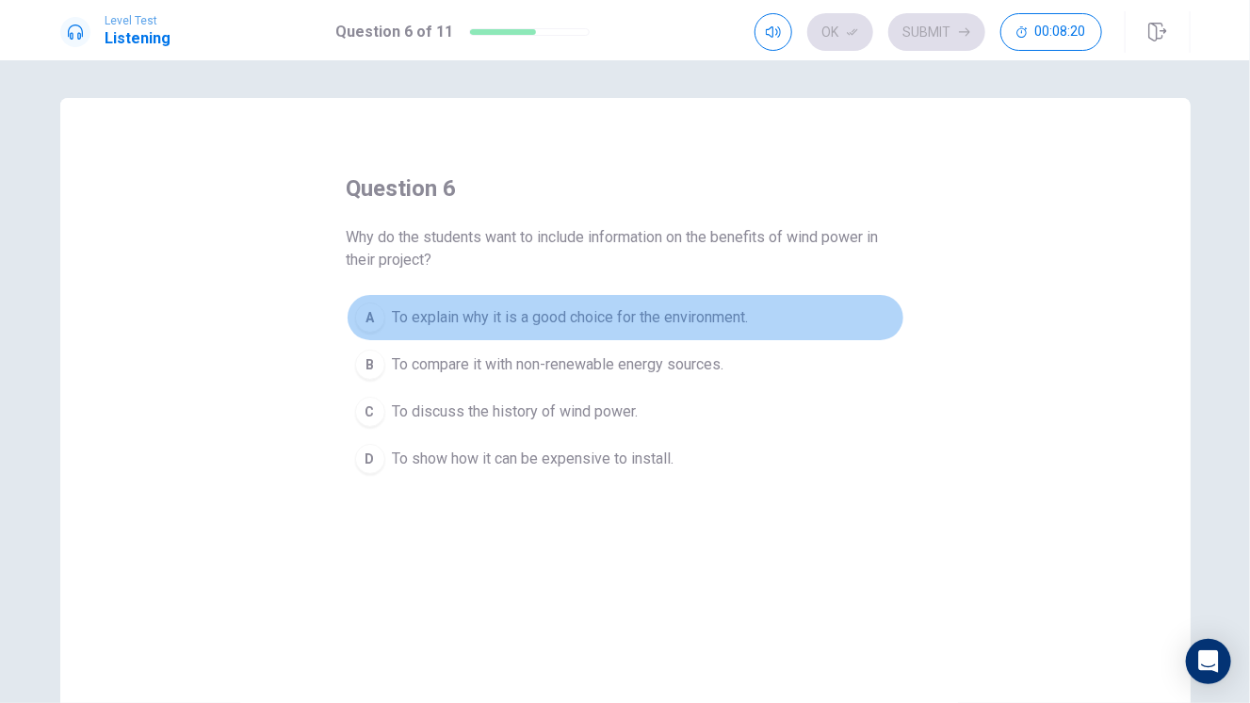
click at [498, 317] on span "To explain why it is a good choice for the environment." at bounding box center [571, 317] width 356 height 23
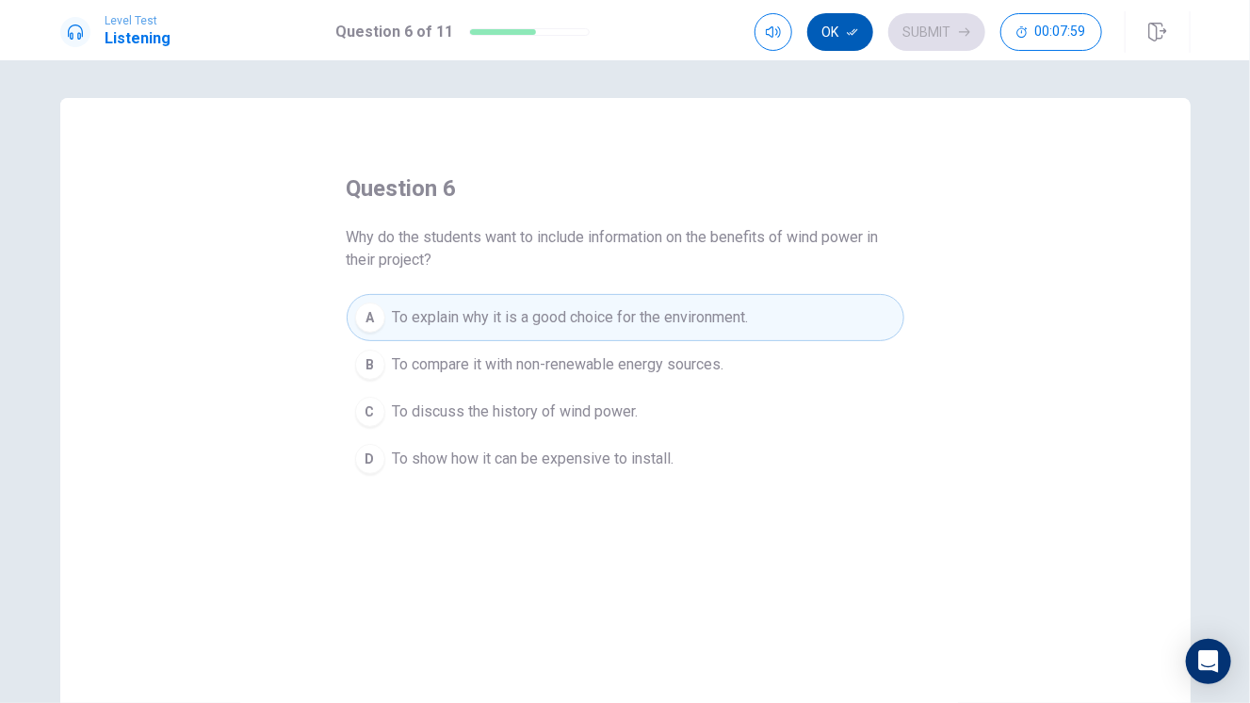
click at [849, 29] on icon "button" at bounding box center [852, 31] width 11 height 11
click at [929, 35] on button "Submit" at bounding box center [936, 32] width 97 height 38
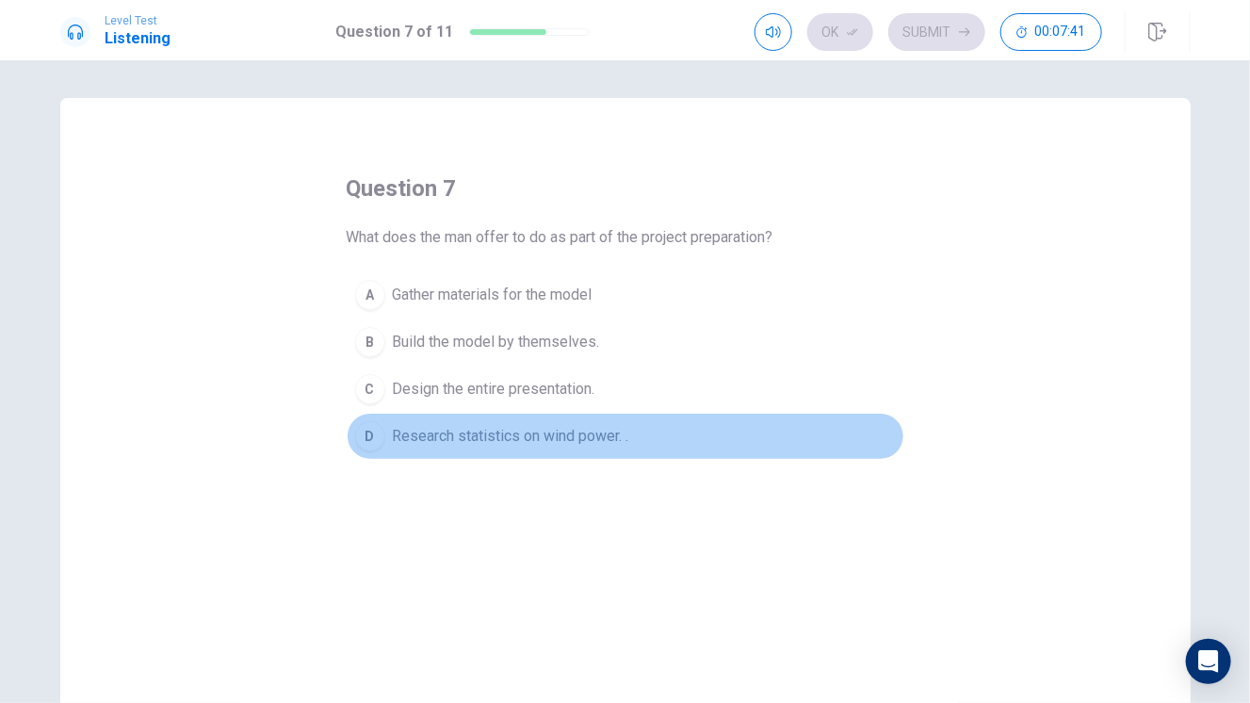
click at [528, 446] on button "D Research statistics on wind power. ." at bounding box center [626, 436] width 558 height 47
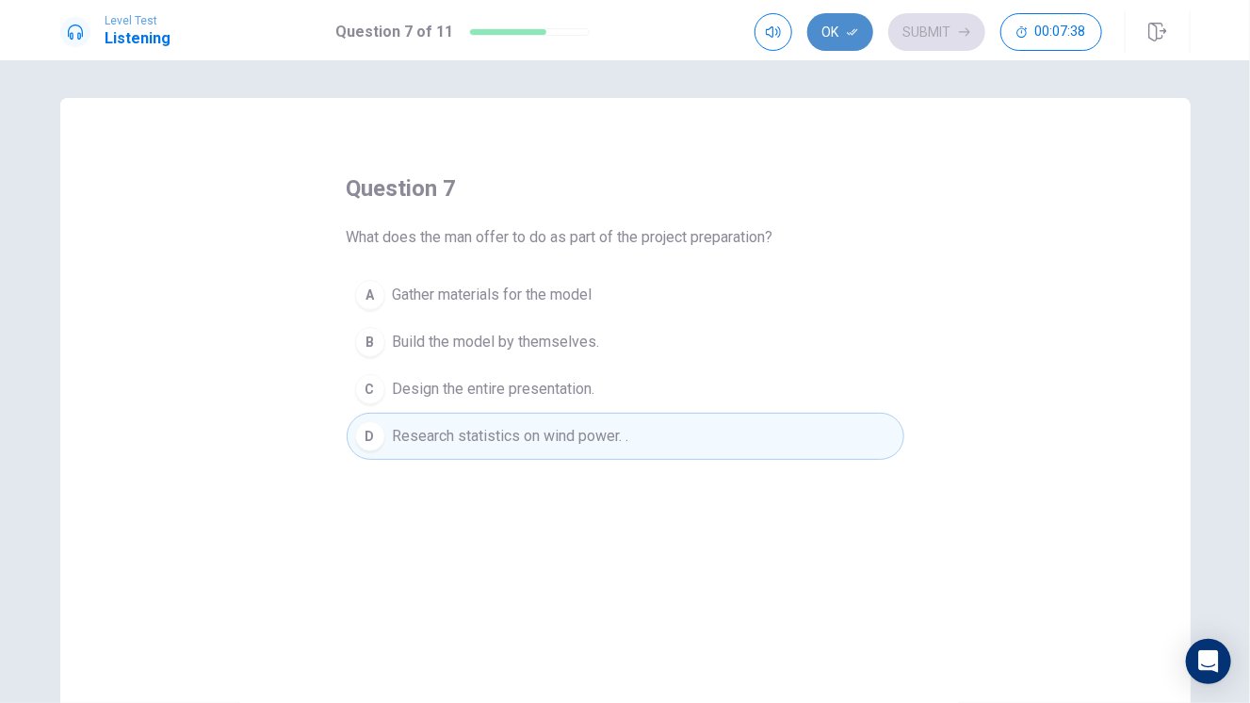
click at [843, 33] on button "Ok" at bounding box center [840, 32] width 66 height 38
click at [956, 35] on button "Submit" at bounding box center [936, 32] width 97 height 38
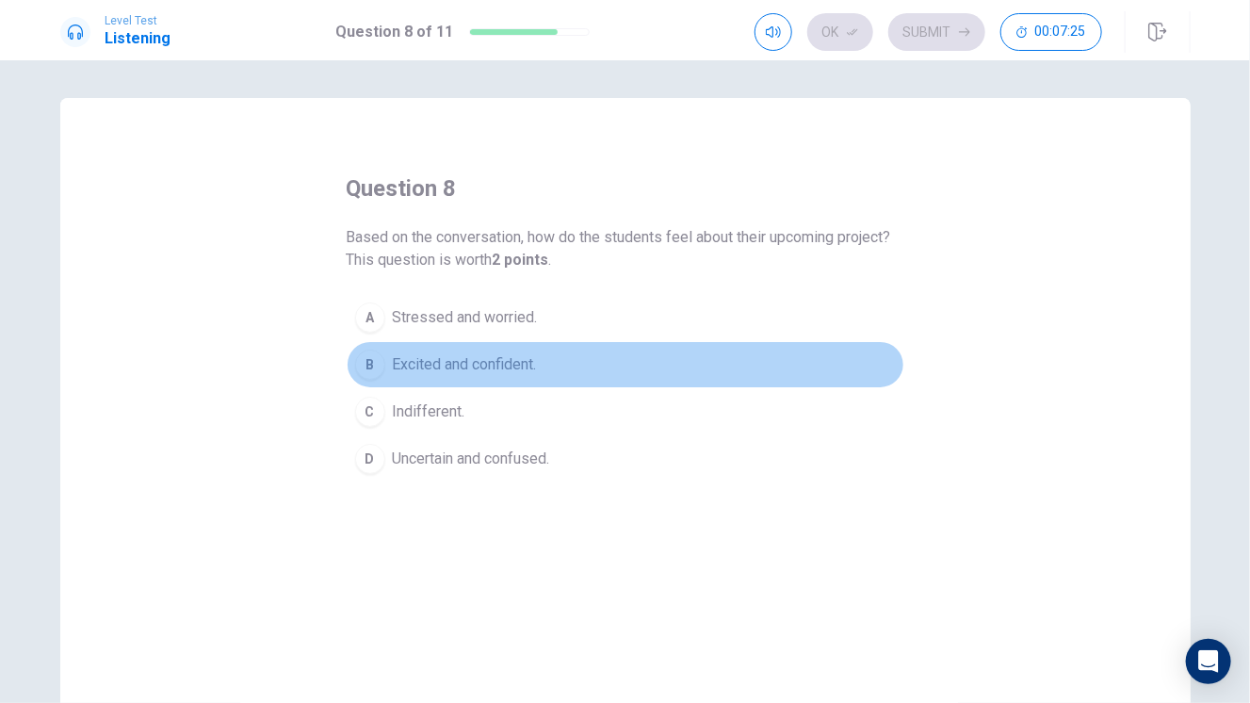
click at [422, 363] on span "Excited and confident." at bounding box center [465, 364] width 144 height 23
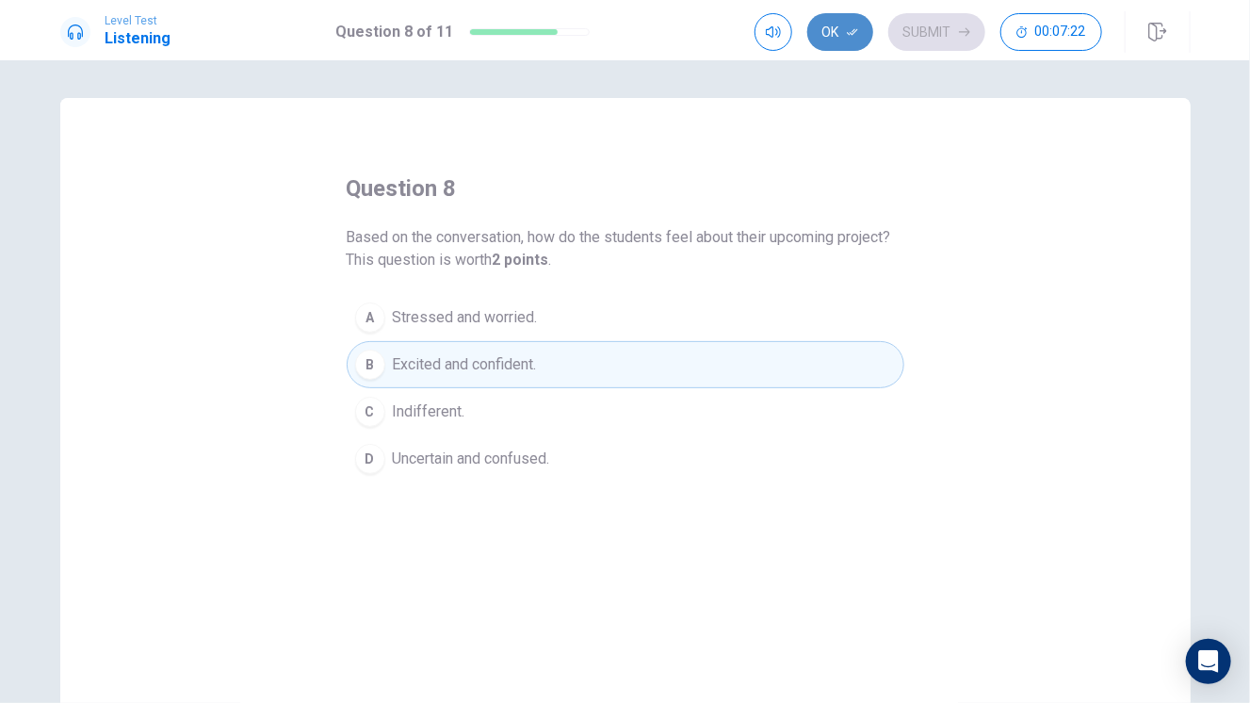
click at [862, 32] on button "Ok" at bounding box center [840, 32] width 66 height 38
click at [944, 26] on button "Submit" at bounding box center [936, 32] width 97 height 38
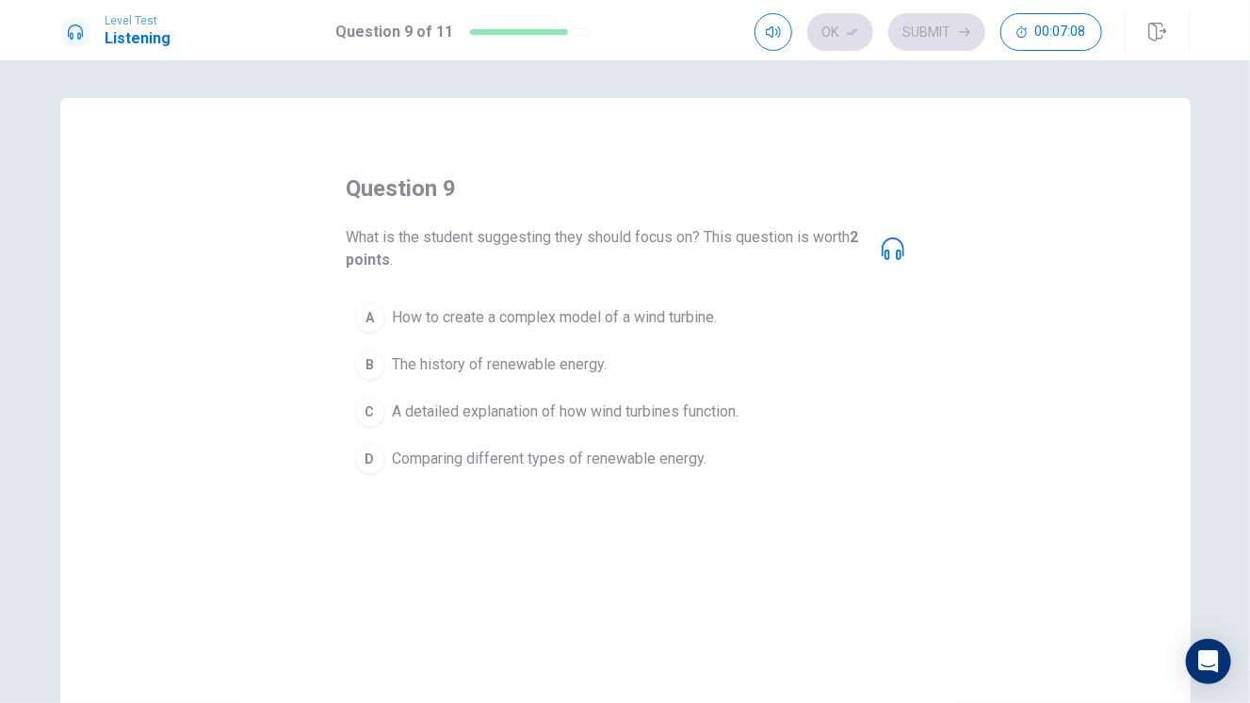
click at [562, 414] on span "A detailed explanation of how wind turbines function." at bounding box center [566, 411] width 347 height 23
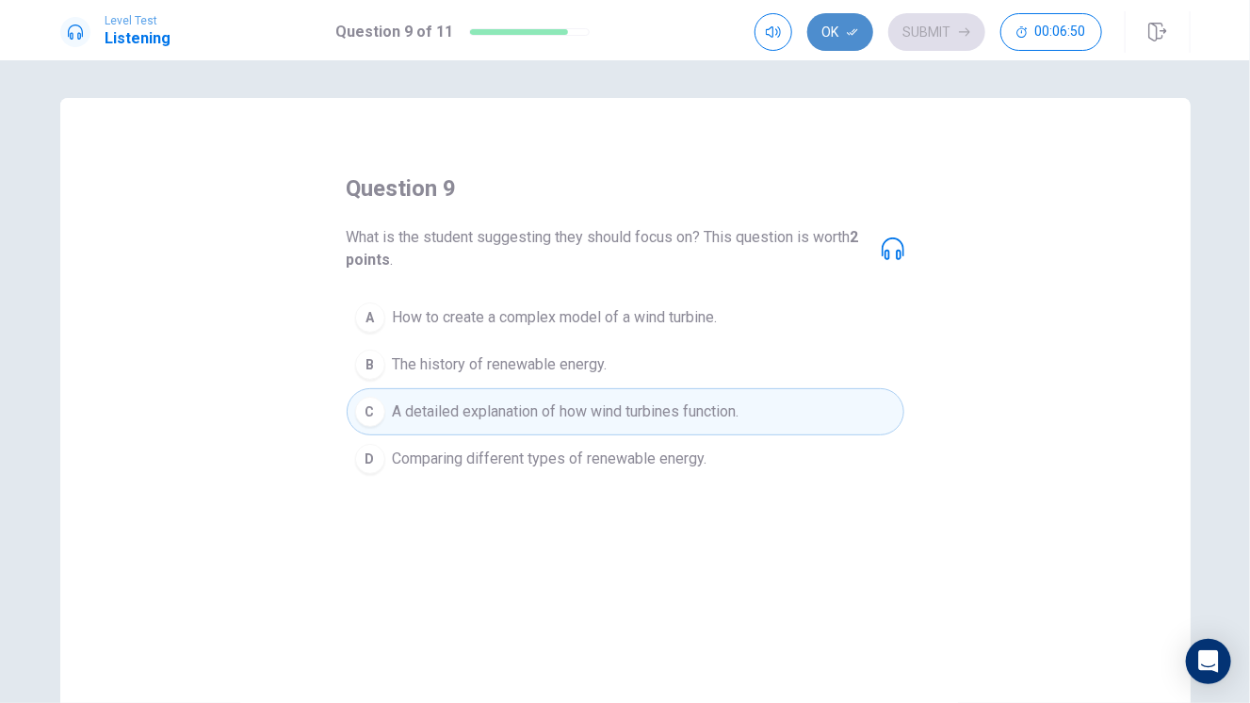
click at [841, 34] on button "Ok" at bounding box center [840, 32] width 66 height 38
click at [925, 35] on button "Submit" at bounding box center [936, 32] width 97 height 38
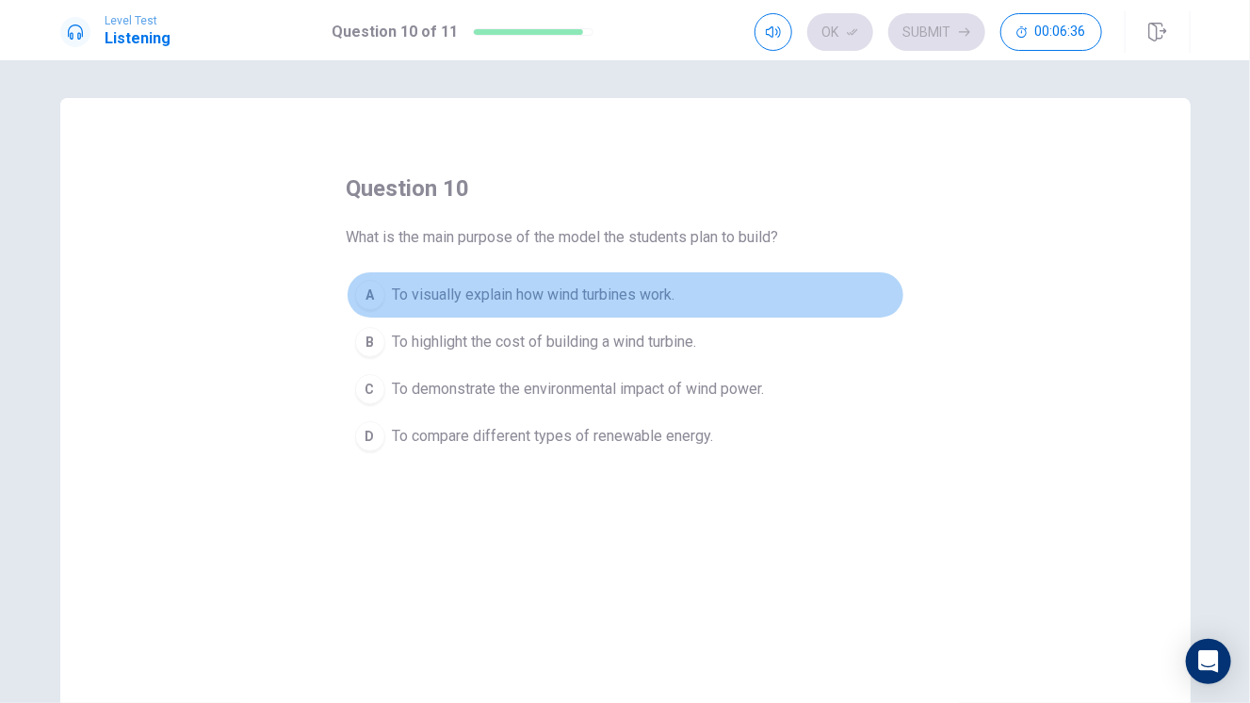
click at [537, 285] on span "To visually explain how wind turbines work." at bounding box center [534, 295] width 283 height 23
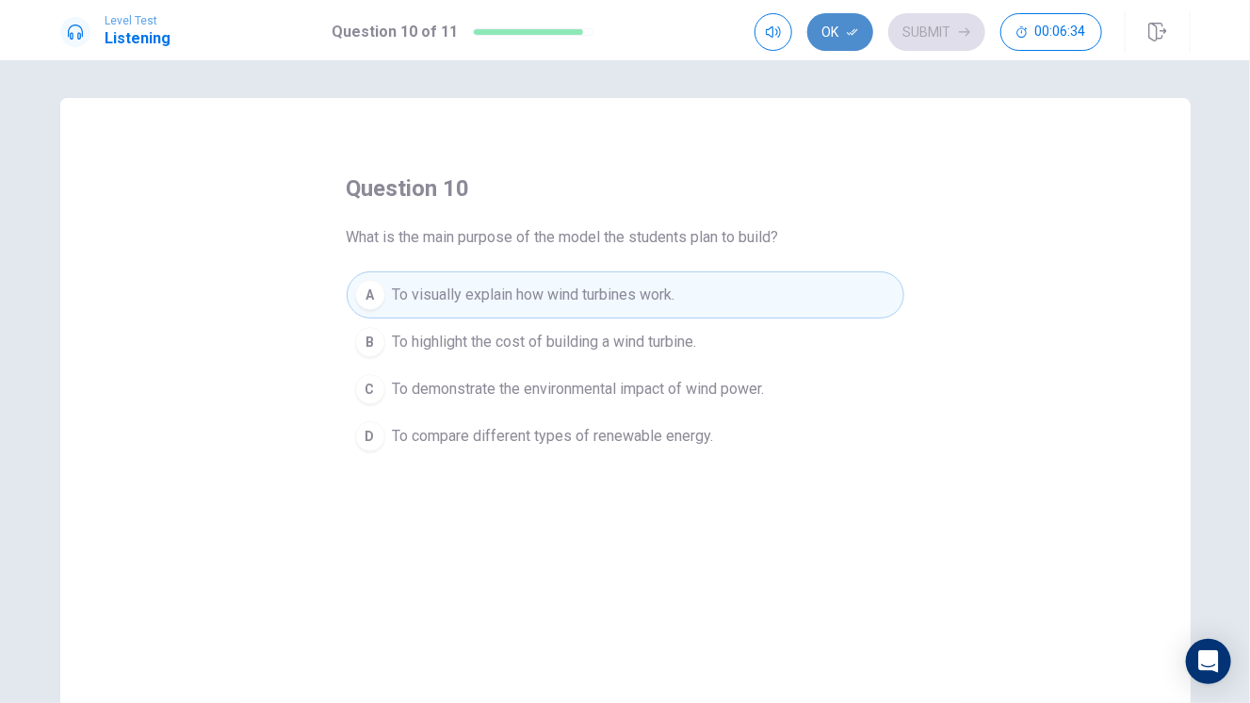
click at [858, 32] on icon "button" at bounding box center [852, 31] width 11 height 11
click at [915, 32] on button "Submit" at bounding box center [936, 32] width 97 height 38
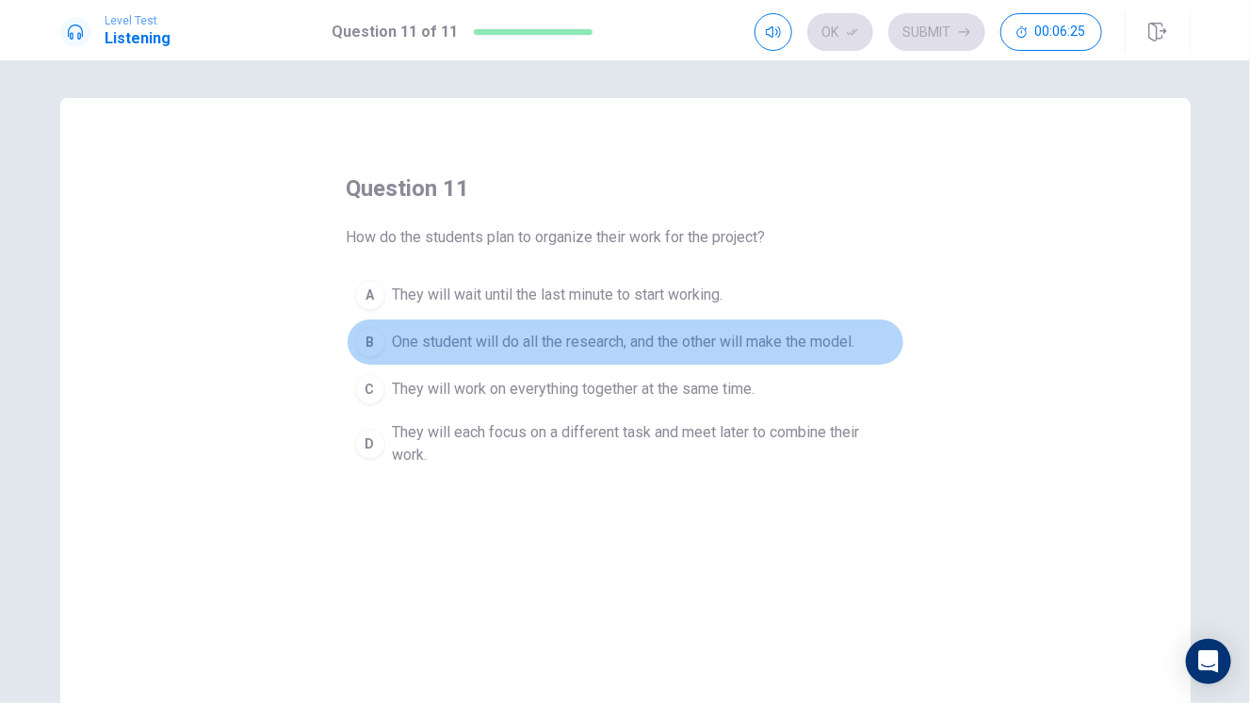
click at [642, 357] on button "B One student will do all the research, and the other will make the model." at bounding box center [626, 341] width 558 height 47
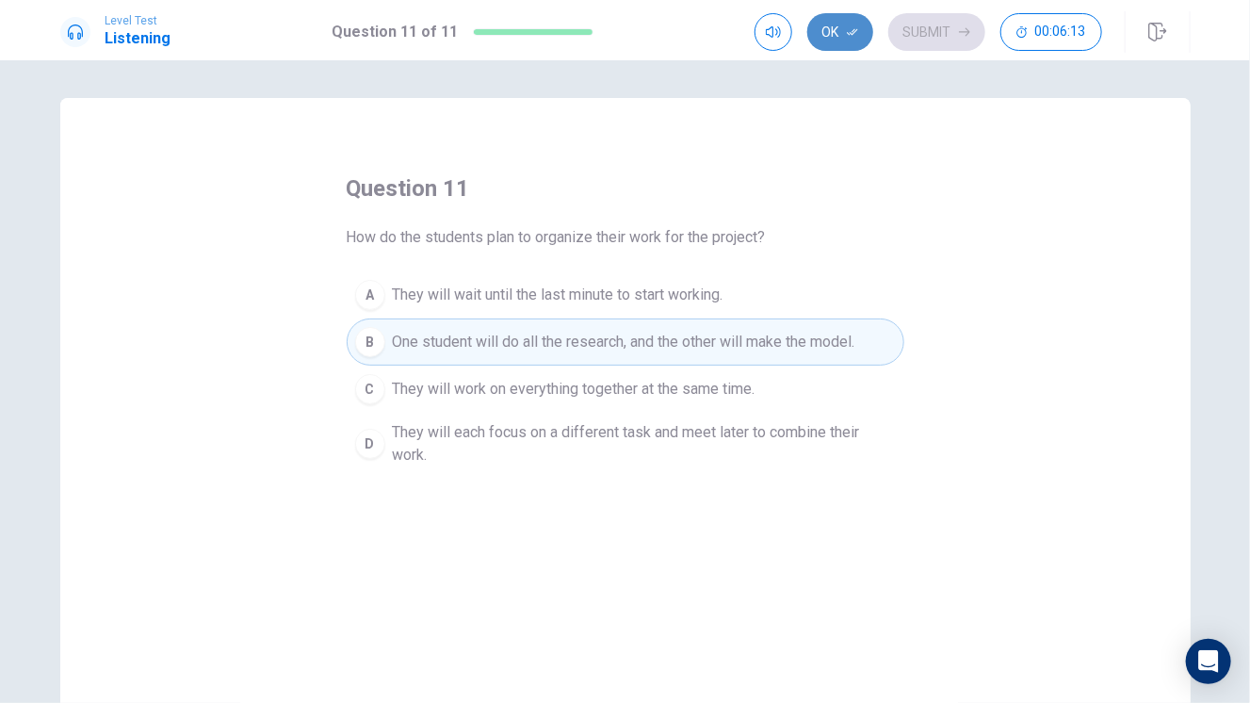
click at [849, 37] on icon "button" at bounding box center [852, 31] width 11 height 11
click at [949, 26] on button "Submit" at bounding box center [936, 32] width 97 height 38
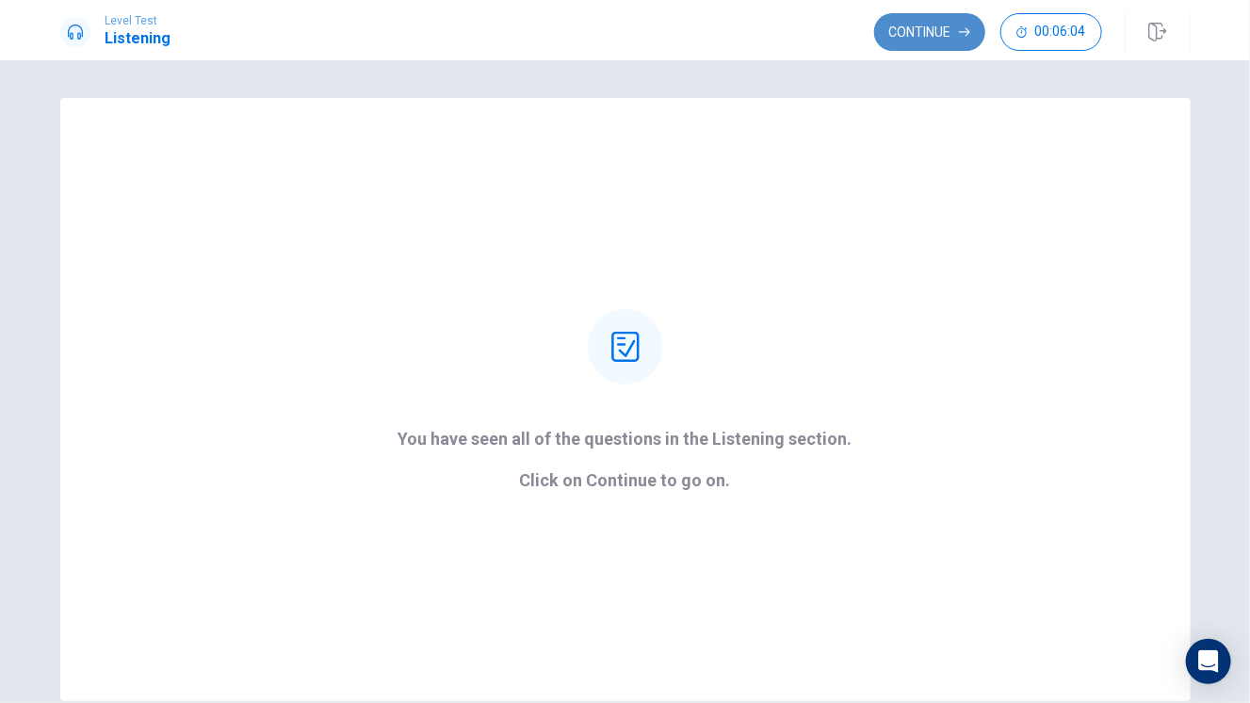
click at [918, 32] on button "Continue" at bounding box center [929, 32] width 111 height 38
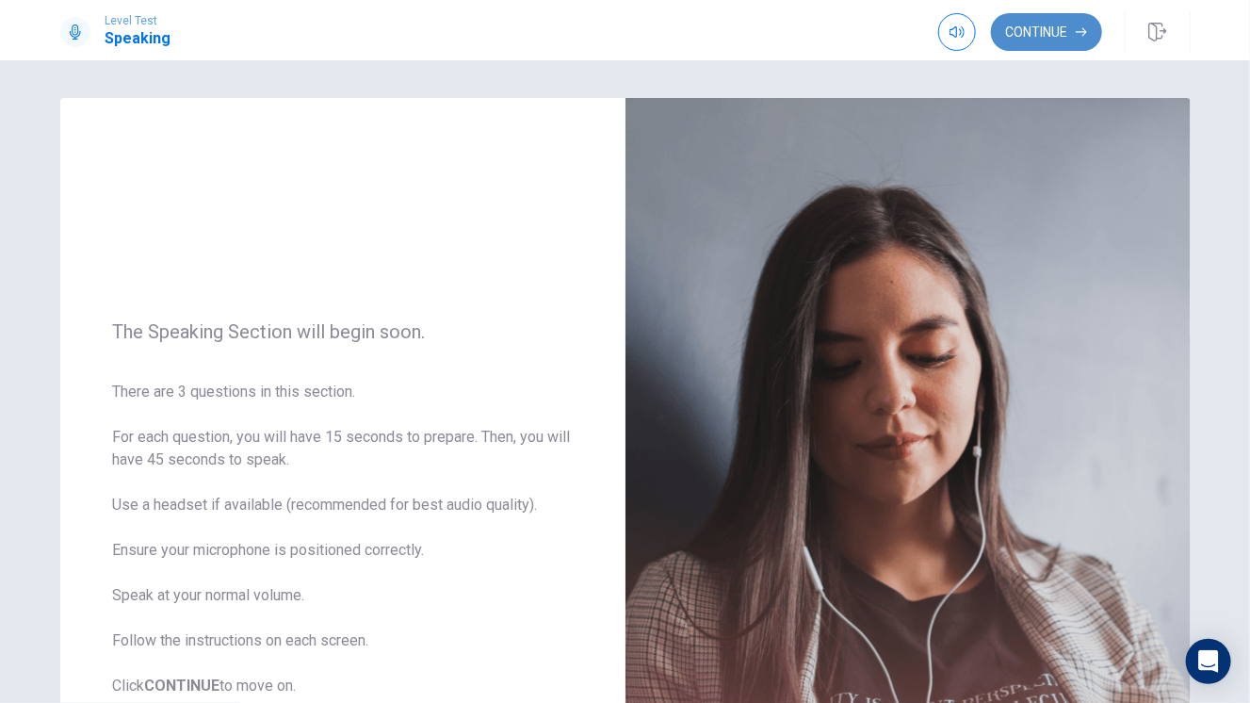
click at [1052, 38] on button "Continue" at bounding box center [1046, 32] width 111 height 38
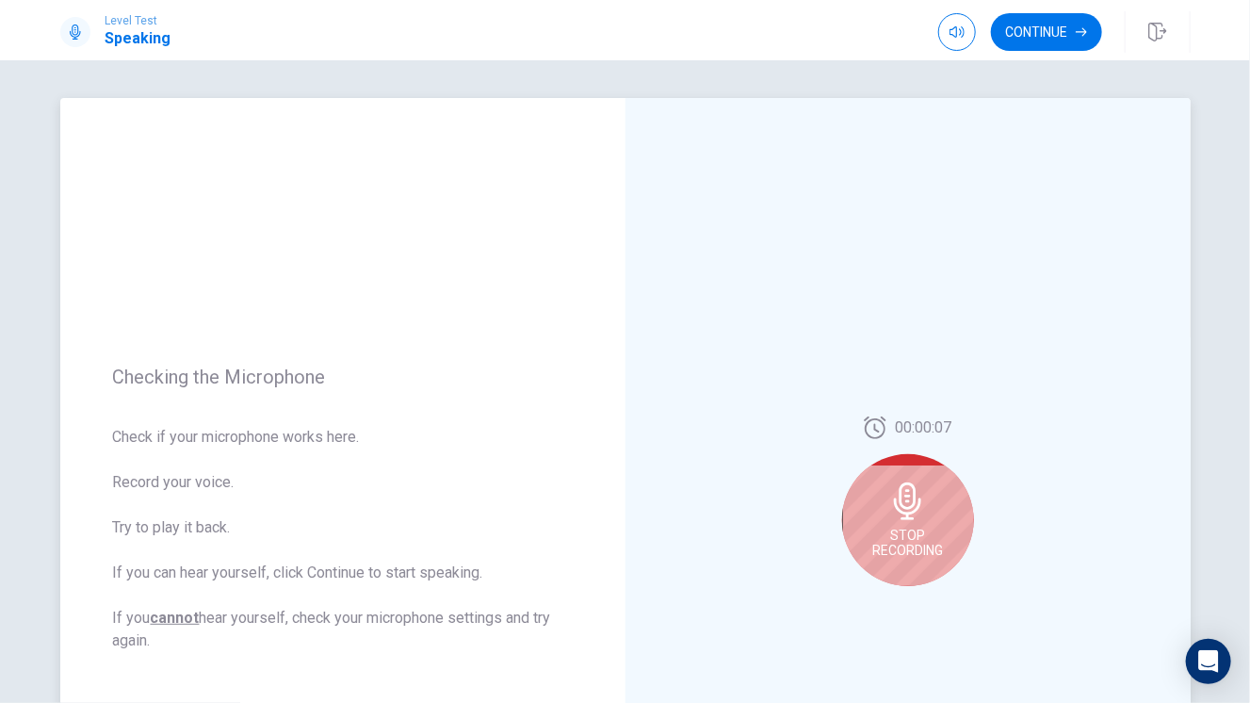
click at [907, 531] on span "Stop Recording" at bounding box center [907, 543] width 71 height 30
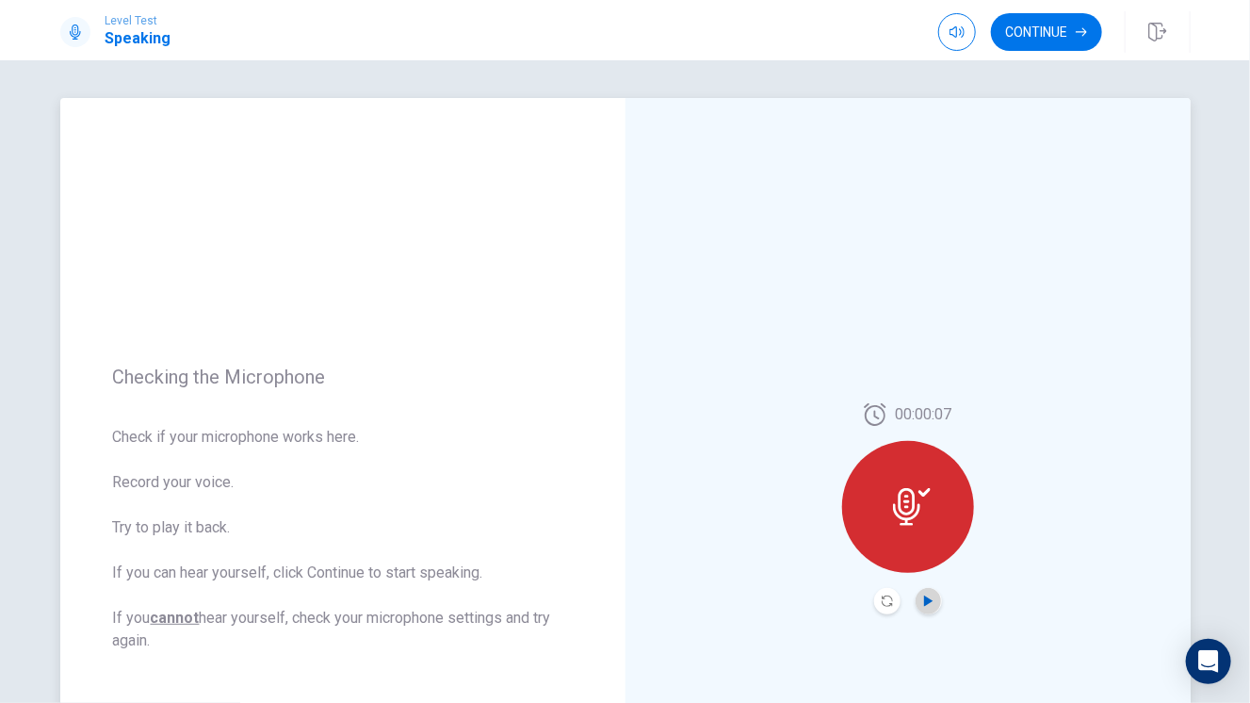
click at [924, 543] on icon "Play Audio" at bounding box center [928, 600] width 8 height 11
click at [1030, 44] on button "Continue" at bounding box center [1046, 32] width 111 height 38
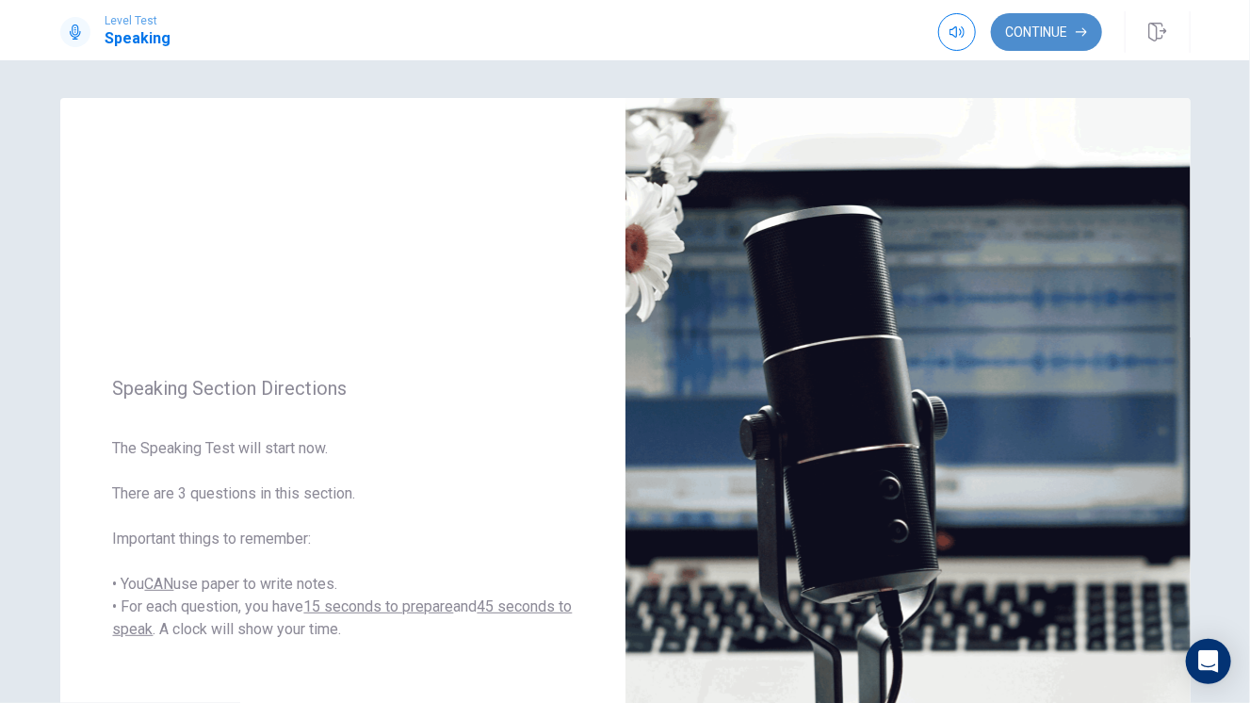
click at [1048, 19] on button "Continue" at bounding box center [1046, 32] width 111 height 38
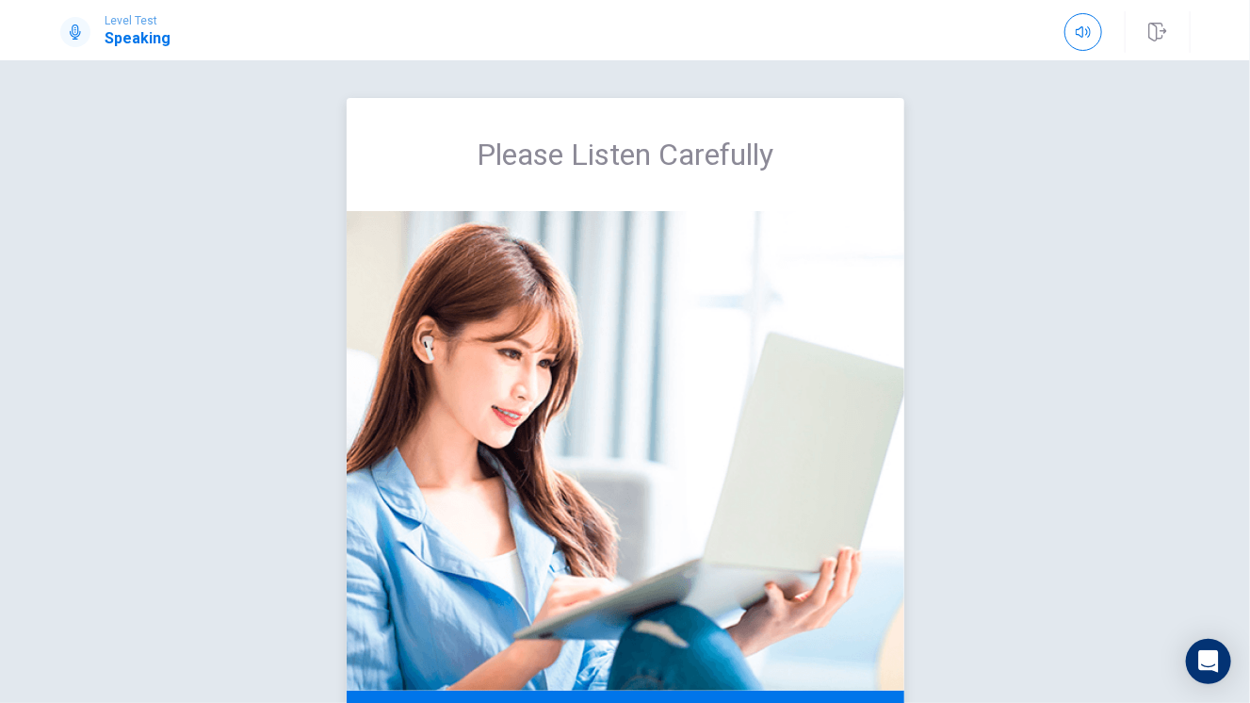
click at [852, 424] on img at bounding box center [626, 450] width 558 height 479
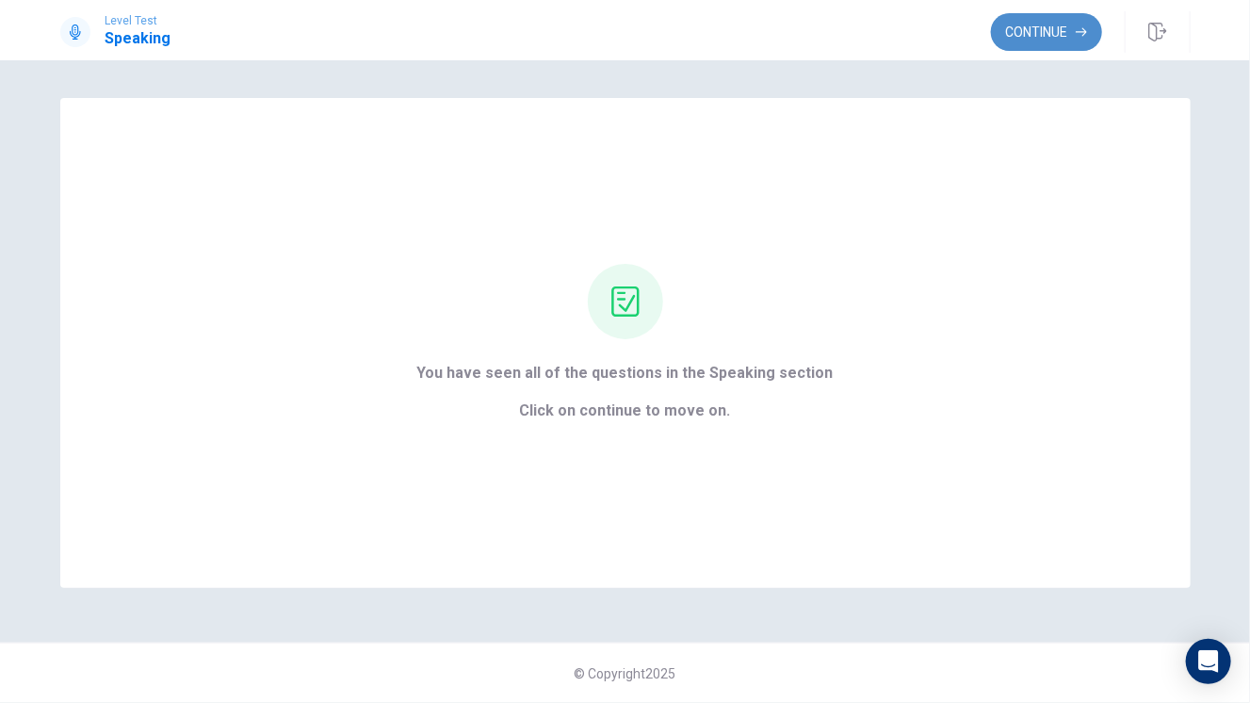
click at [1037, 33] on button "Continue" at bounding box center [1046, 32] width 111 height 38
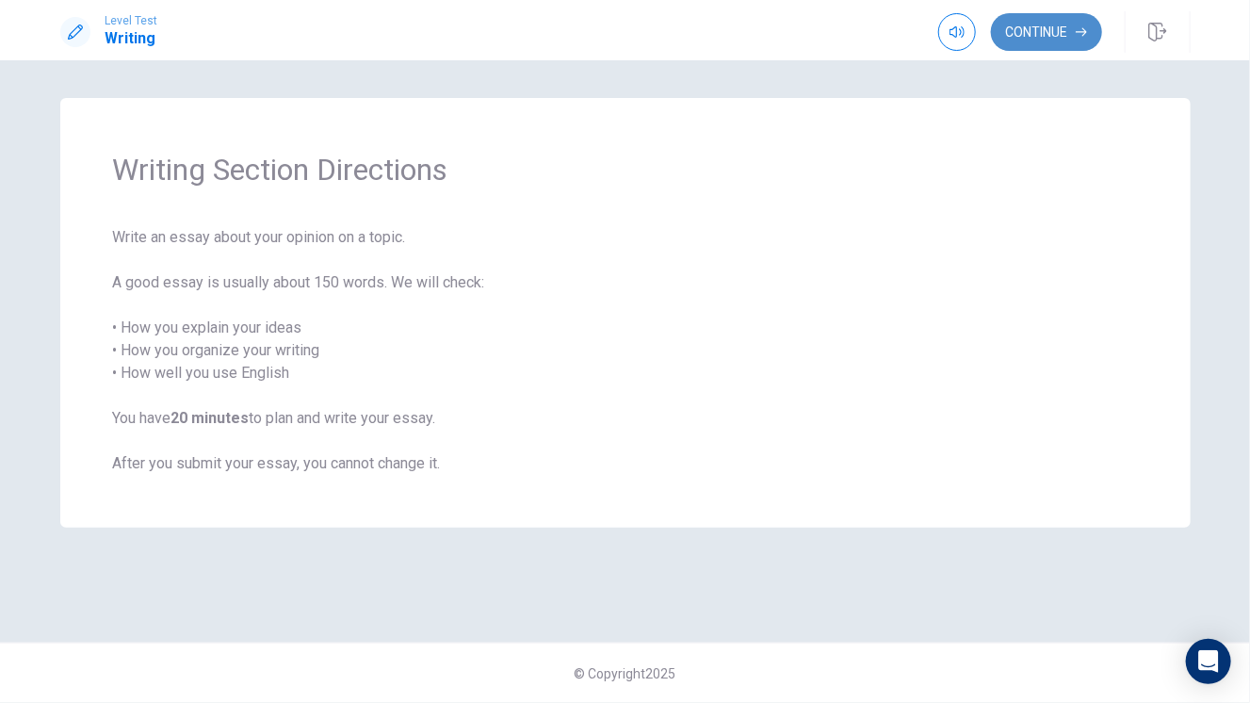
click at [1037, 33] on button "Continue" at bounding box center [1046, 32] width 111 height 38
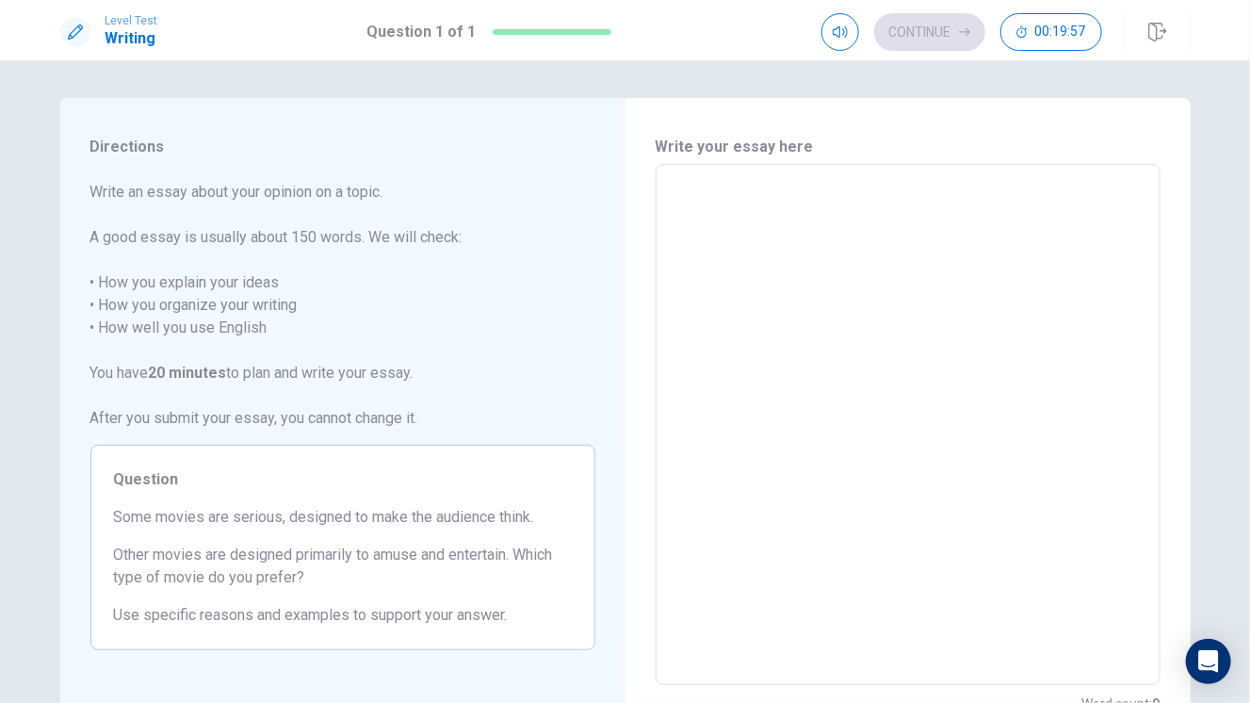
click at [827, 229] on textarea at bounding box center [908, 425] width 479 height 490
click at [805, 305] on textarea at bounding box center [908, 425] width 479 height 490
type textarea "W"
type textarea "x"
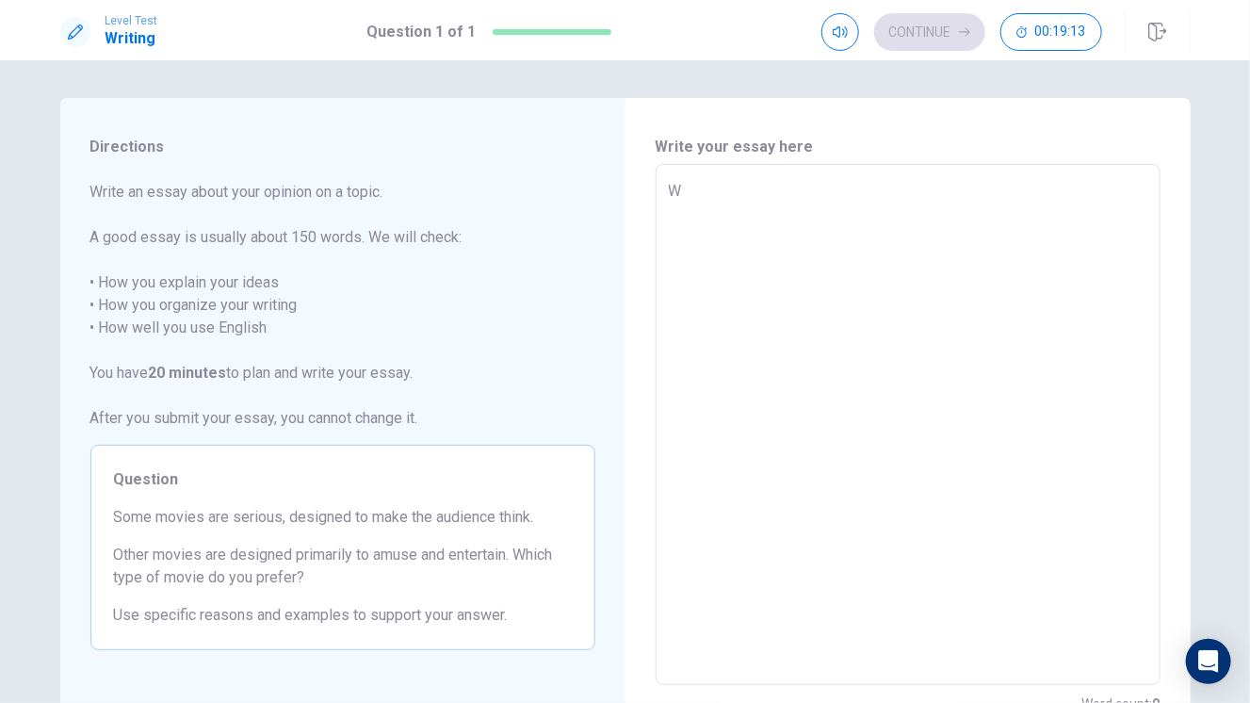
type textarea "Wh"
type textarea "x"
type textarea "Whi"
type textarea "x"
type textarea "Whil"
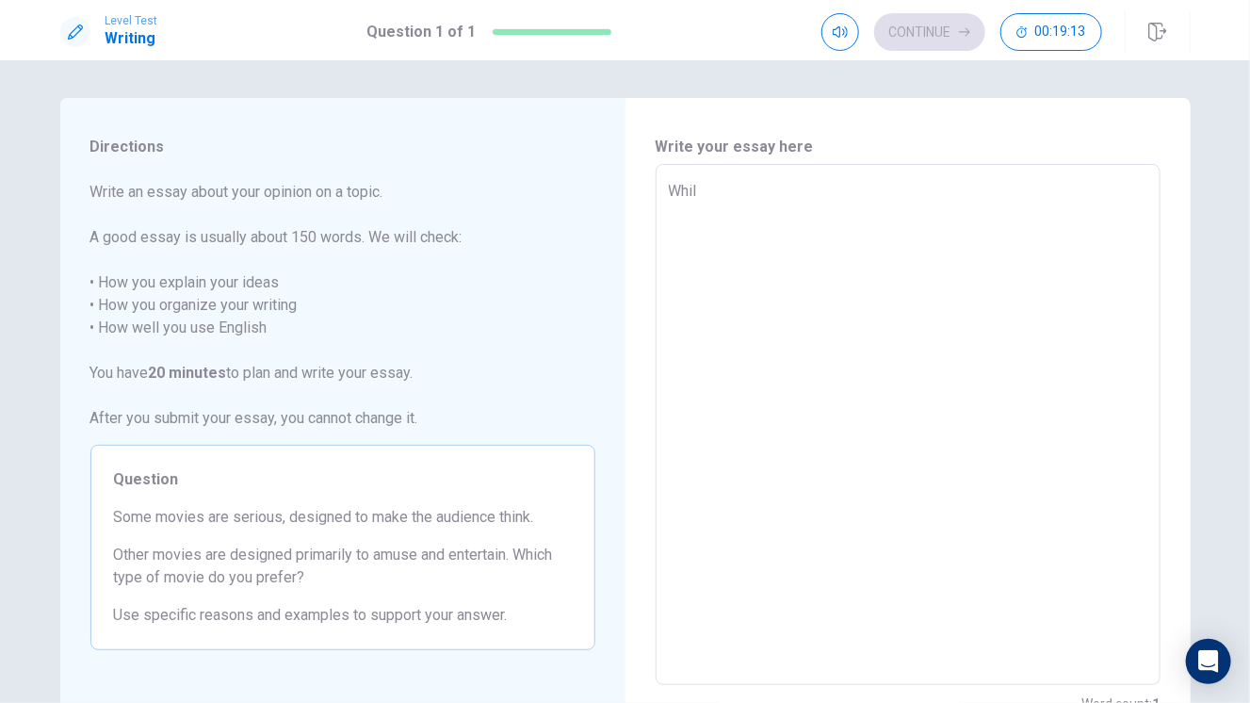
type textarea "x"
type textarea "While"
type textarea "x"
type textarea "While"
type textarea "x"
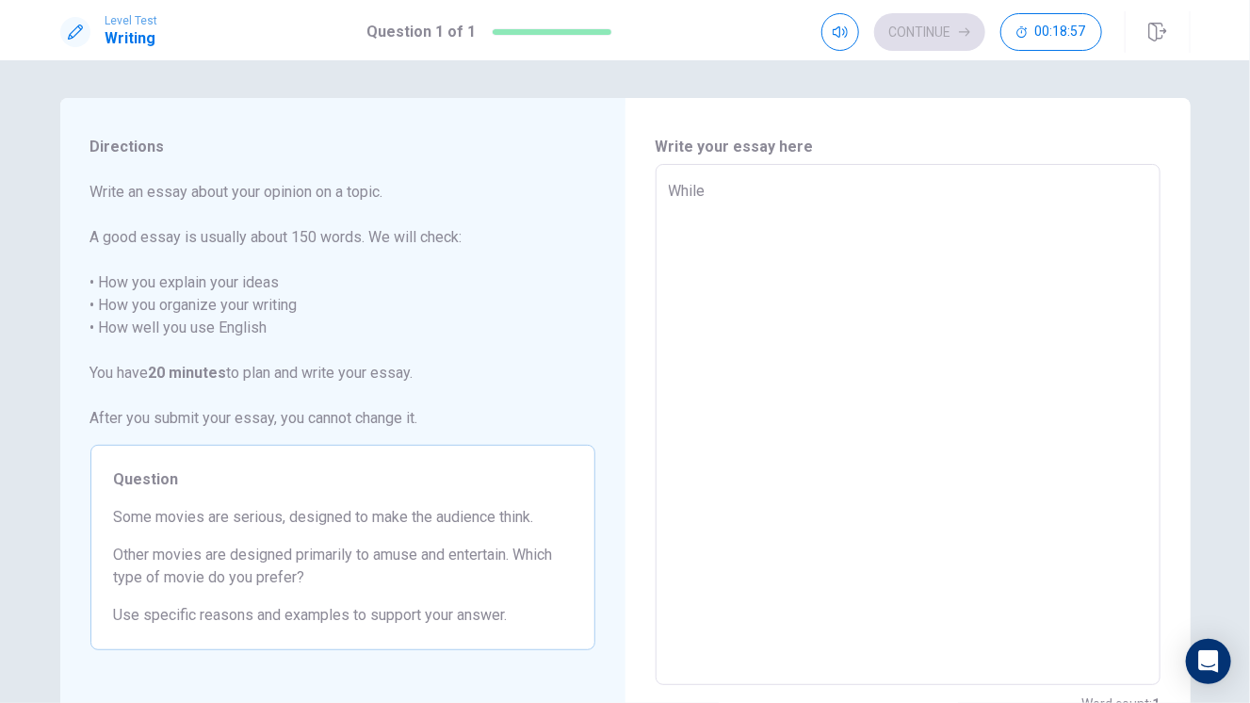
type textarea "While b"
type textarea "x"
type textarea "While bo"
type textarea "x"
type textarea "While bot"
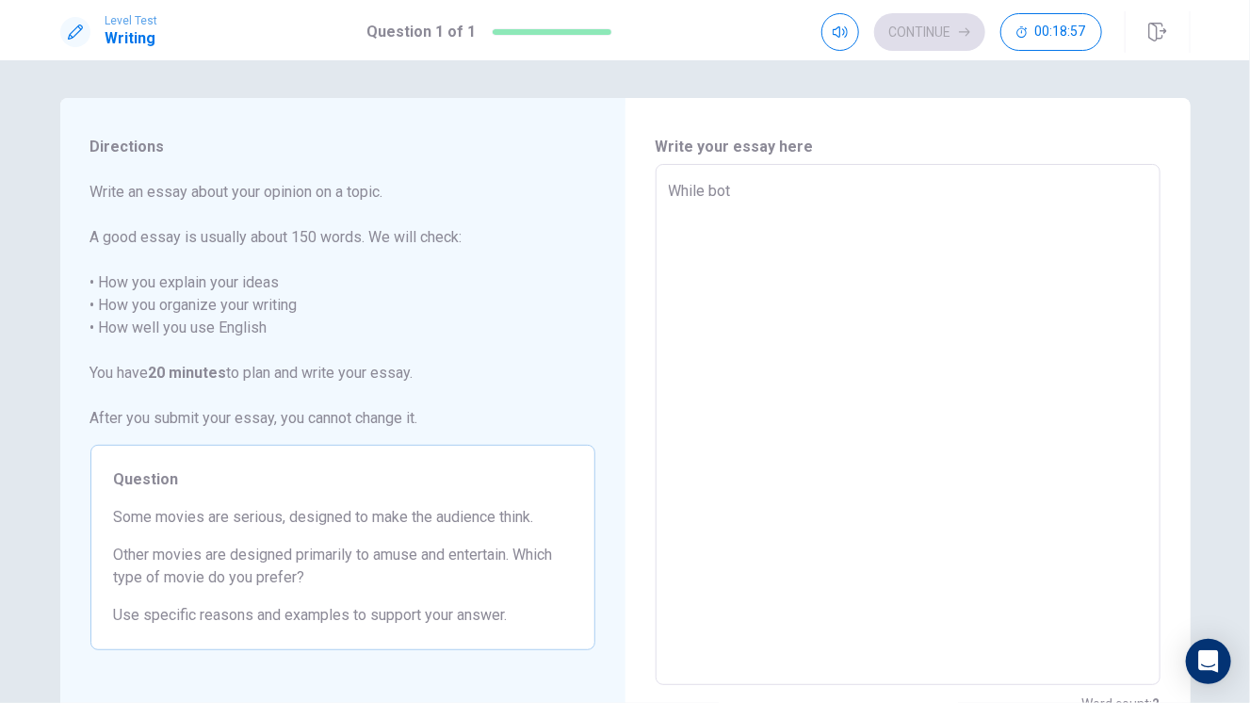
type textarea "x"
type textarea "While both"
type textarea "x"
type textarea "While both"
type textarea "x"
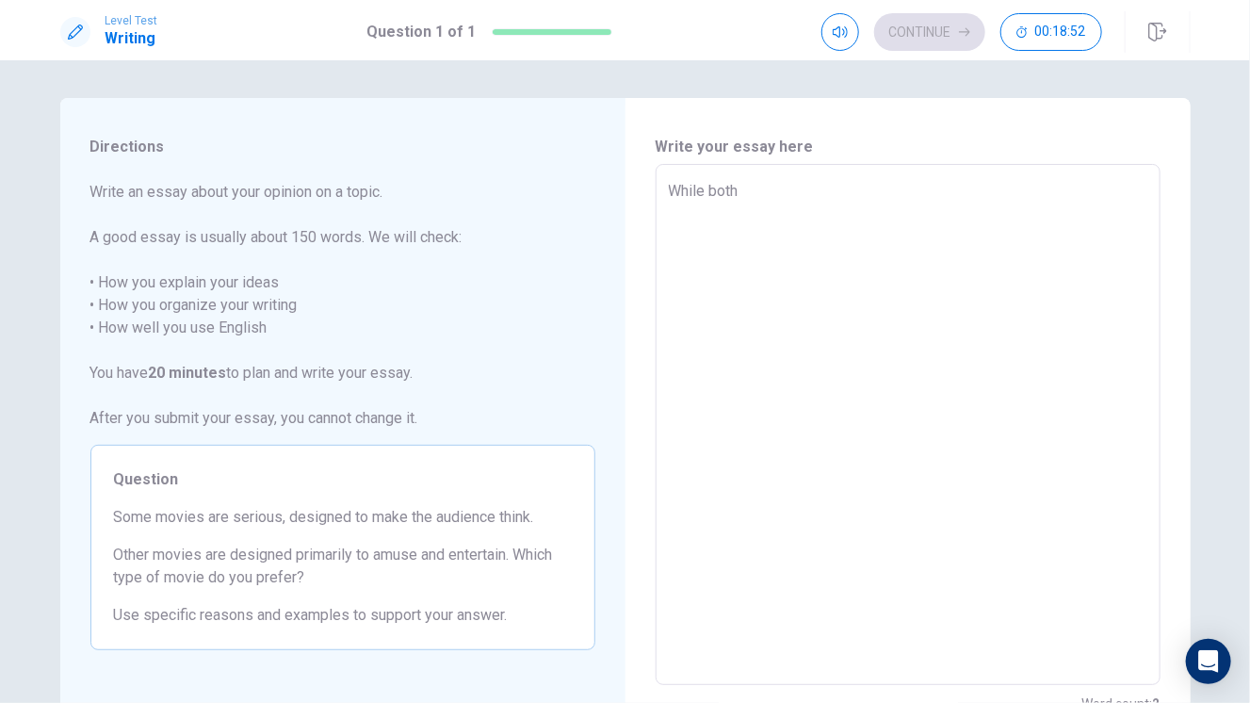
type textarea "While both t"
type textarea "x"
type textarea "While both ty"
type textarea "x"
type textarea "While both typ"
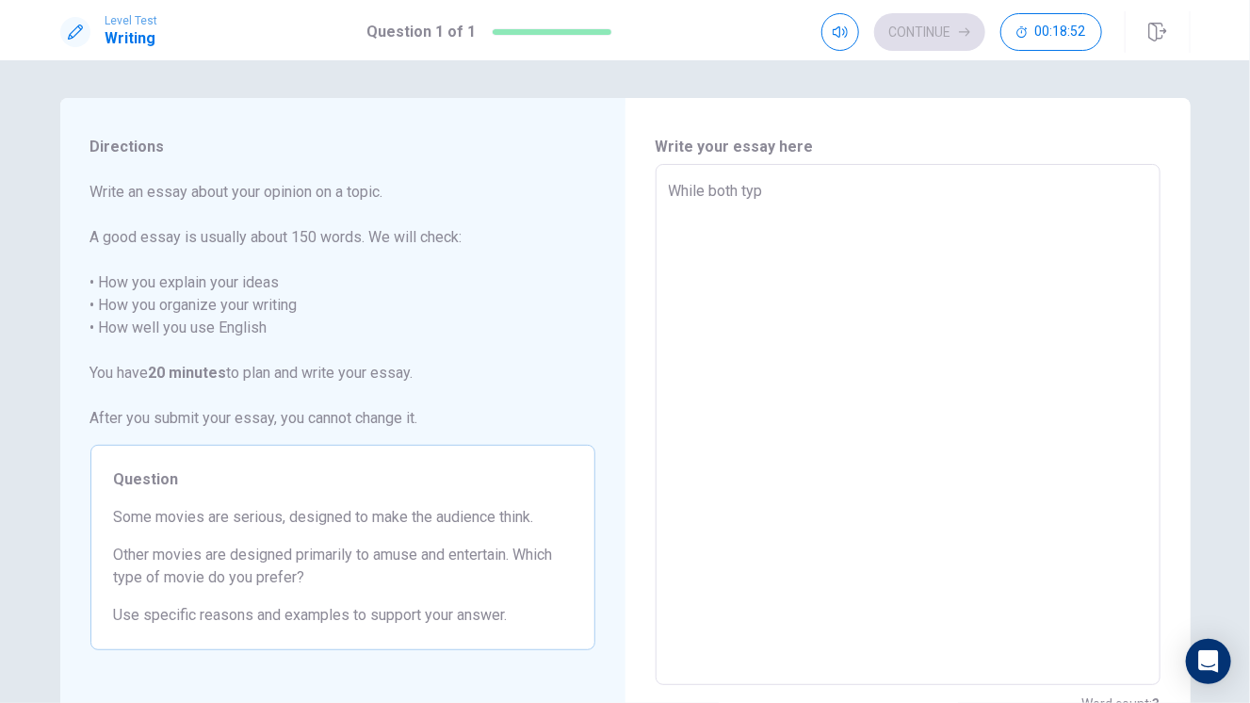
type textarea "x"
type textarea "While both type"
type textarea "x"
type textarea "While both types"
type textarea "x"
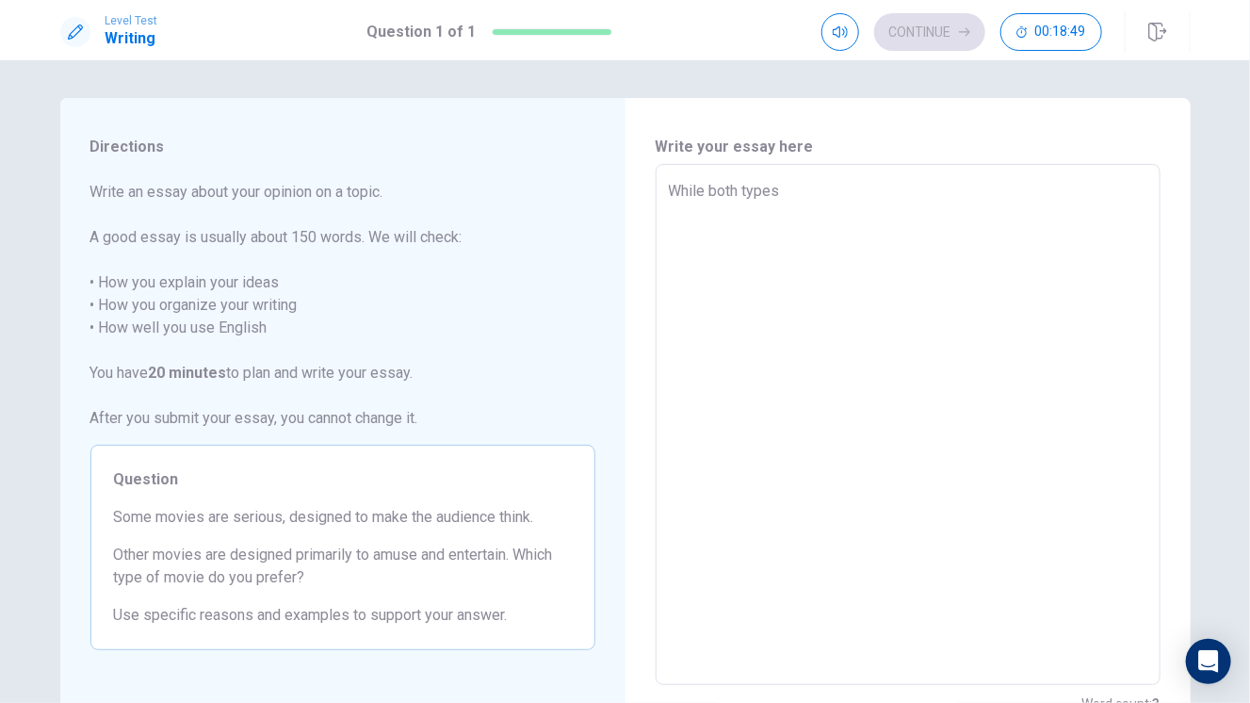
type textarea "While both types"
type textarea "x"
type textarea "While both types o"
type textarea "x"
type textarea "While both types of"
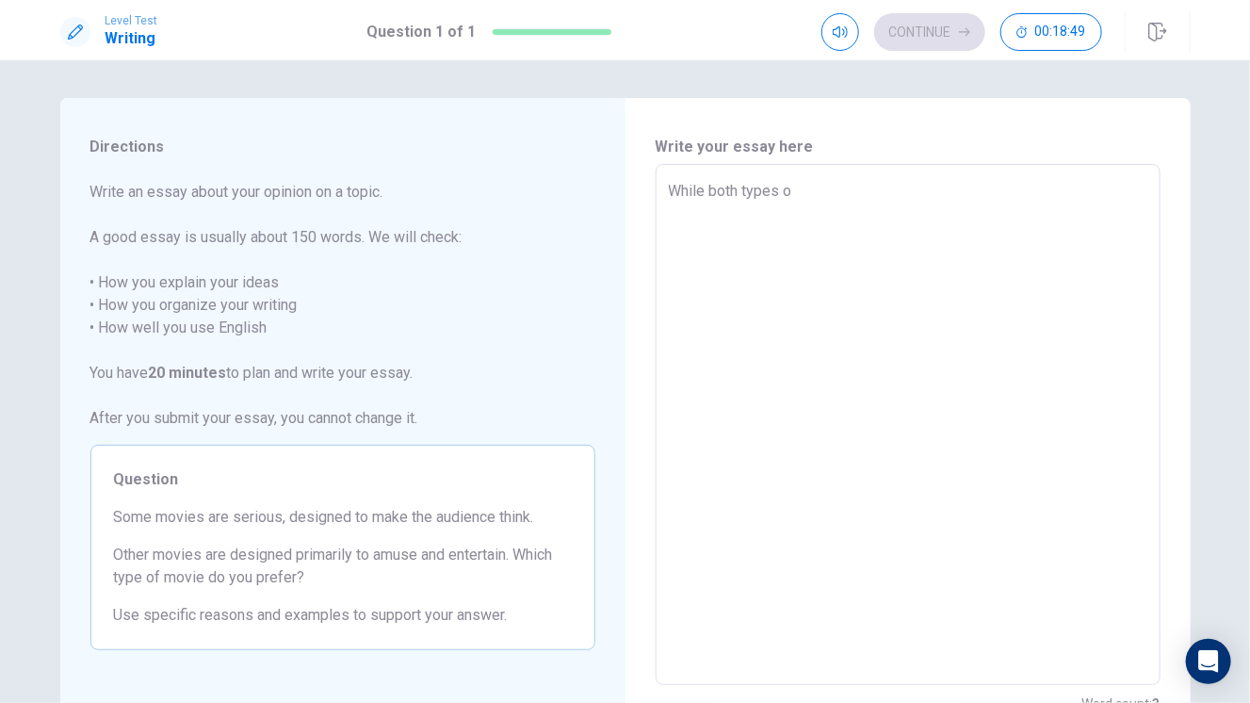
type textarea "x"
type textarea "While both types of"
type textarea "x"
type textarea "While both types of m"
type textarea "x"
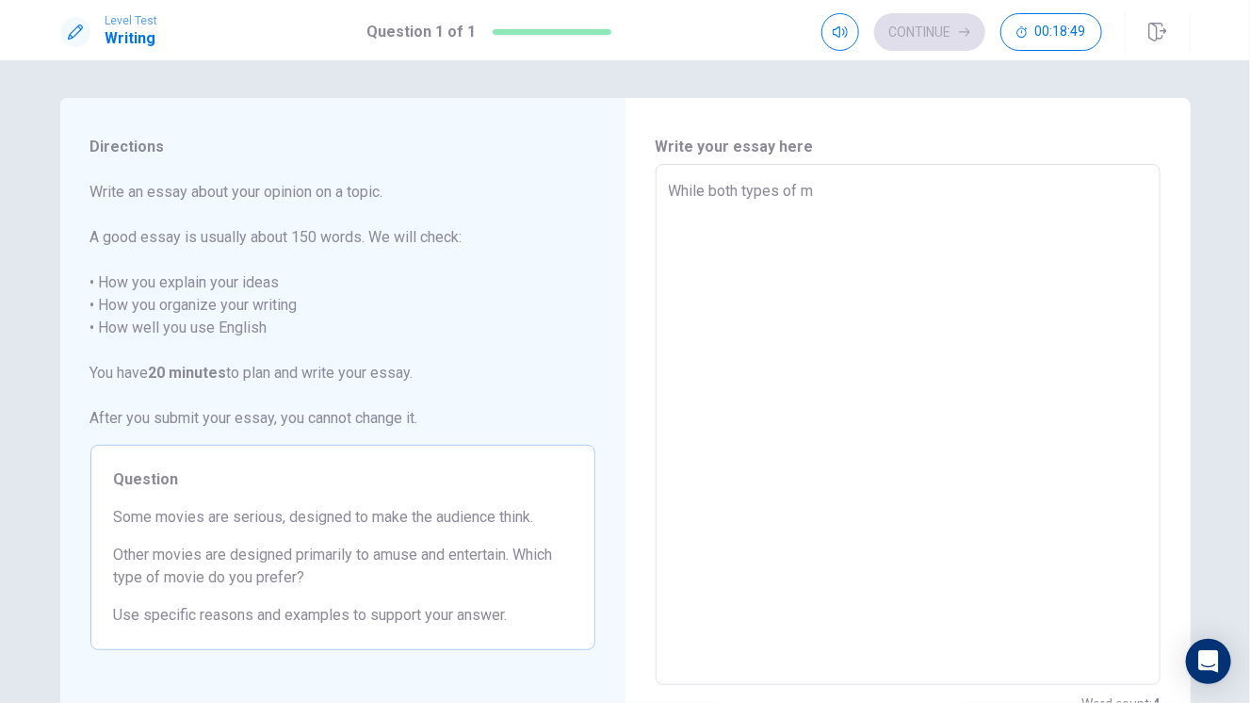
type textarea "While both types of mo"
type textarea "x"
type textarea "While both types of mov"
type textarea "x"
type textarea "While both types of movi"
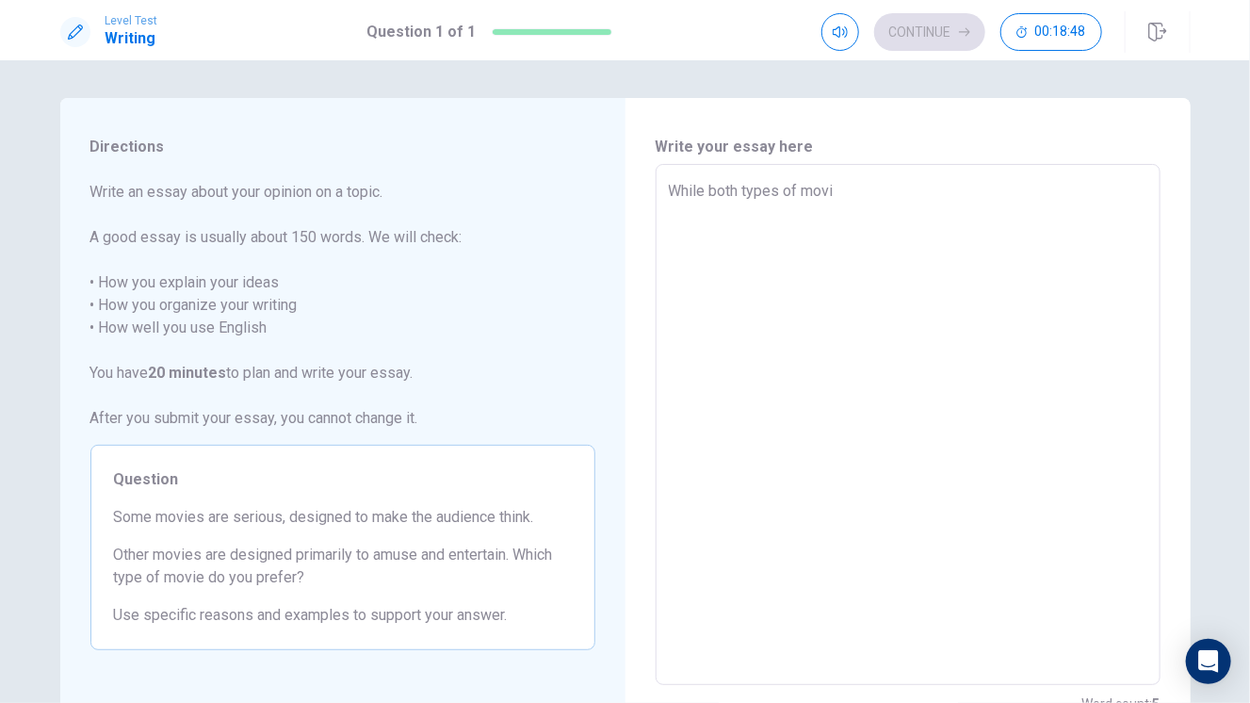
type textarea "x"
type textarea "While both types of movie"
type textarea "x"
type textarea "While both types of movies"
type textarea "x"
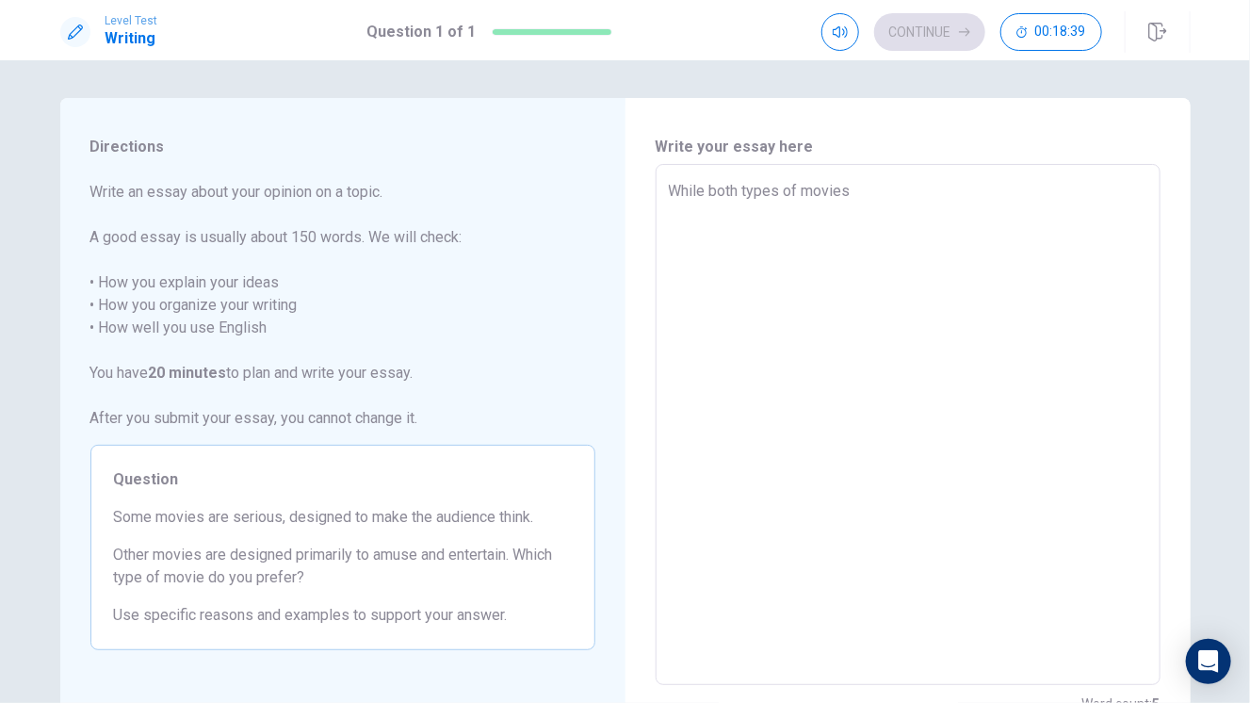
type textarea "While both types of movies"
type textarea "x"
type textarea "While both types of movies c"
type textarea "x"
type textarea "While both types of movies ca"
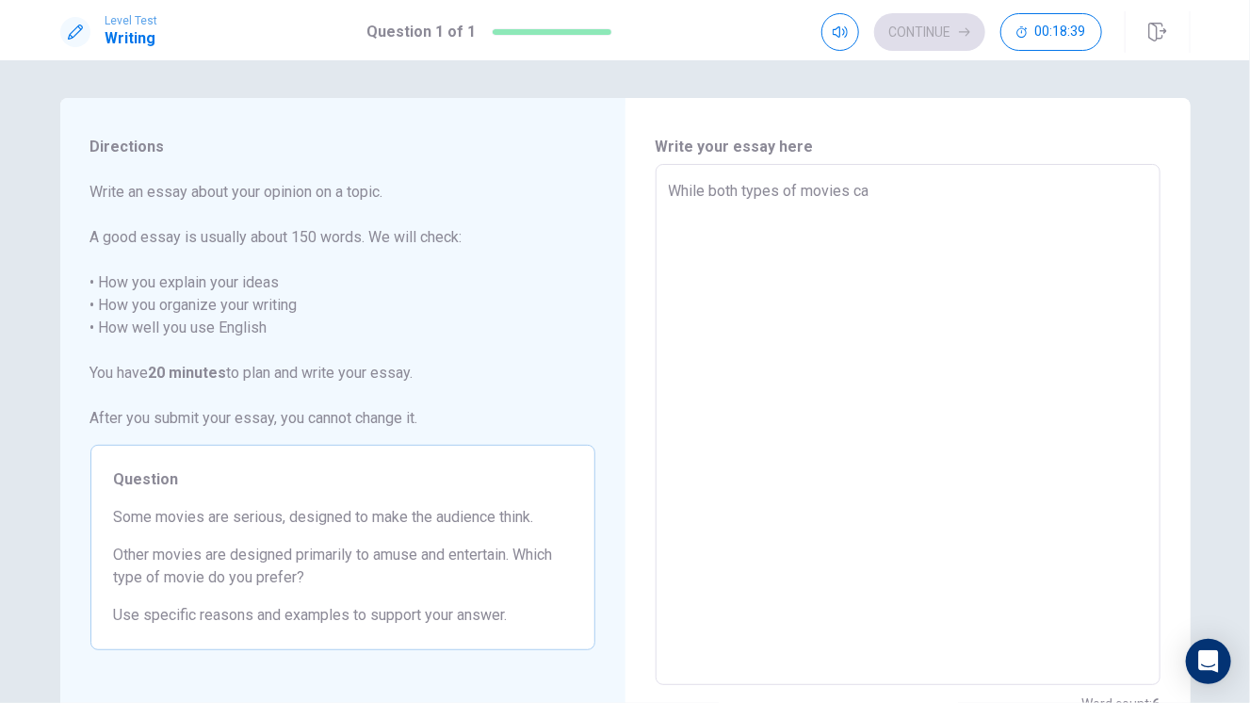
type textarea "x"
type textarea "While both types of movies can"
type textarea "x"
type textarea "While both types of movies can"
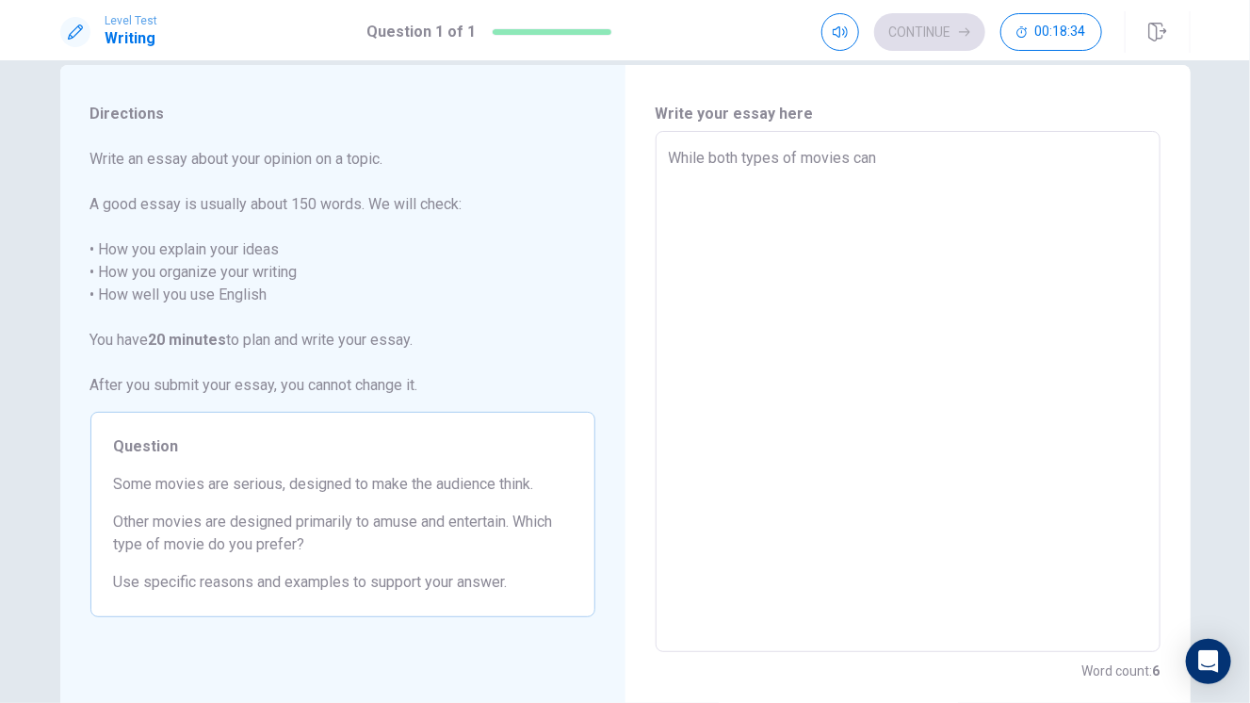
scroll to position [35, 0]
type textarea "x"
type textarea "While both types of movies can o"
type textarea "x"
type textarea "While both types of movies can of"
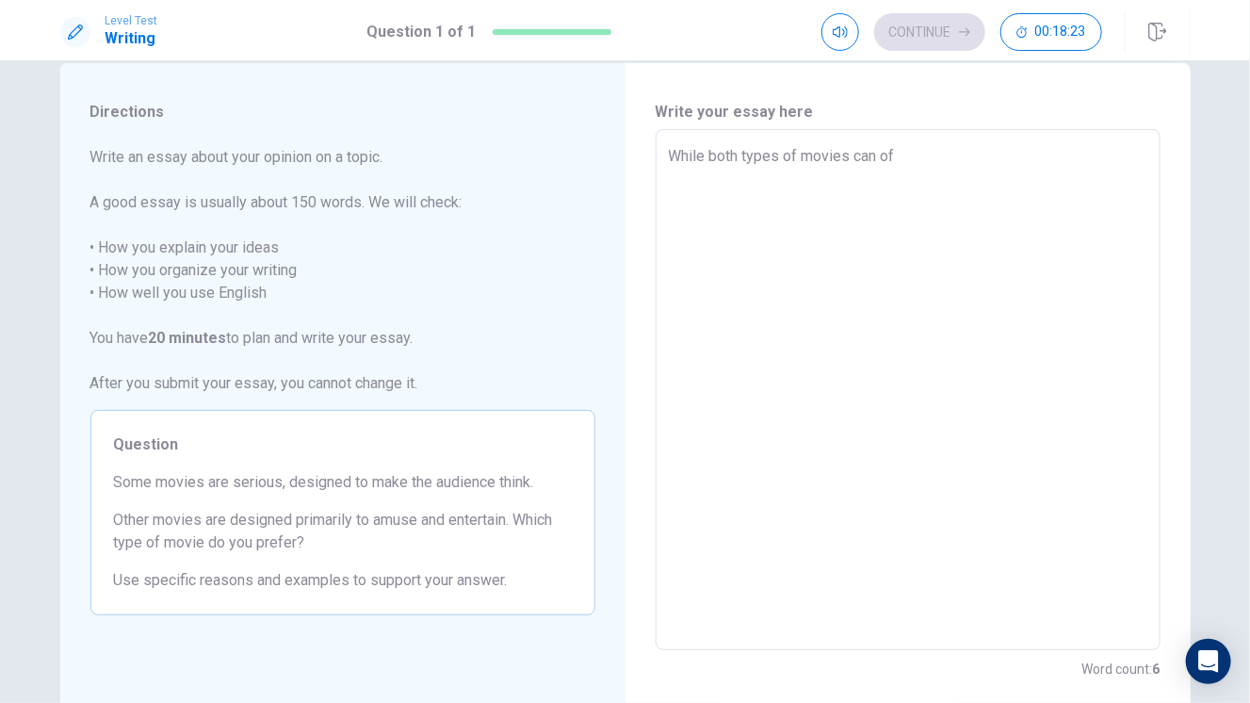
type textarea "x"
type textarea "While both types of movies can off"
type textarea "x"
type textarea "While both types of movies can offe"
type textarea "x"
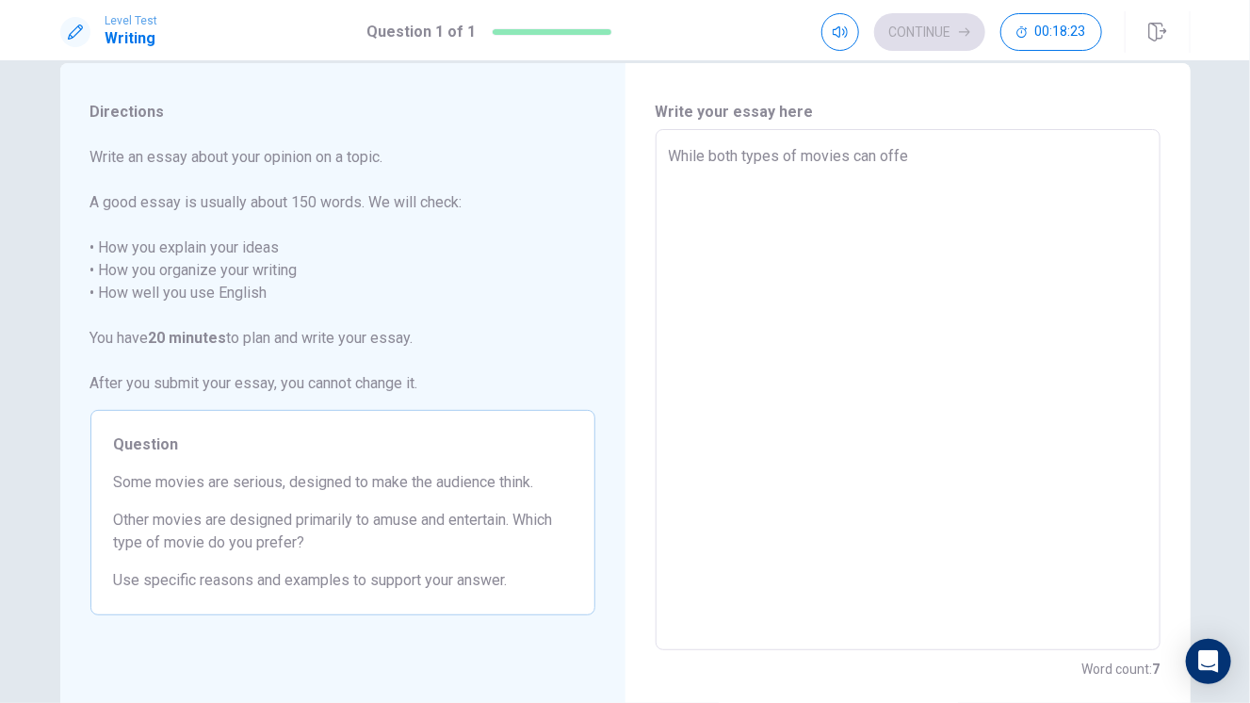
type textarea "While both types of movies can offer"
type textarea "x"
type textarea "While both types of movies can offer"
type textarea "x"
type textarea "While both types of movies can offer v"
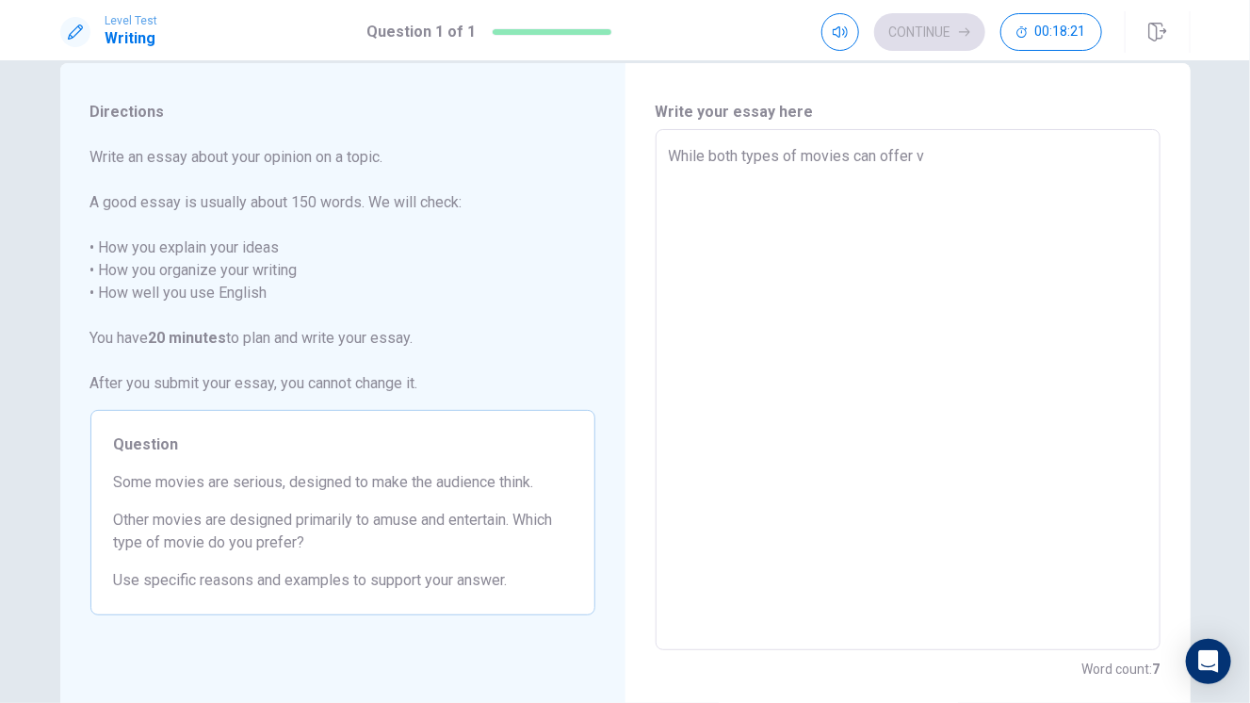
type textarea "x"
type textarea "While both types of movies can offer va"
type textarea "x"
type textarea "While both types of movies can offer var"
type textarea "x"
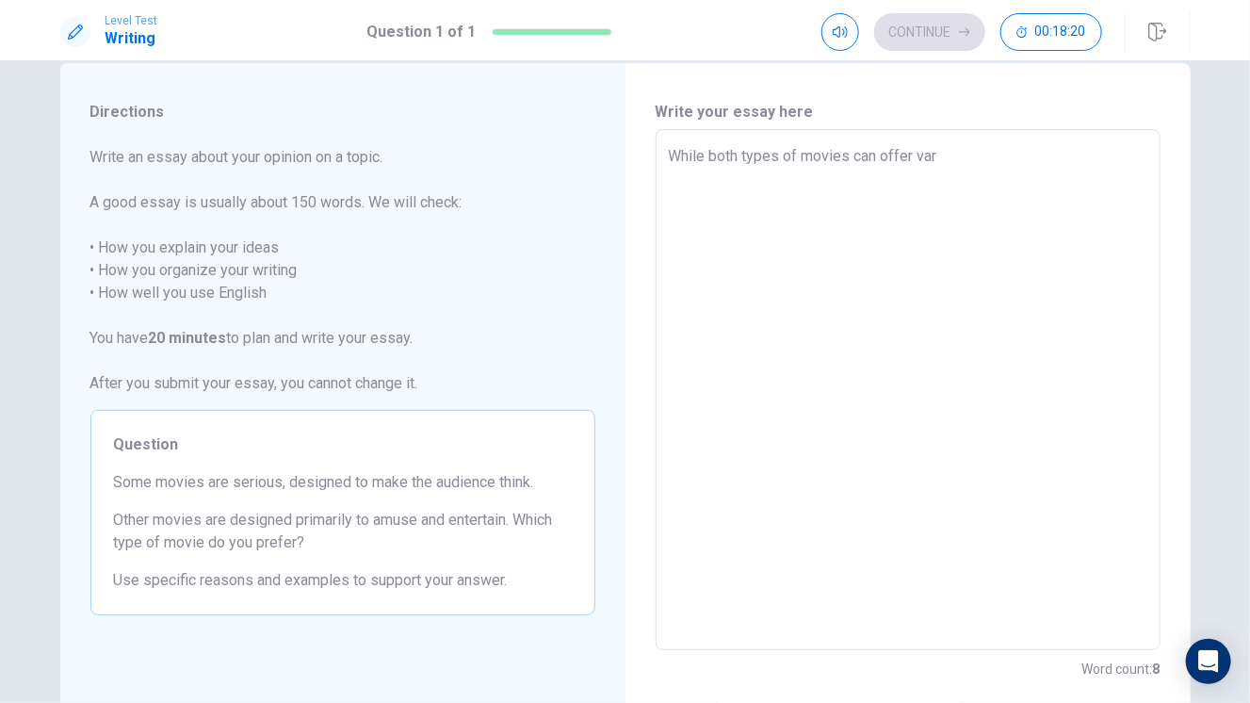
type textarea "While both types of movies can offer vari"
type textarea "x"
type textarea "While both types of movies can offer vario"
type textarea "x"
type textarea "While both types of movies can offer variou"
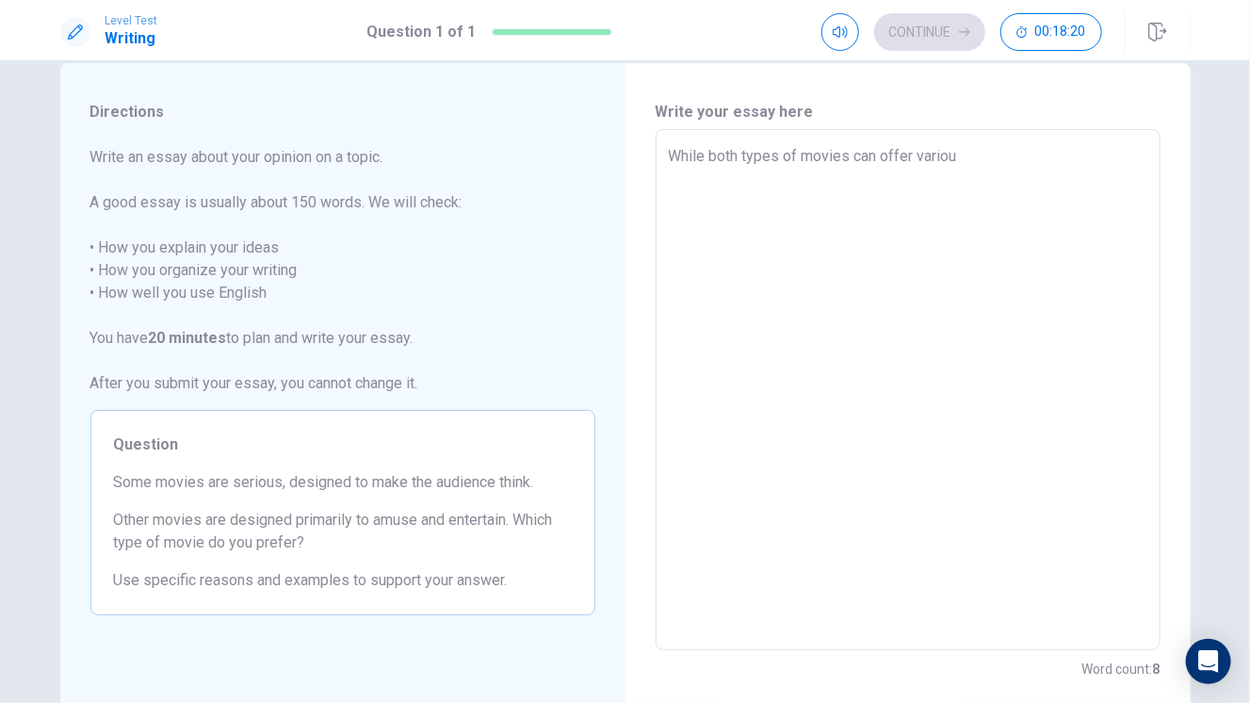
type textarea "x"
type textarea "While both types of movies can offer various"
type textarea "x"
type textarea "While both types of movies can offer various"
type textarea "x"
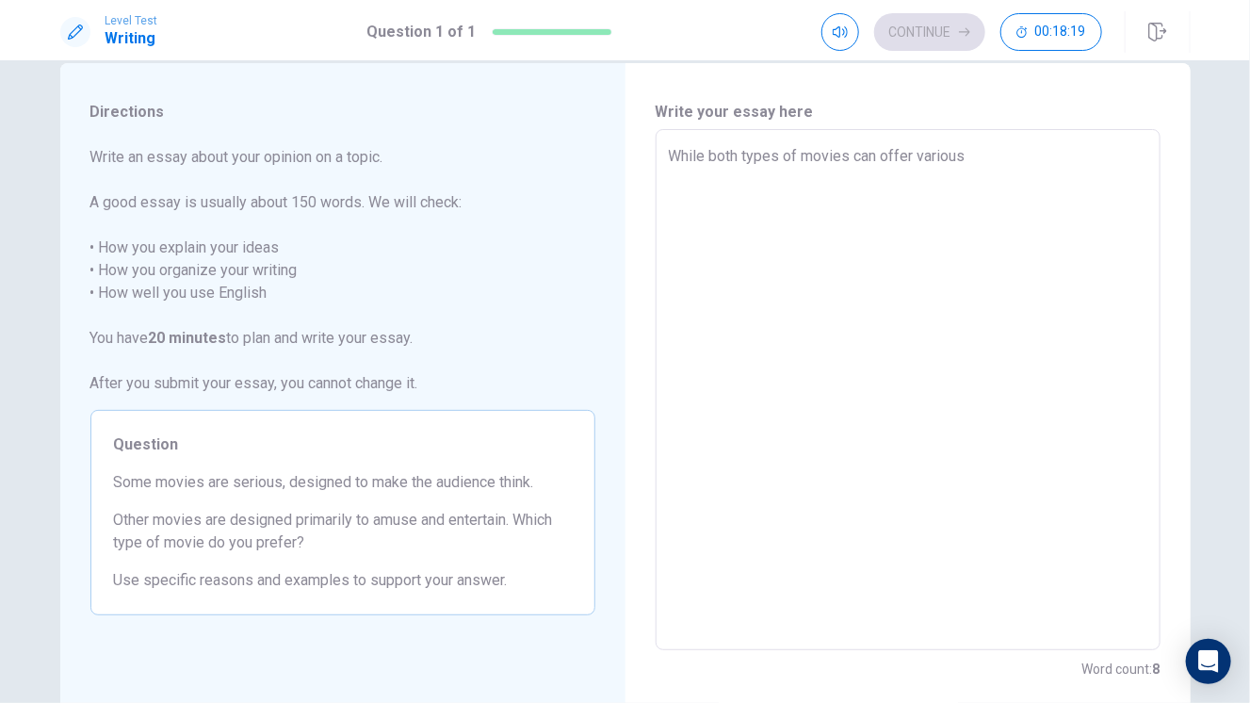
type textarea "While both types of movies can offer various v"
type textarea "x"
type textarea "While both types of movies can offer various vi"
type textarea "x"
type textarea "While both types of movies can offer various vie"
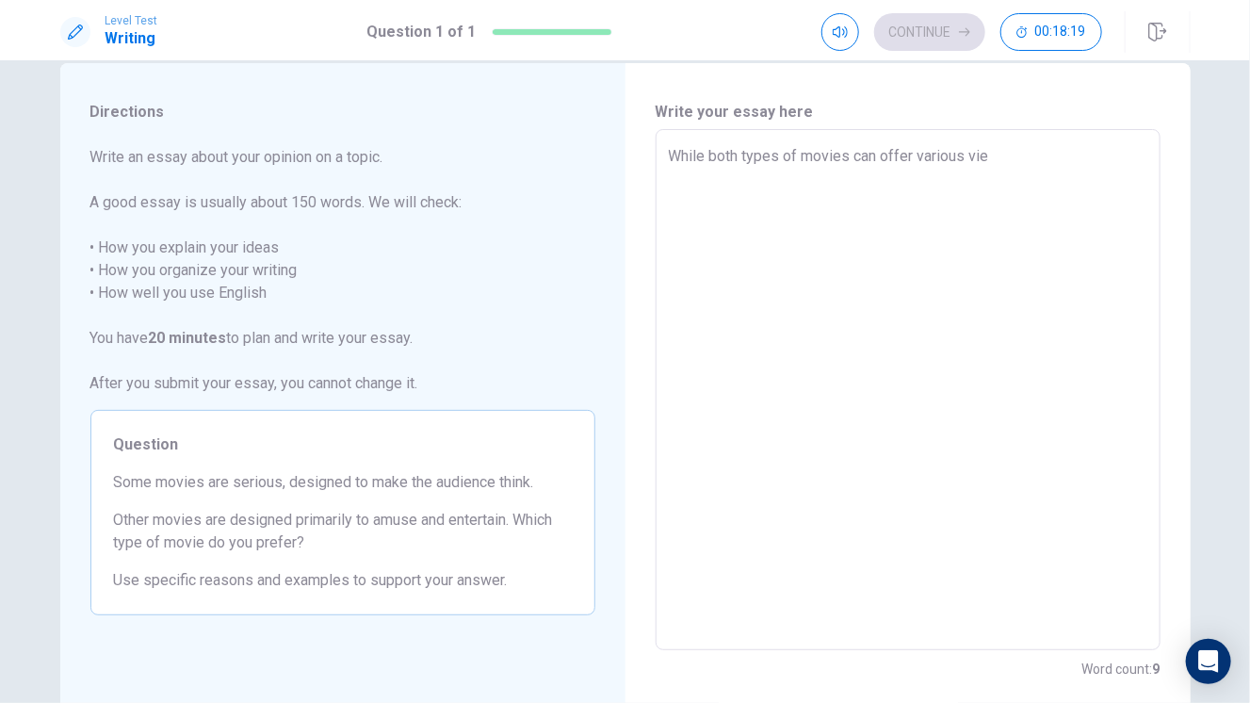
type textarea "x"
type textarea "While both types of movies can offer various view"
type textarea "x"
type textarea "While both types of movies can offer various views"
type textarea "x"
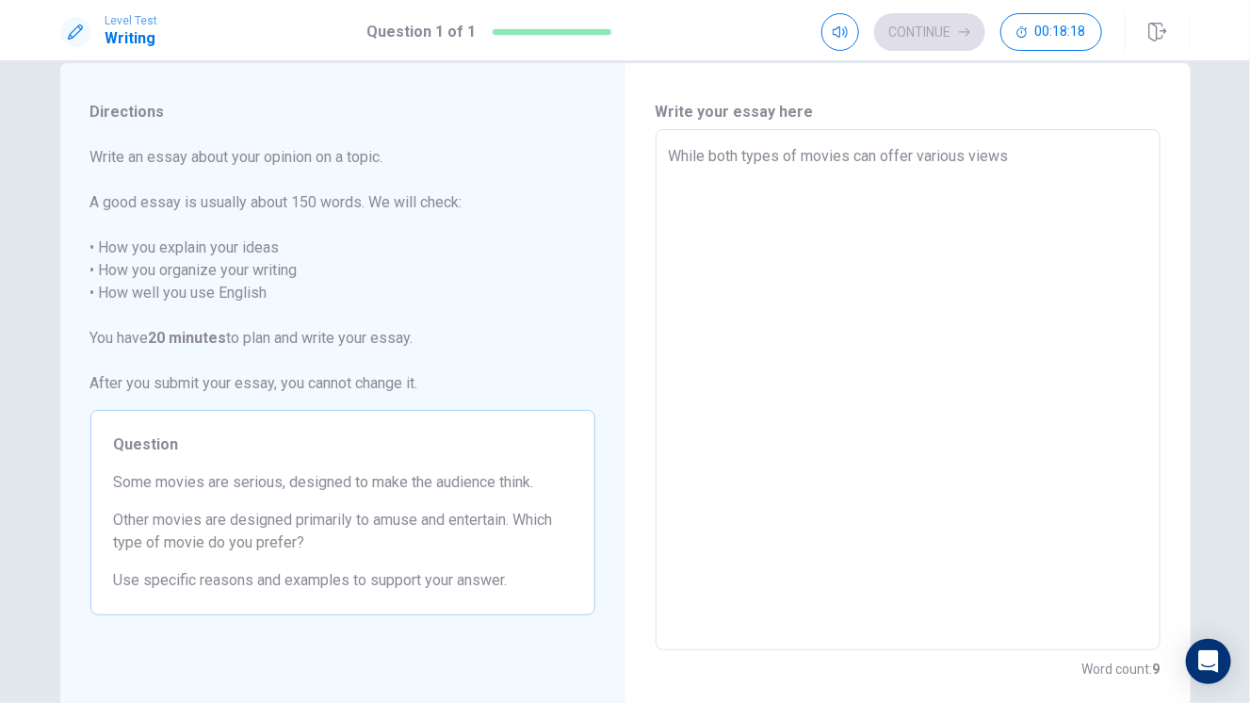
type textarea "While both types of movies can offer various views"
type textarea "x"
type textarea "While both types of movies can offer various views o"
type textarea "x"
type textarea "While both types of movies can offer various views on"
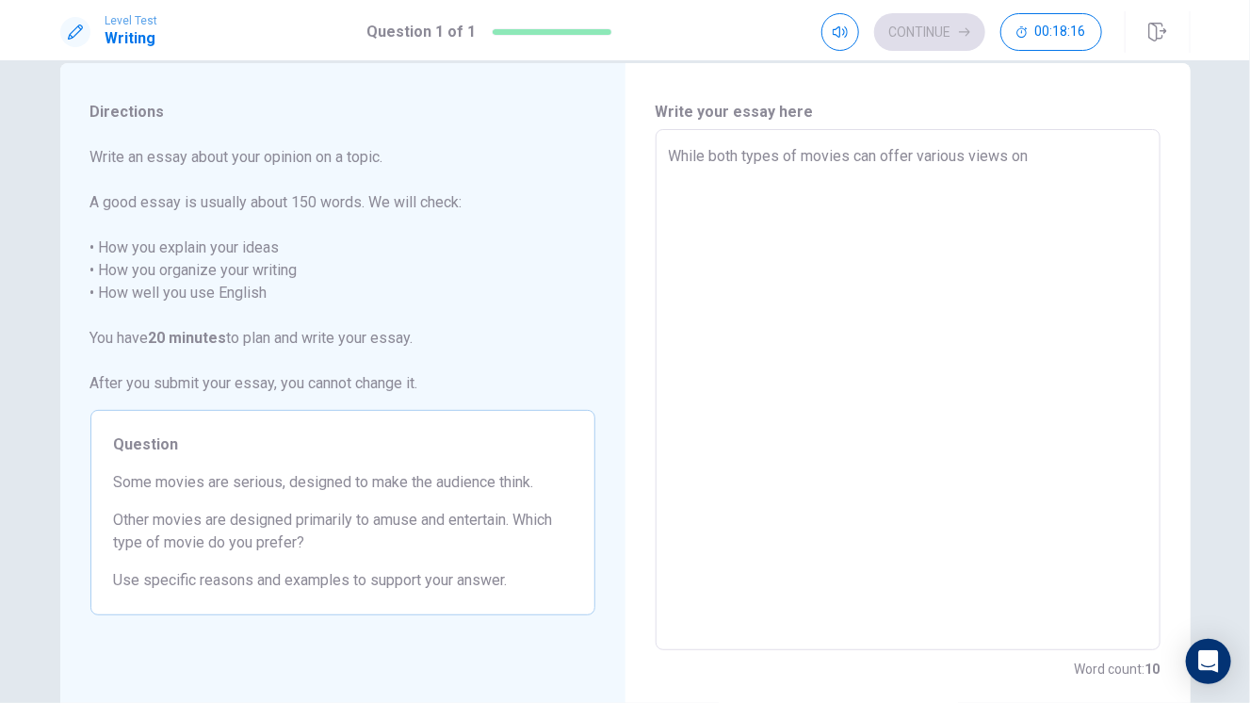
type textarea "x"
type textarea "While both types of movies can offer various views on"
type textarea "x"
type textarea "While both types of movies can offer various views"
type textarea "x"
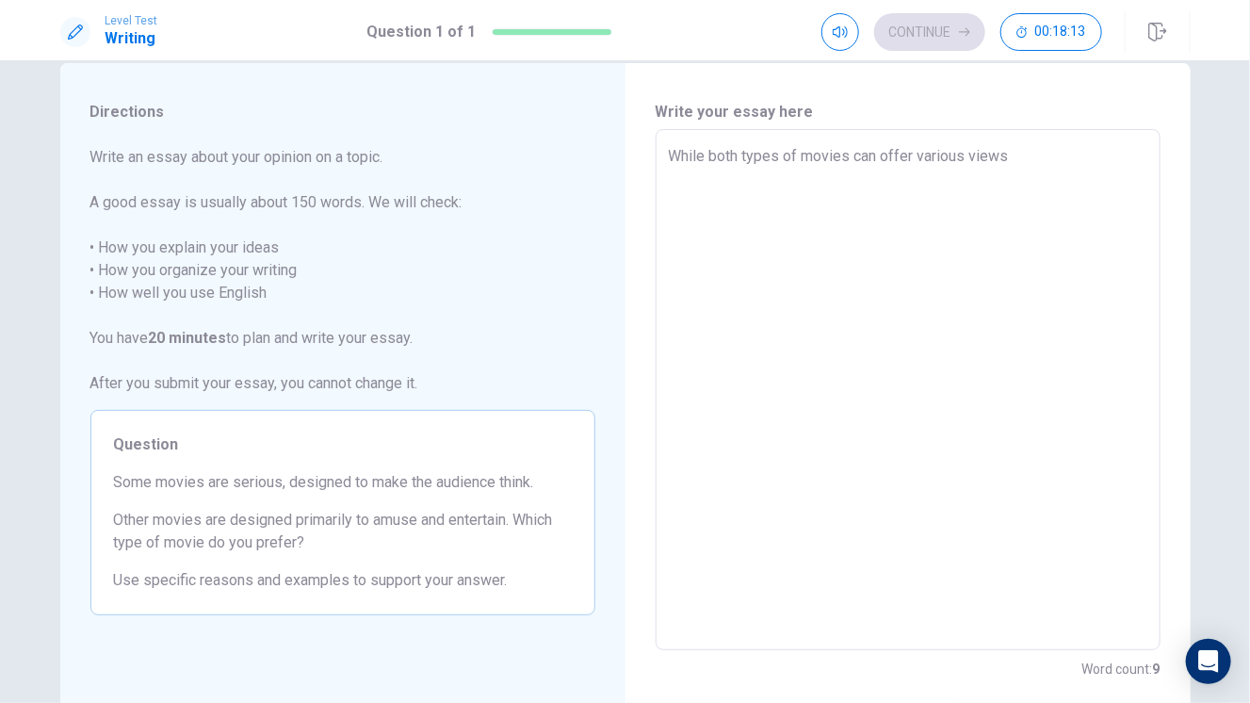
type textarea "While both types of movies can offer various"
type textarea "x"
type textarea "While both types of movies can offer"
type textarea "x"
type textarea "While both types of movies can"
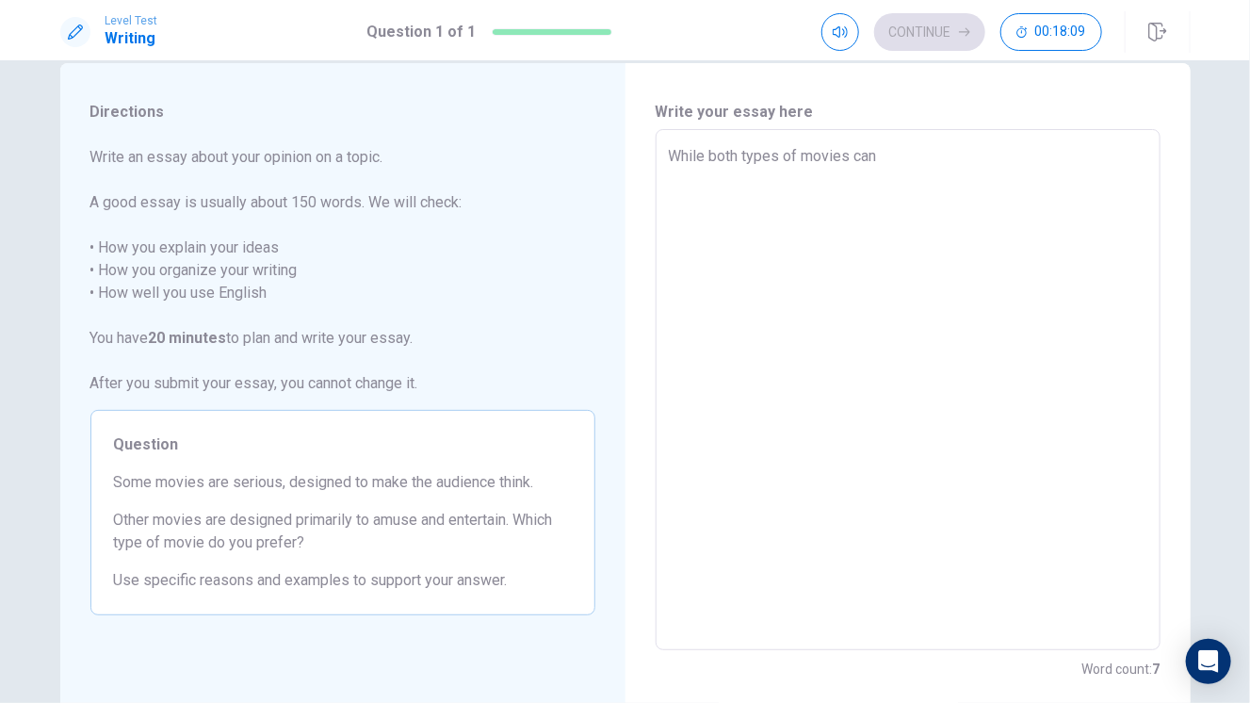
type textarea "x"
type textarea "While both types of movies"
type textarea "x"
type textarea "While both types of movies c"
type textarea "x"
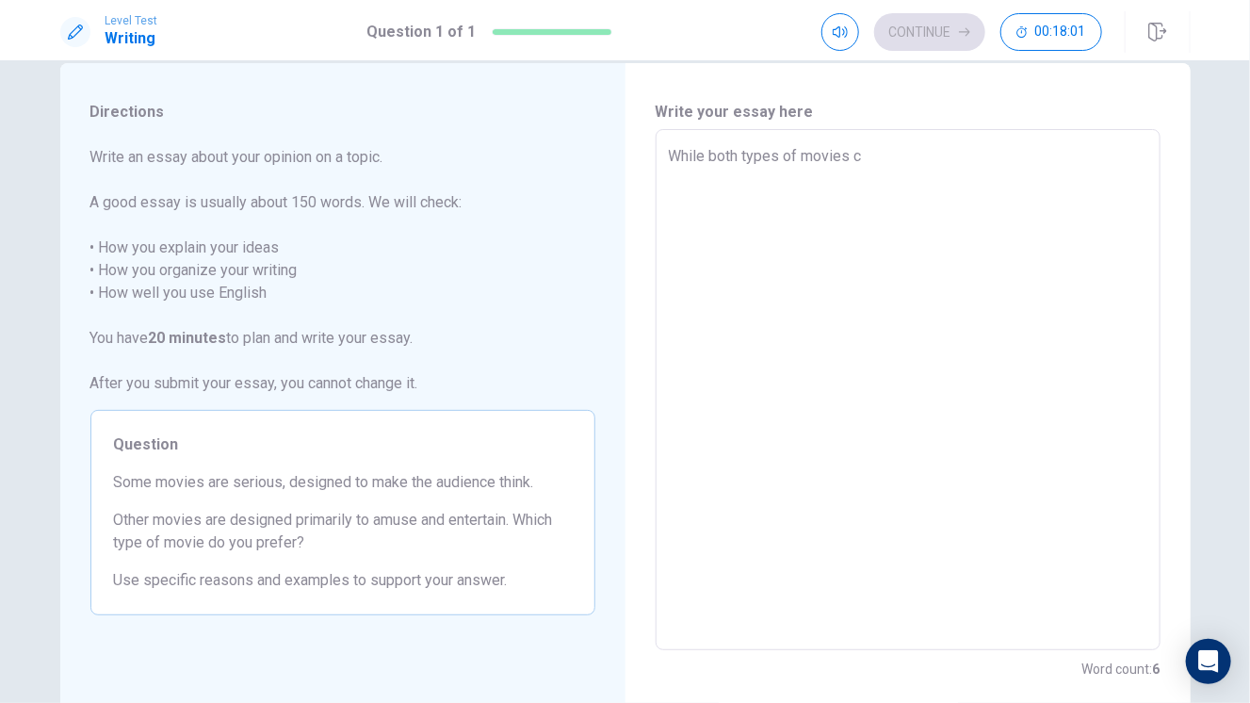
type textarea "While both types of movies ca"
type textarea "x"
type textarea "While both types of movies can"
type textarea "x"
type textarea "While both types of movies can"
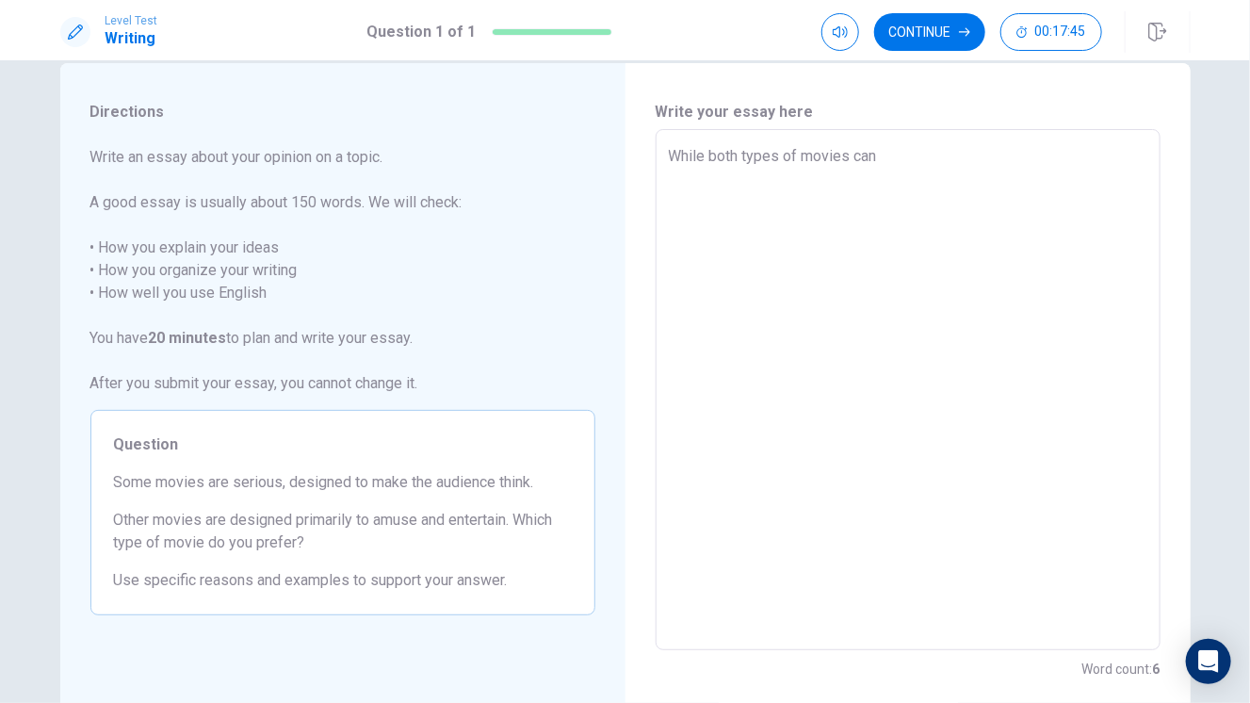
type textarea "x"
type textarea "While both types of movies can b"
type textarea "x"
type textarea "While both types of movies can be"
type textarea "x"
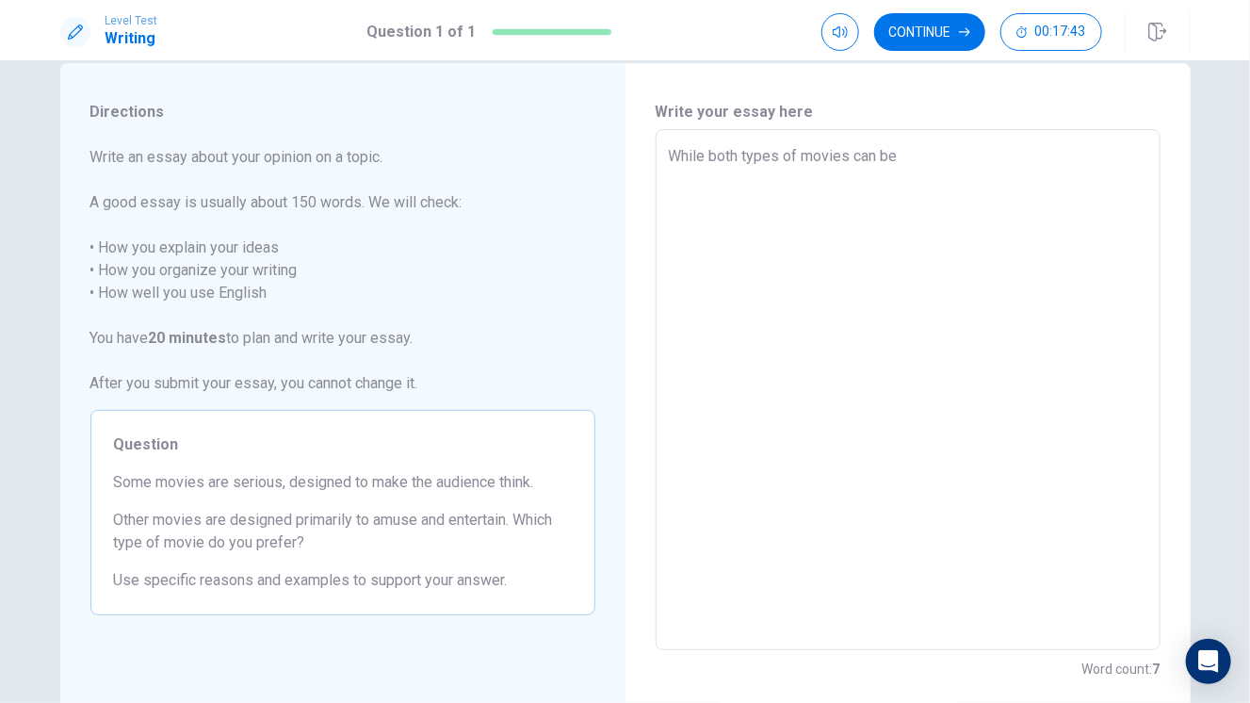
type textarea "While both types of movies can be"
type textarea "x"
type textarea "While both types of movies can be e"
type textarea "x"
type textarea "While both types of movies can be en"
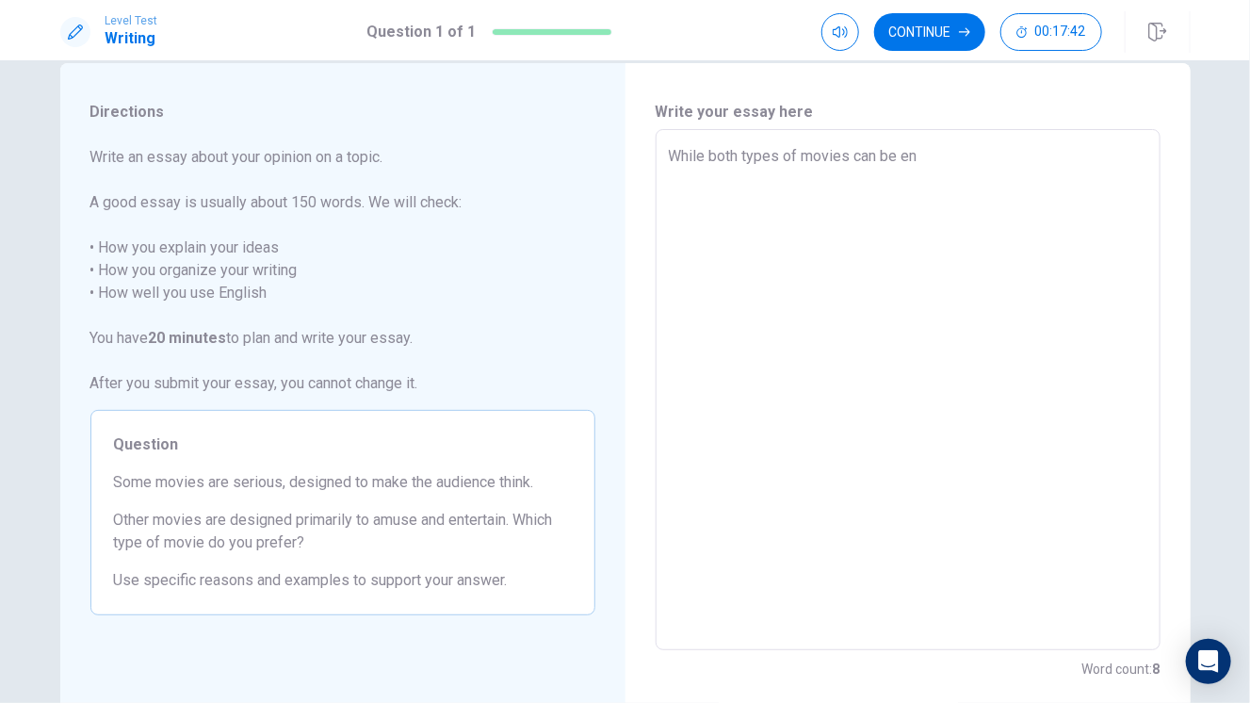
type textarea "x"
type textarea "While both types of movies can be ent"
type textarea "x"
type textarea "While both types of movies can be enta"
type textarea "x"
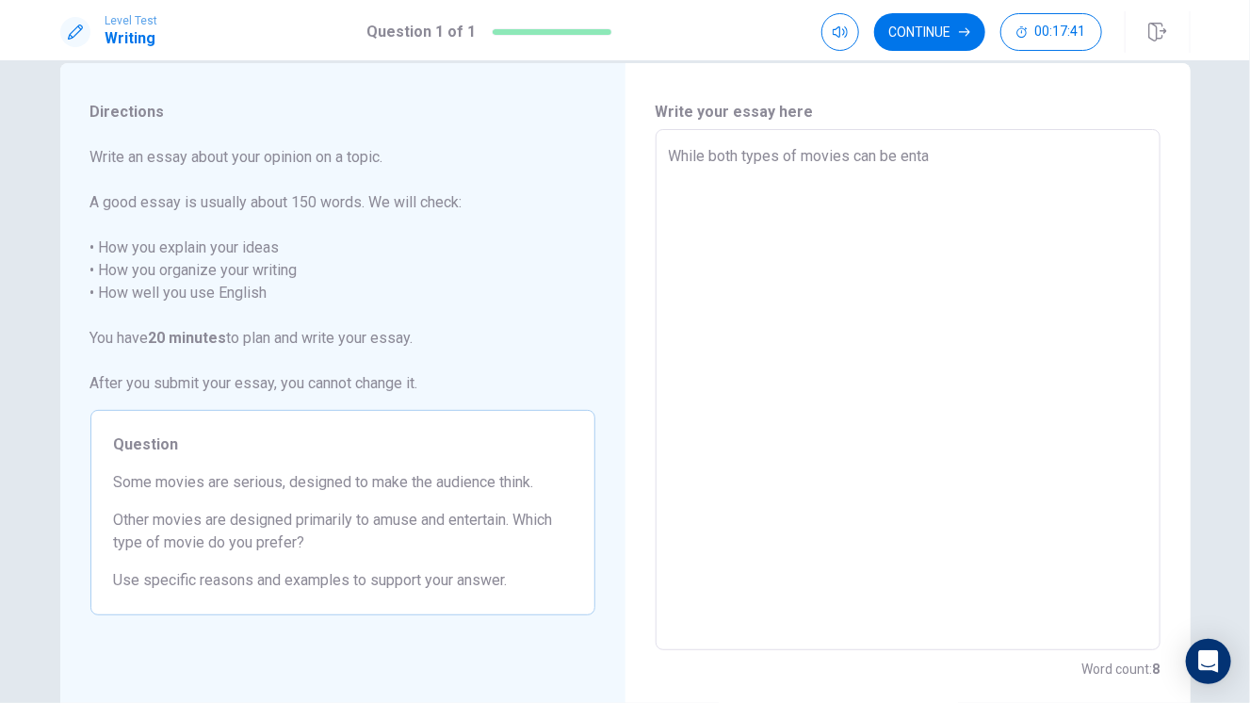
type textarea "While both types of movies can be entai"
type textarea "x"
type textarea "While both types of movies can be enta"
type textarea "x"
type textarea "While both types of movies can be ent"
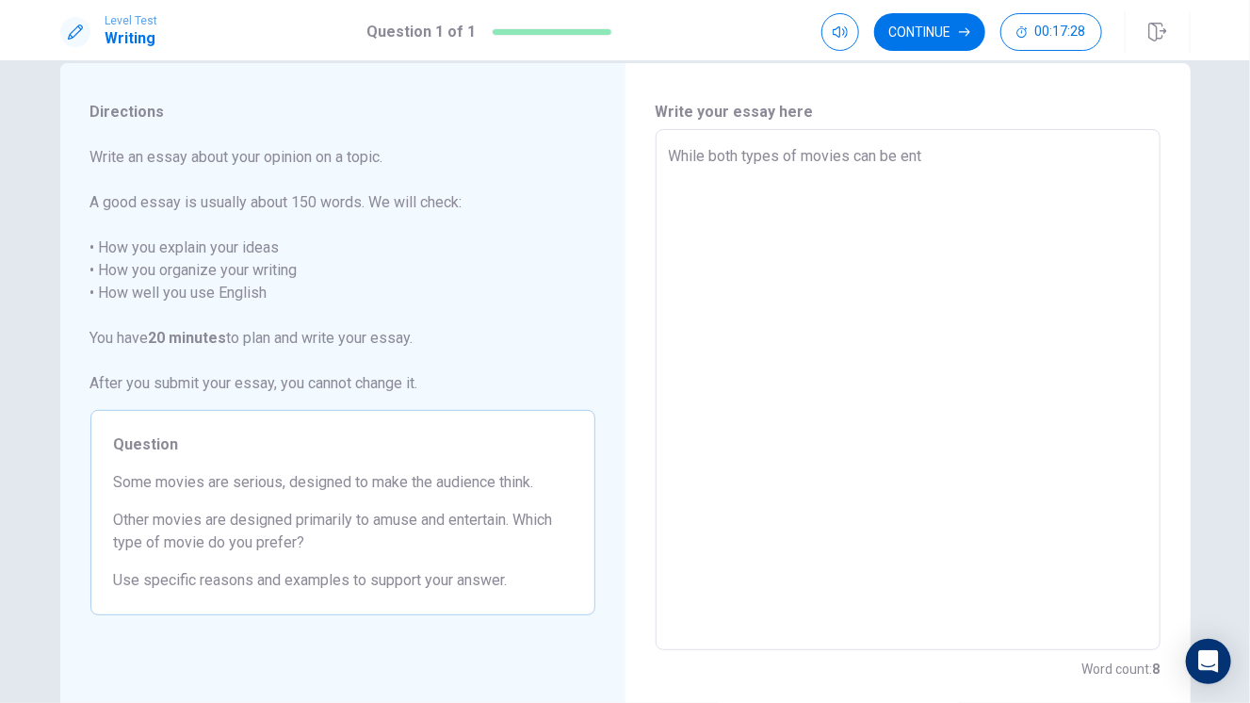
type textarea "x"
type textarea "While both types of movies can be enta"
type textarea "x"
type textarea "While both types of movies can be entai"
type textarea "x"
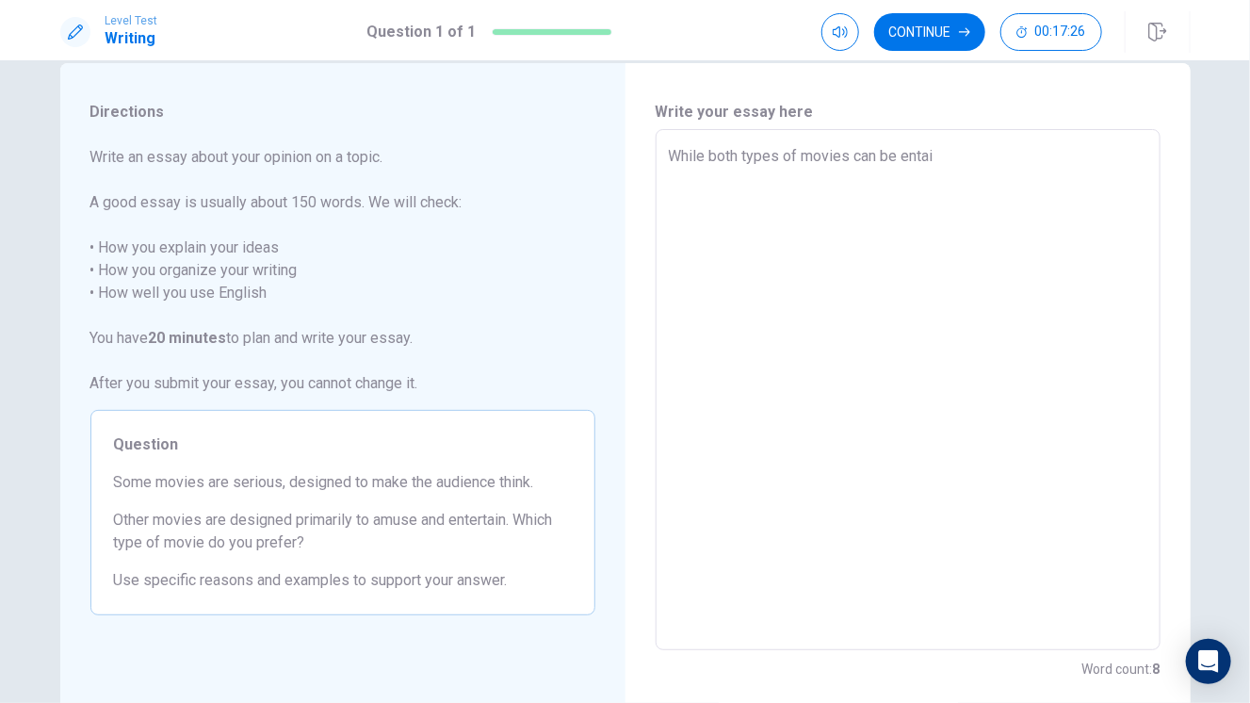
type textarea "While both types of movies can be entait"
type textarea "x"
type textarea "While both types of movies can be entaite"
type textarea "x"
type textarea "While both types of movies can be entaiter"
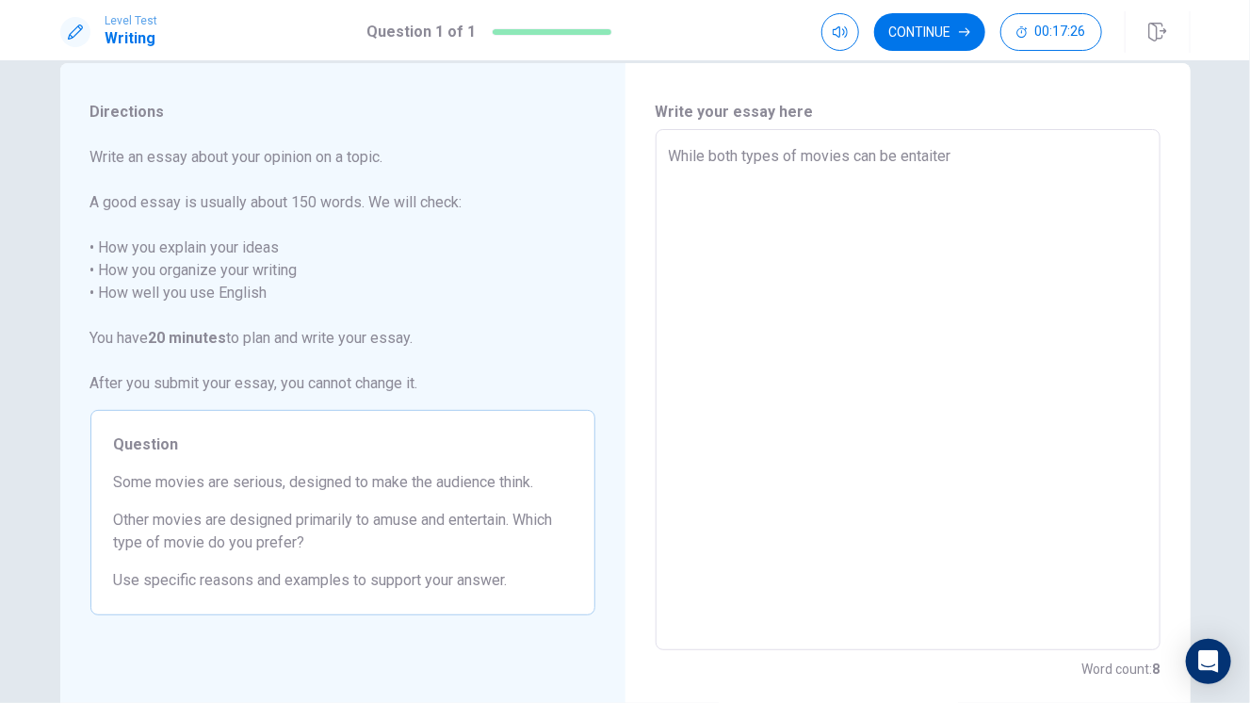
type textarea "x"
type textarea "While both types of movies can be entaitern"
type textarea "x"
type textarea "While both types of movies can be entaiterni"
type textarea "x"
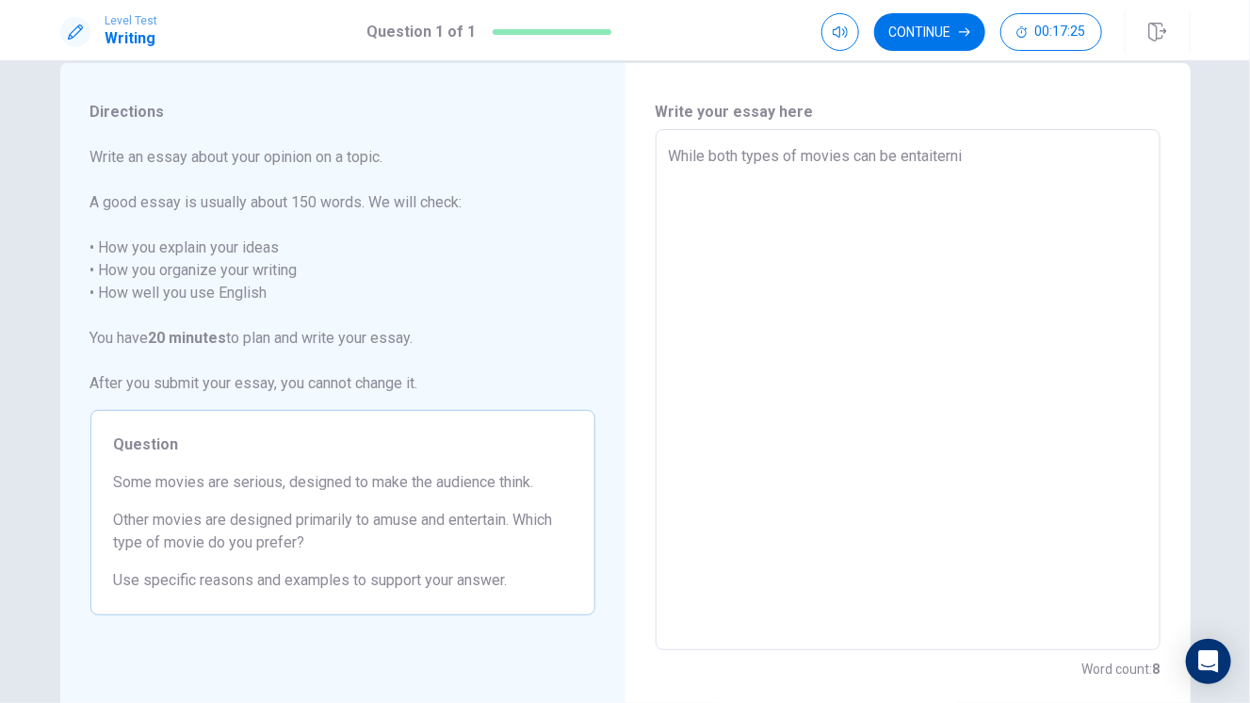
type textarea "While both types of movies can be entaiternin"
type textarea "x"
type textarea "While both types of movies can be entaiterni"
type textarea "x"
type textarea "While both types of movies can be entaitern"
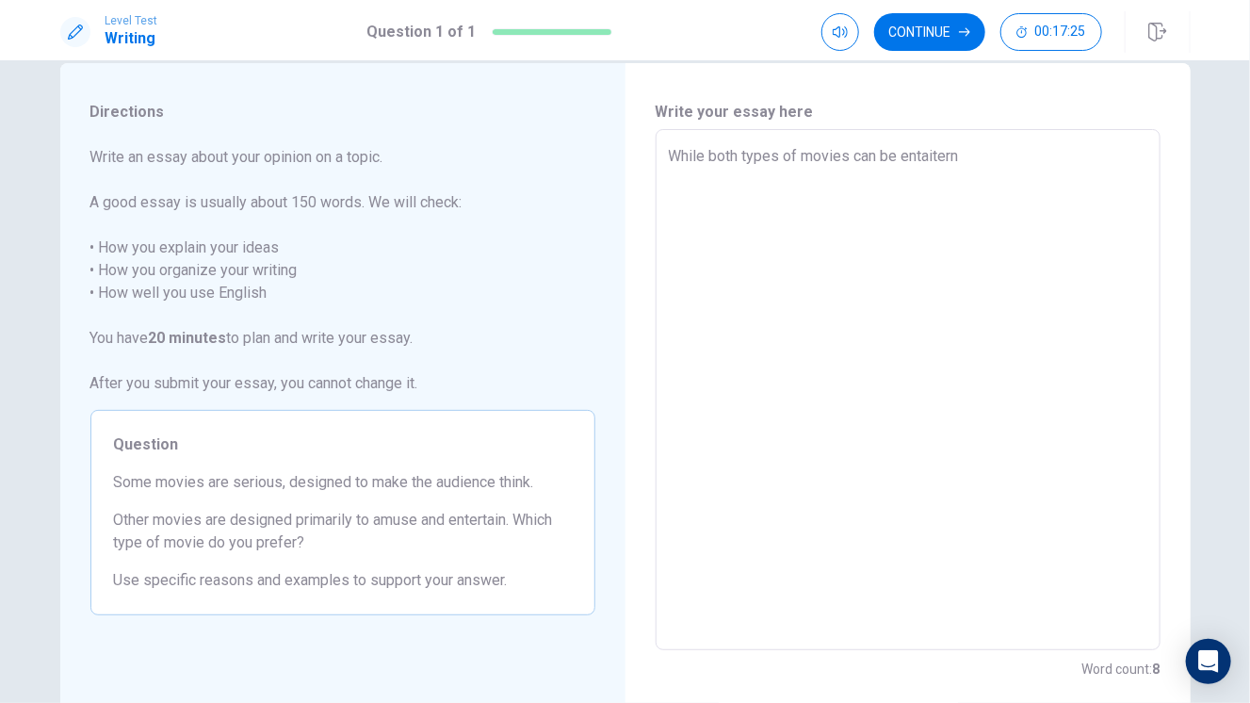
type textarea "x"
type textarea "While both types of movies can be entaiter"
type textarea "x"
type textarea "While both types of movies can be entaite"
type textarea "x"
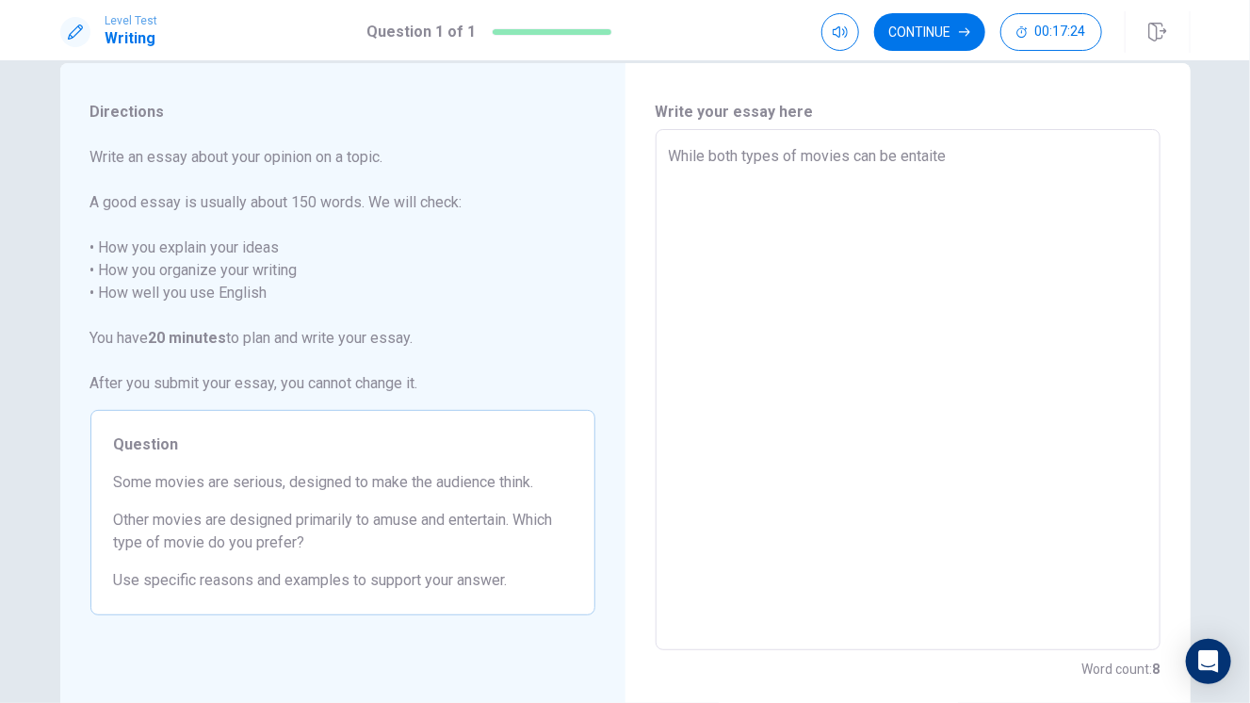
type textarea "While both types of movies can be entaiten"
type textarea "x"
type textarea "While both types of movies can be entaiteni"
type textarea "x"
type textarea "While both types of movies can be entaitenin"
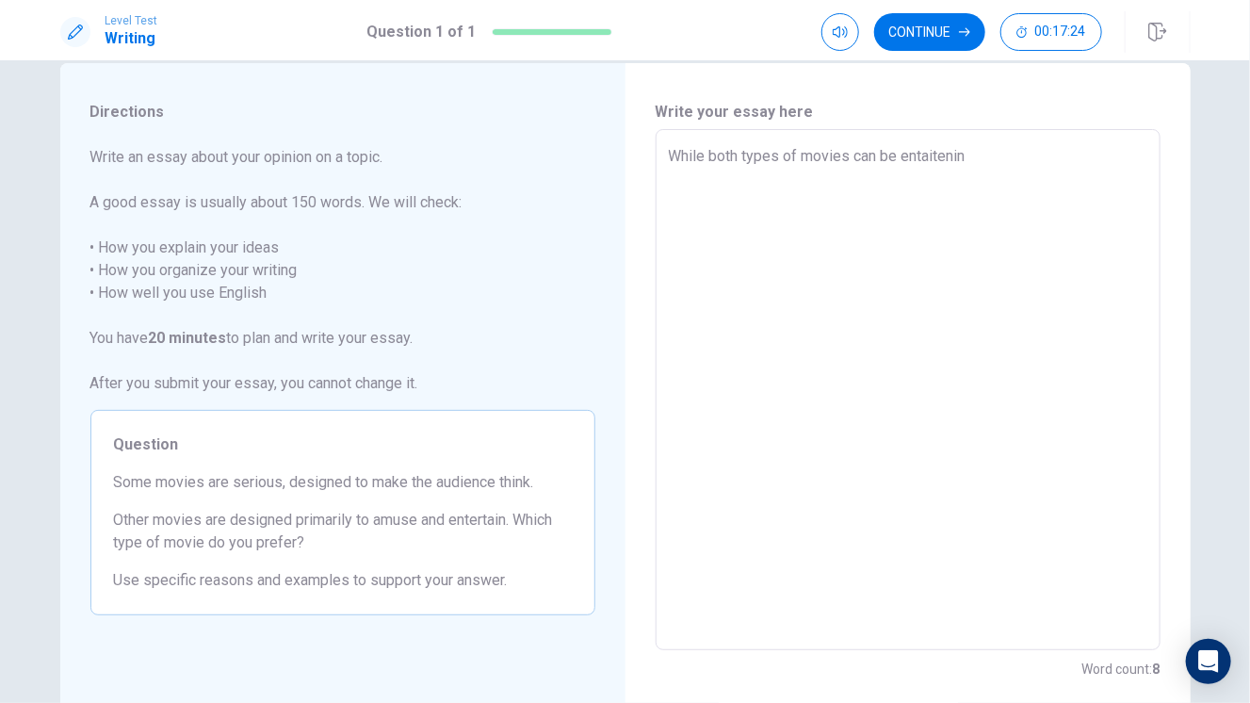
type textarea "x"
type textarea "While both types of movies can be entaitening"
type textarea "x"
type textarea "While both types of movies can be entaitening"
type textarea "x"
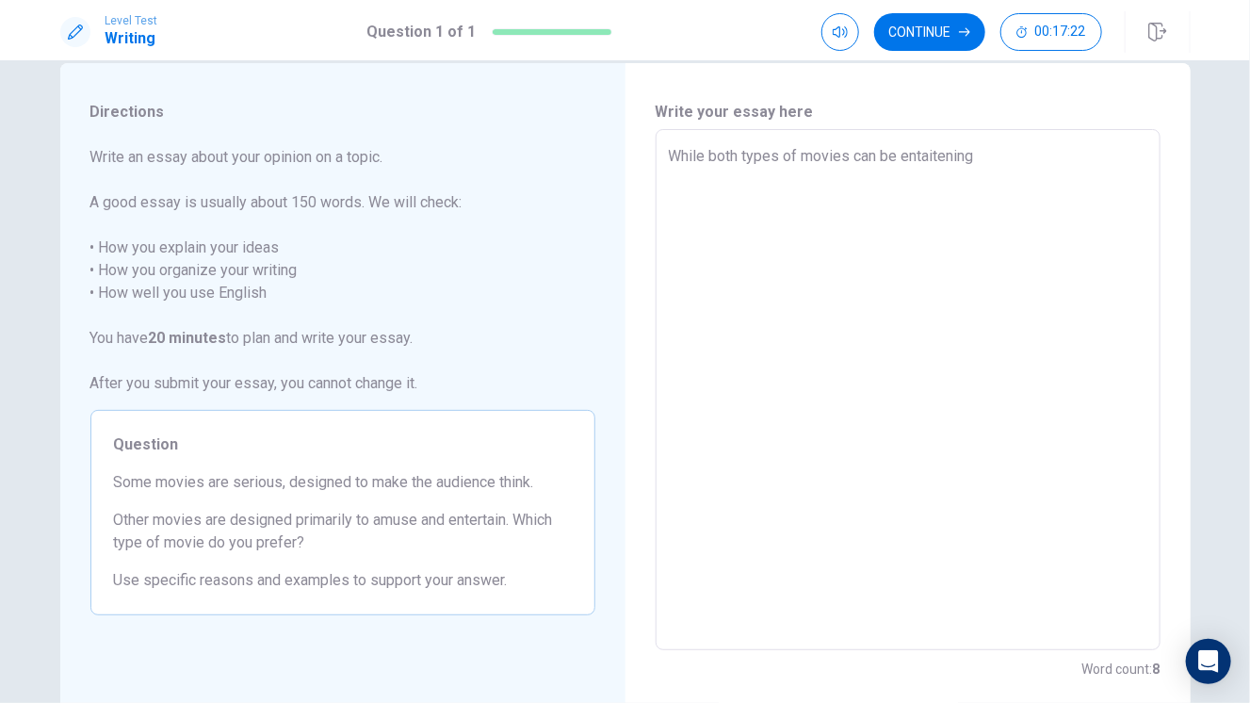
type textarea "While both types of movies can be entaitening"
type textarea "x"
type textarea "While both types of movies can be entaitenin"
type textarea "x"
type textarea "While both types of movies can be entaiteni"
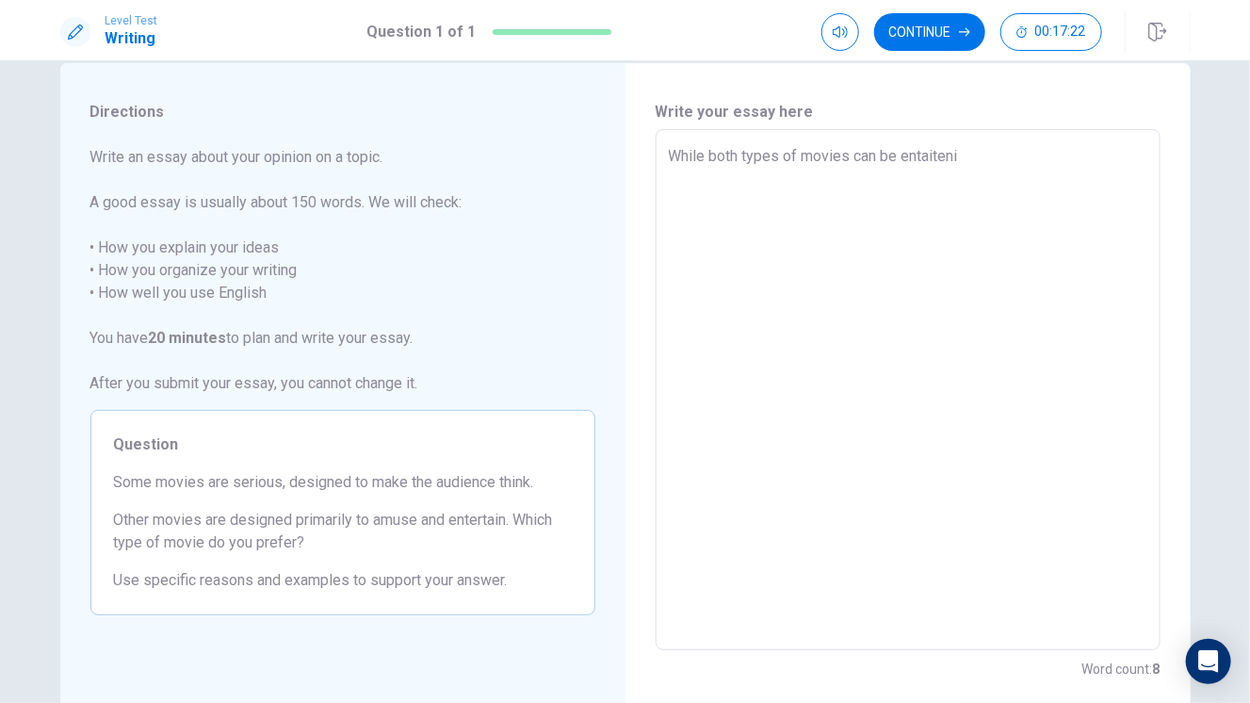
type textarea "x"
type textarea "While both types of movies can be entaiten"
type textarea "x"
type textarea "While both types of movies can be entaite"
type textarea "x"
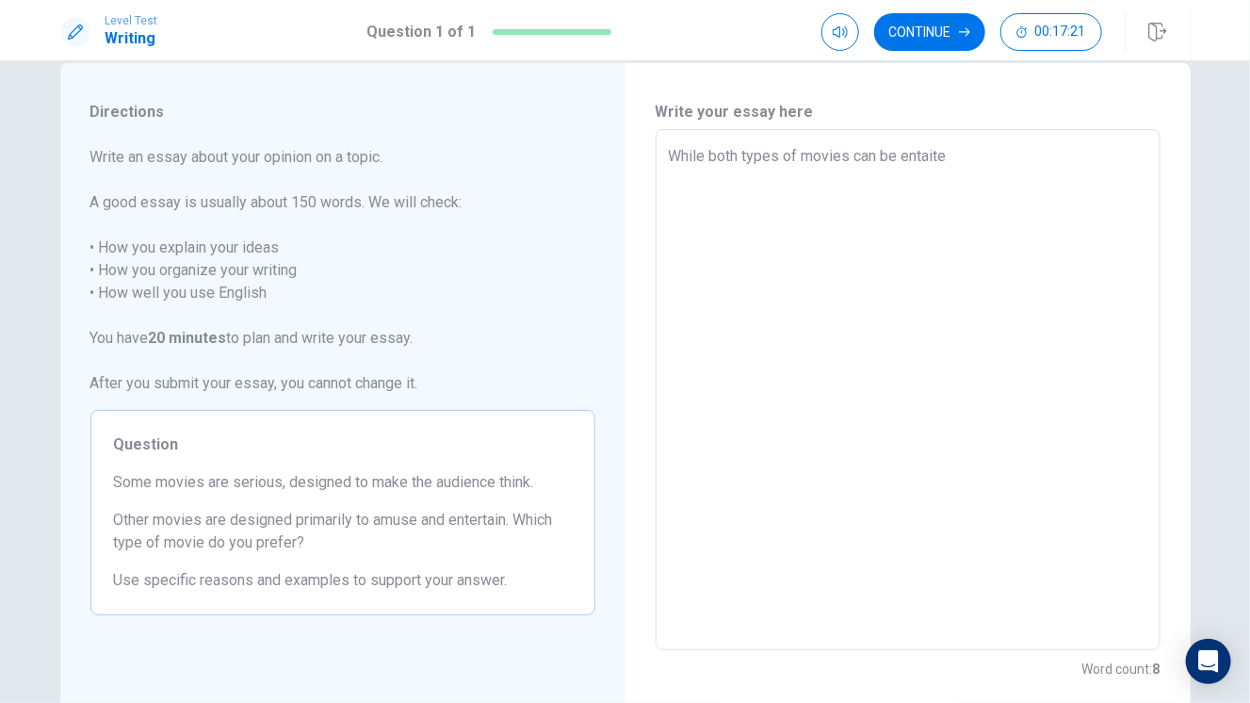
type textarea "While both types of movies can be entait"
type textarea "x"
type textarea "While both types of movies can be entai"
type textarea "x"
type textarea "While both types of movies can be entair"
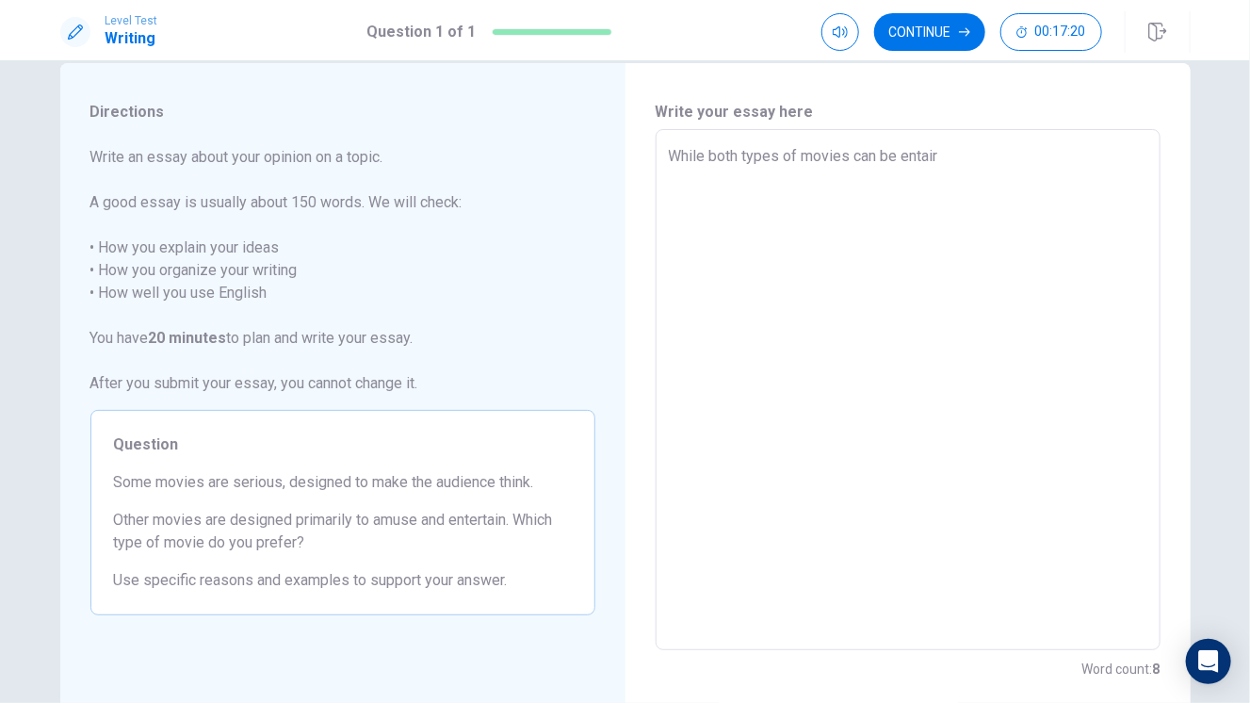
type textarea "x"
type textarea "While both types of movies can be entairt"
type textarea "x"
type textarea "While both types of movies can be"
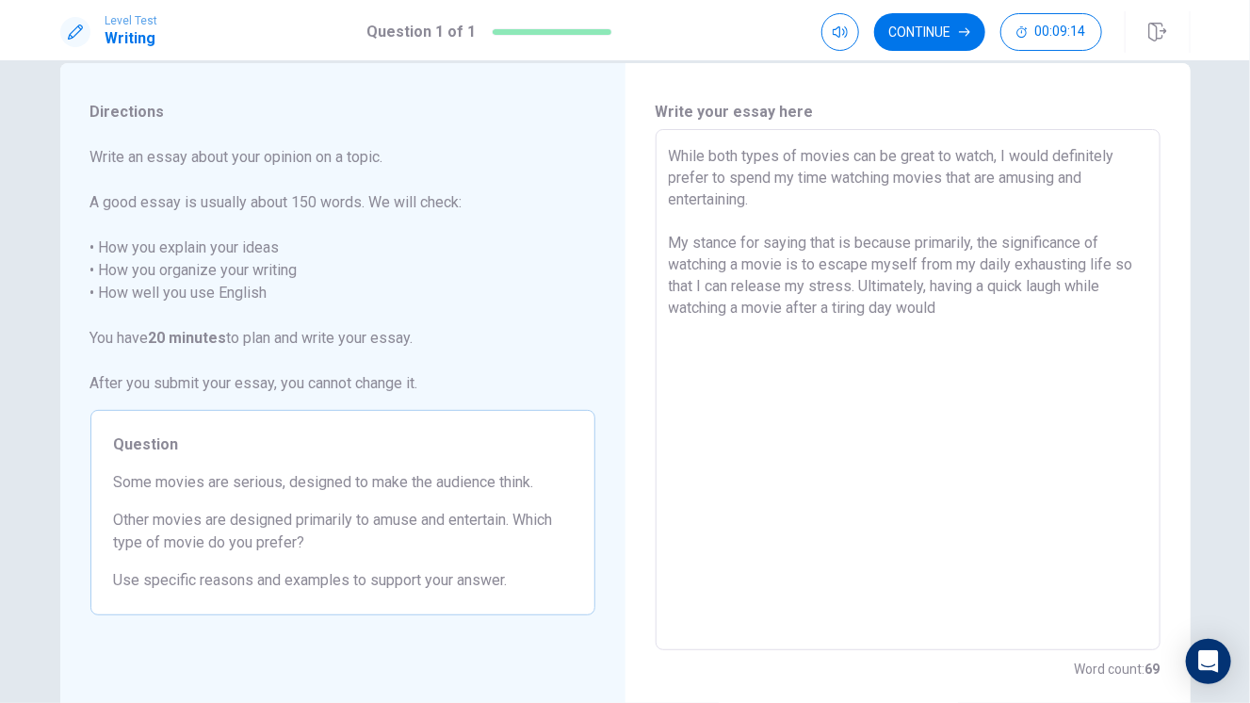
click at [923, 296] on textarea "While both types of movies can be great to watch, I would definitely prefer to …" at bounding box center [908, 390] width 479 height 490
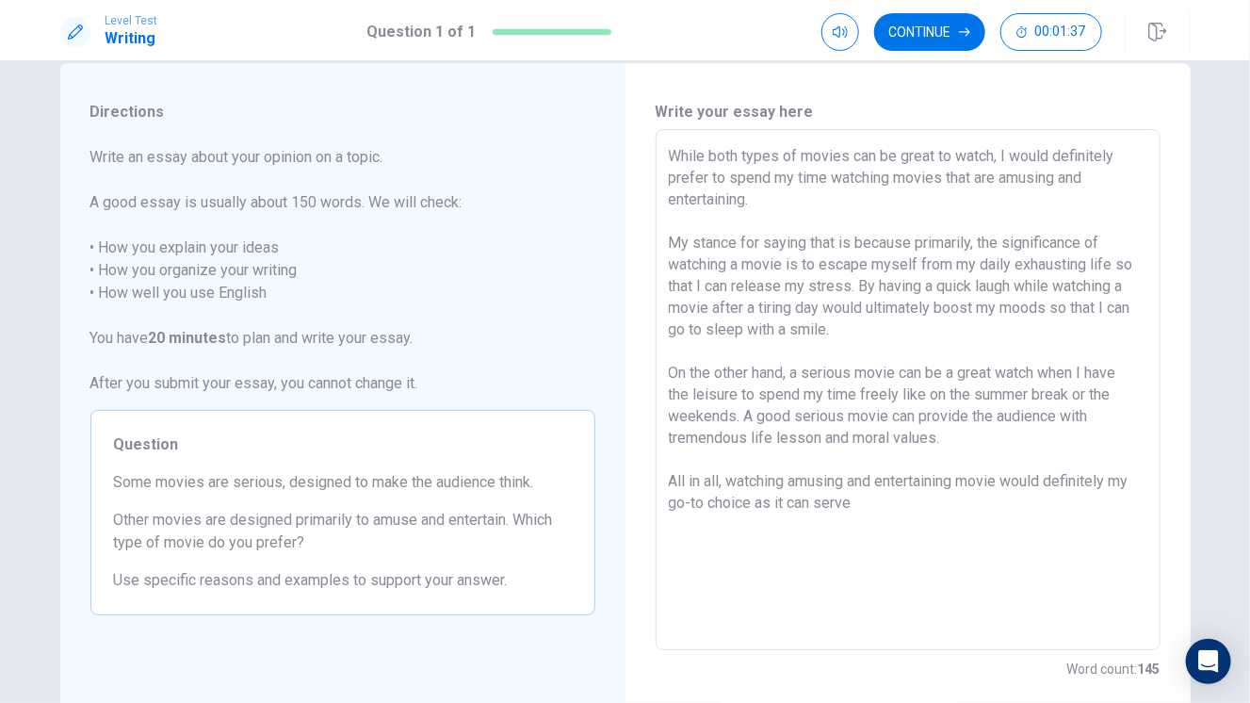
click at [1131, 484] on textarea "While both types of movies can be great to watch, I would definitely prefer to …" at bounding box center [908, 390] width 479 height 490
click at [946, 502] on textarea "While both types of movies can be great to watch, I would definitely prefer to …" at bounding box center [908, 390] width 479 height 490
click at [938, 30] on button "Continue" at bounding box center [929, 32] width 111 height 38
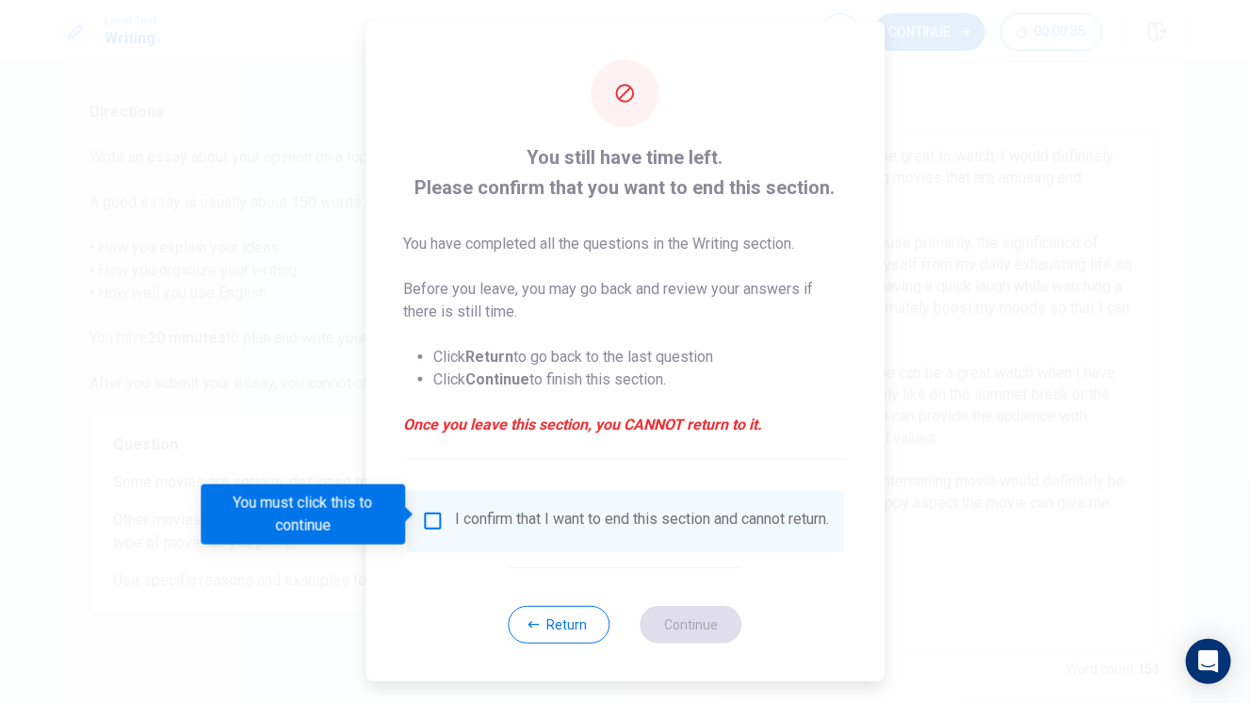
click at [447, 517] on div "I confirm that I want to end this section and cannot return." at bounding box center [625, 521] width 408 height 23
click at [427, 510] on input "You must click this to continue" at bounding box center [432, 521] width 23 height 23
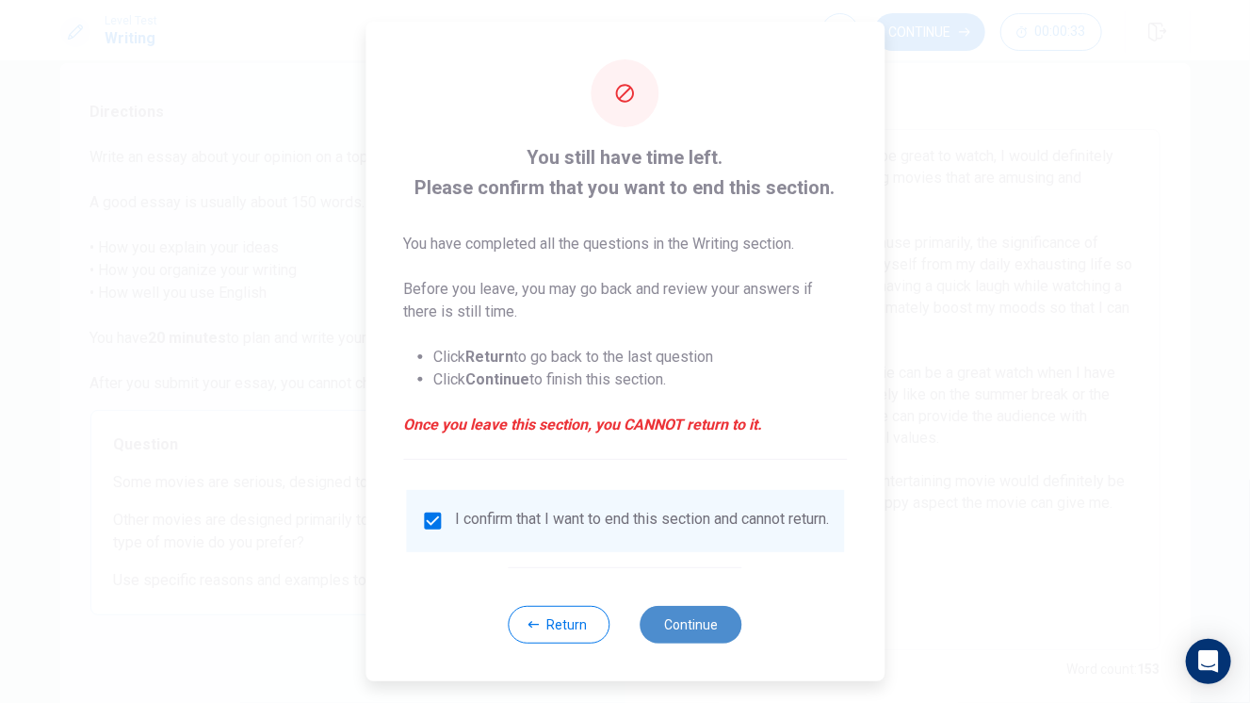
click at [662, 543] on button "Continue" at bounding box center [692, 625] width 102 height 38
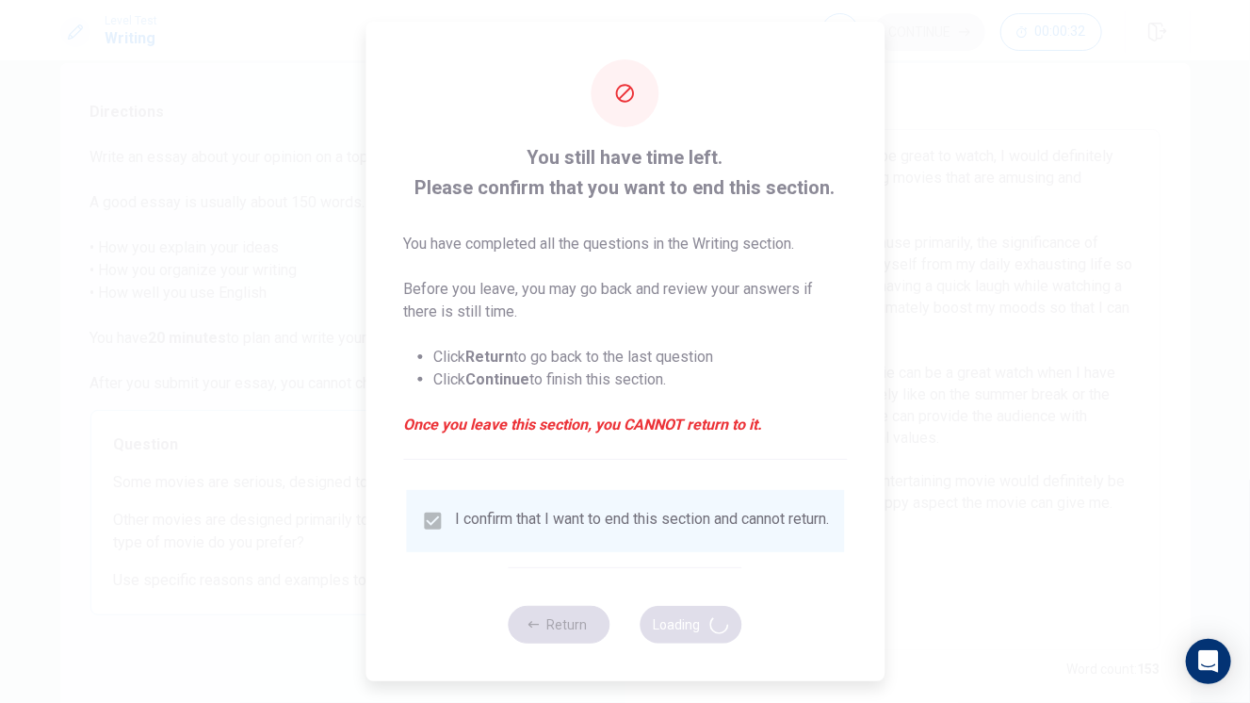
scroll to position [0, 0]
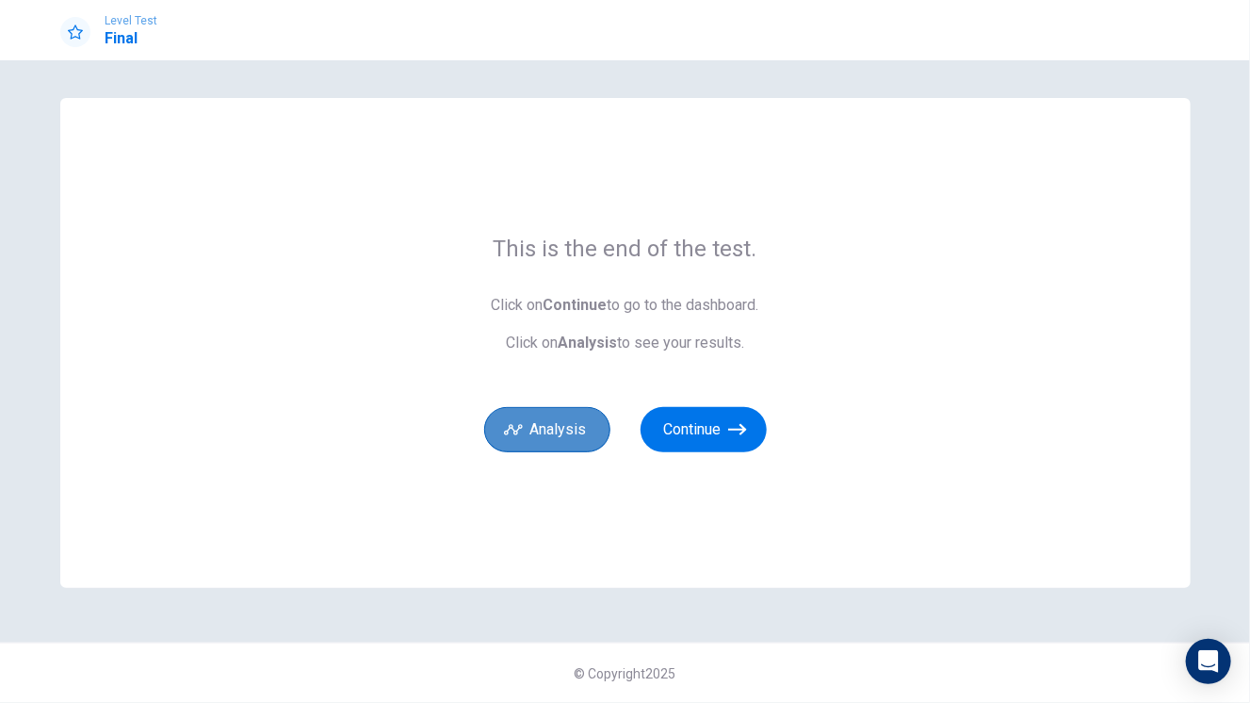
click at [563, 430] on button "Analysis" at bounding box center [547, 429] width 126 height 45
